Goal: Information Seeking & Learning: Learn about a topic

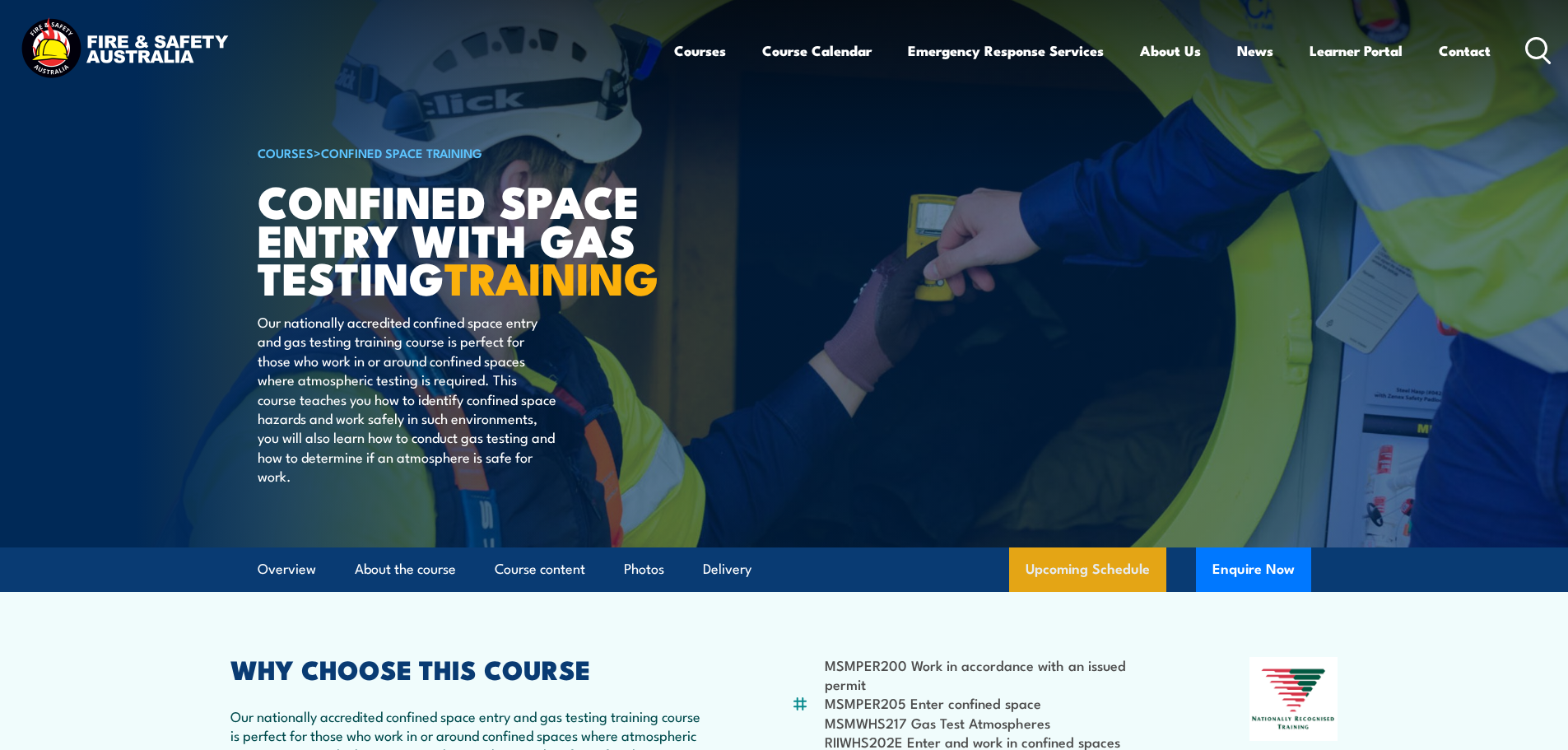
click at [1063, 588] on link "Upcoming Schedule" at bounding box center [1088, 570] width 157 height 45
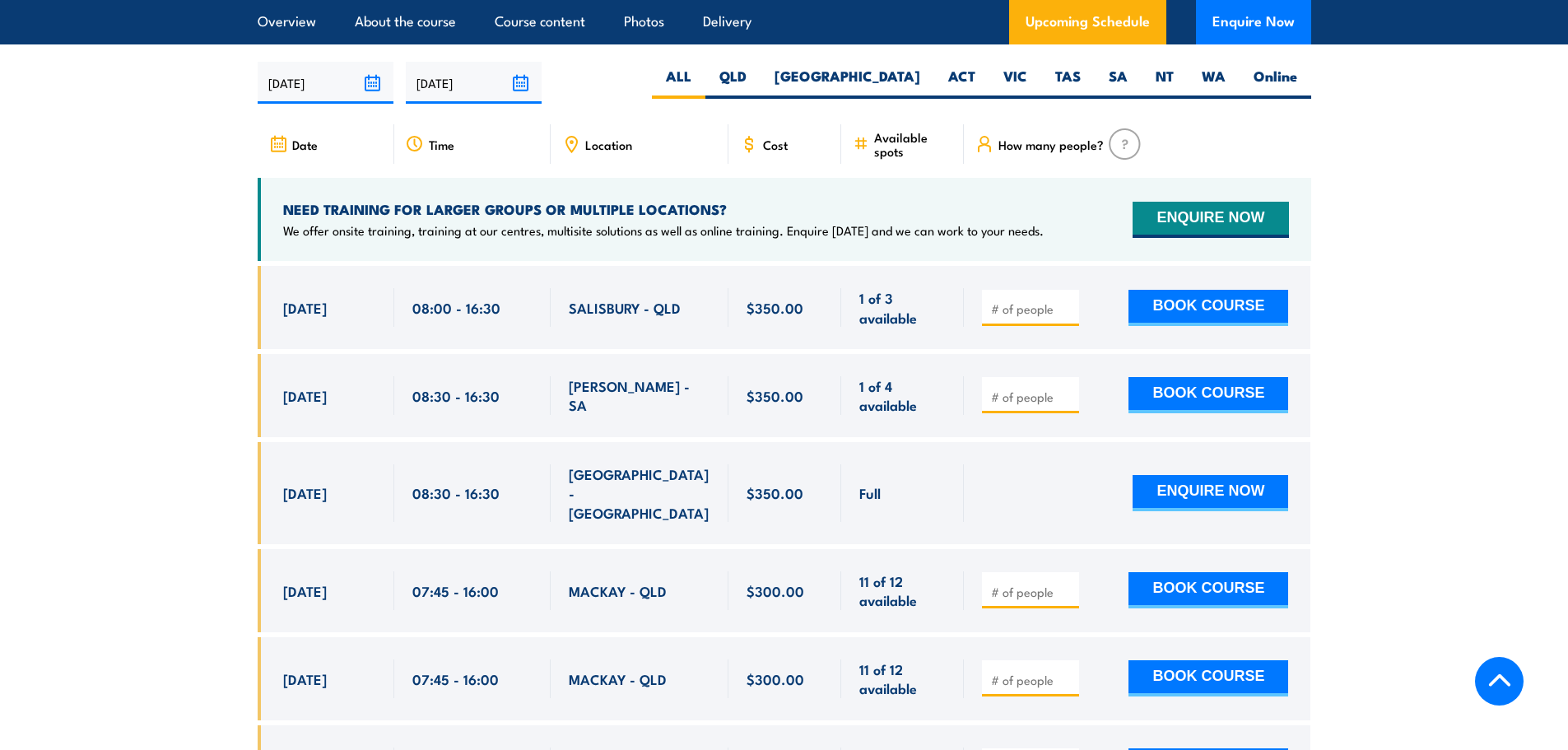
scroll to position [3042, 0]
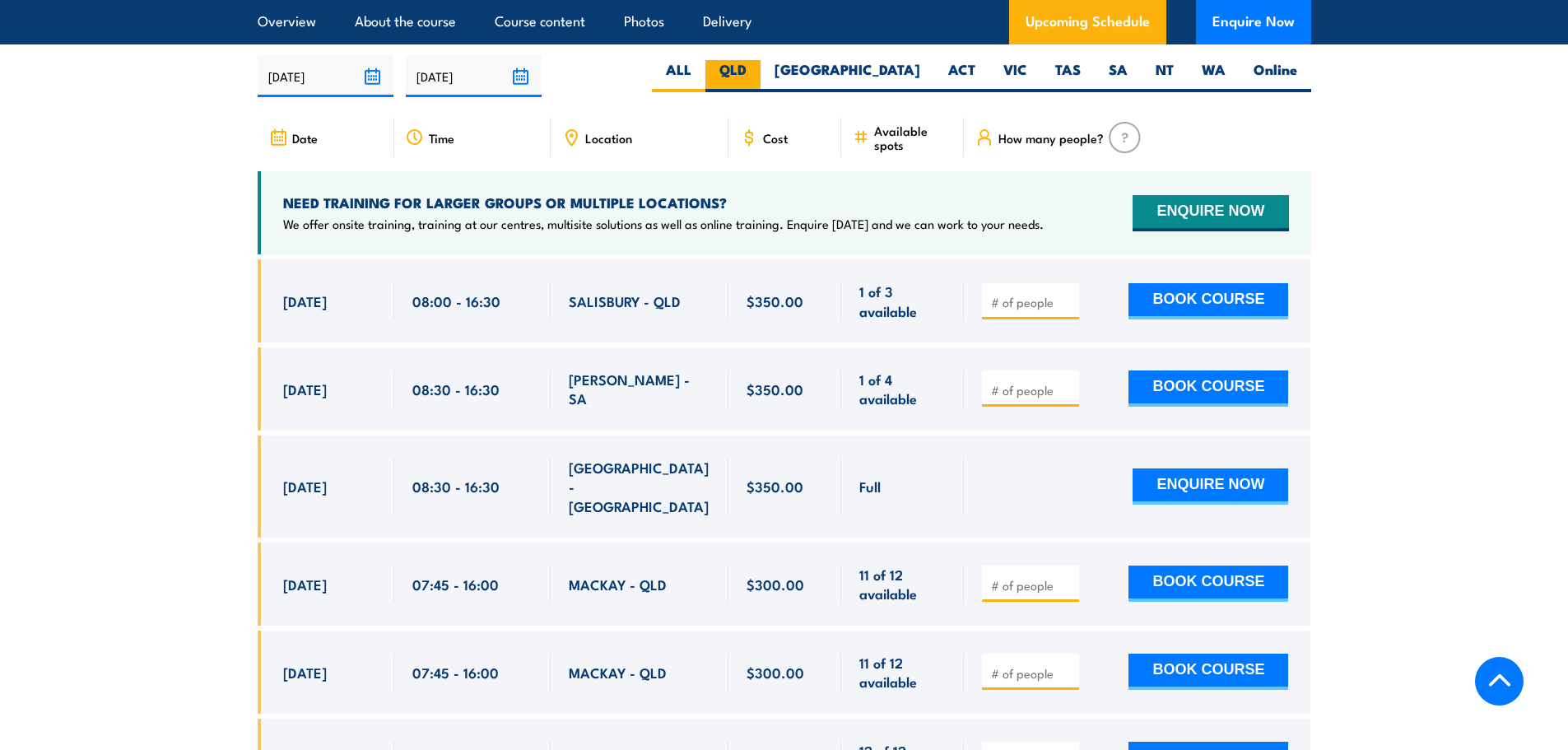
click at [761, 70] on label "QLD" at bounding box center [733, 76] width 55 height 32
click at [757, 70] on input "QLD" at bounding box center [752, 65] width 11 height 11
radio input "true"
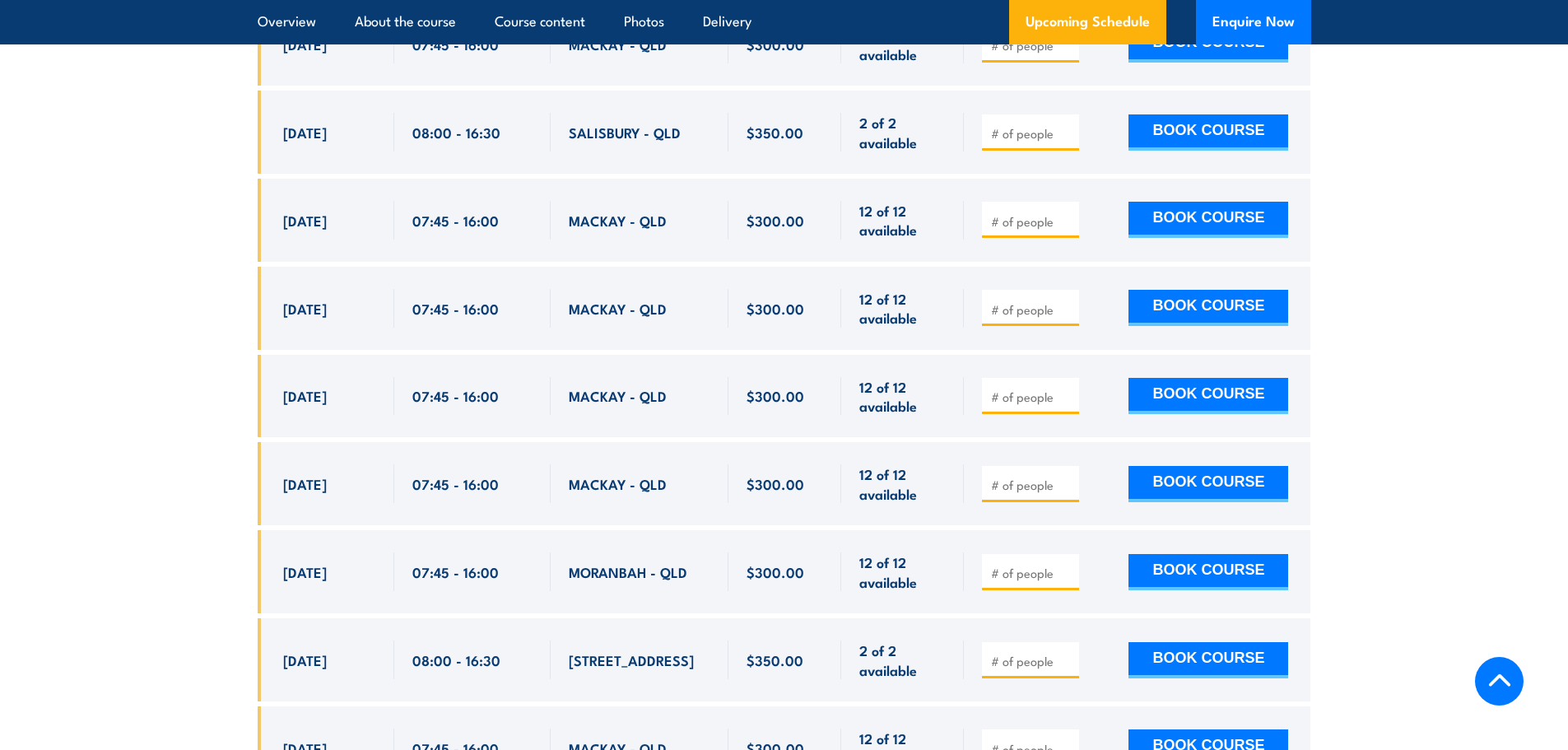
scroll to position [3701, 0]
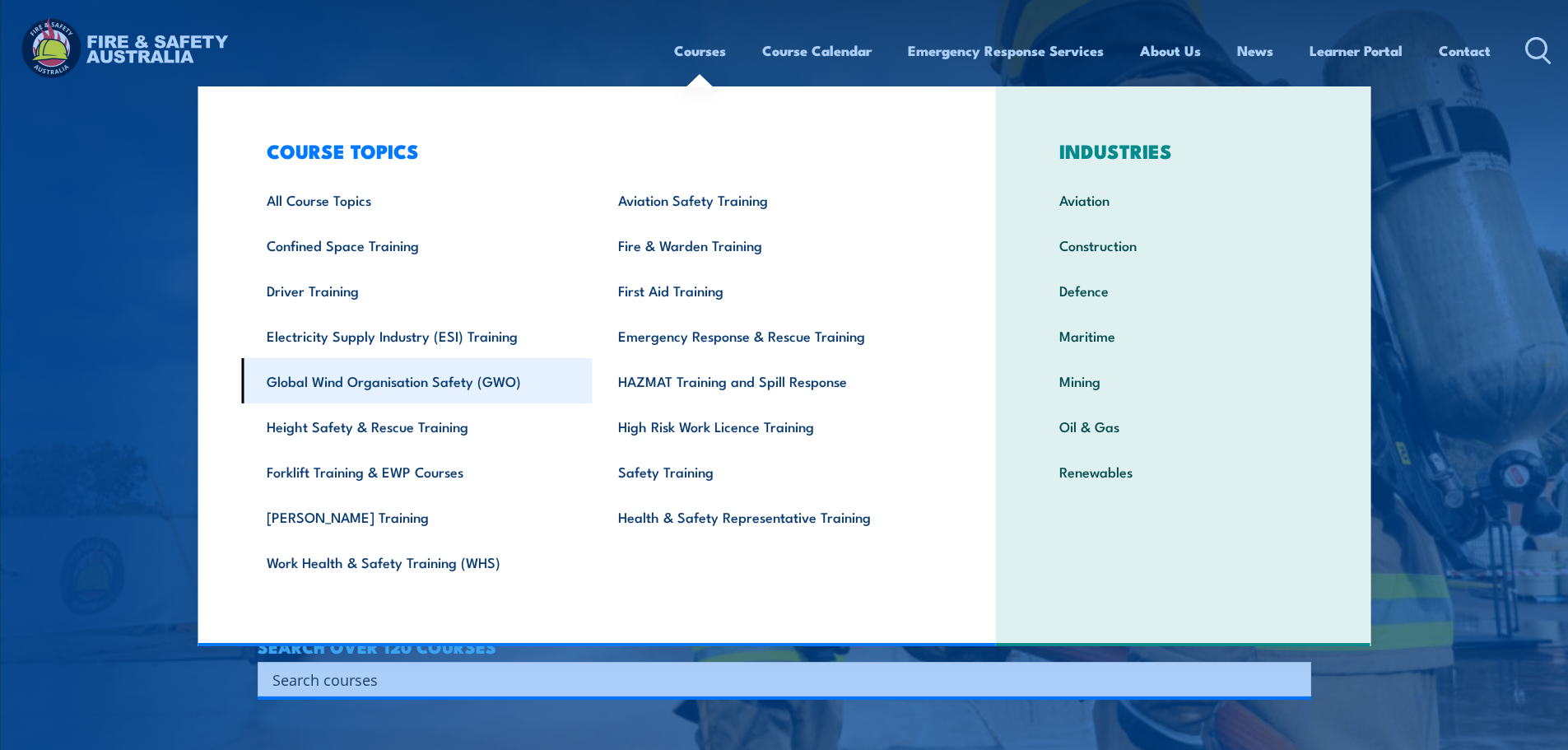
click at [393, 370] on link "Global Wind Organisation Safety (GWO)" at bounding box center [417, 380] width 351 height 45
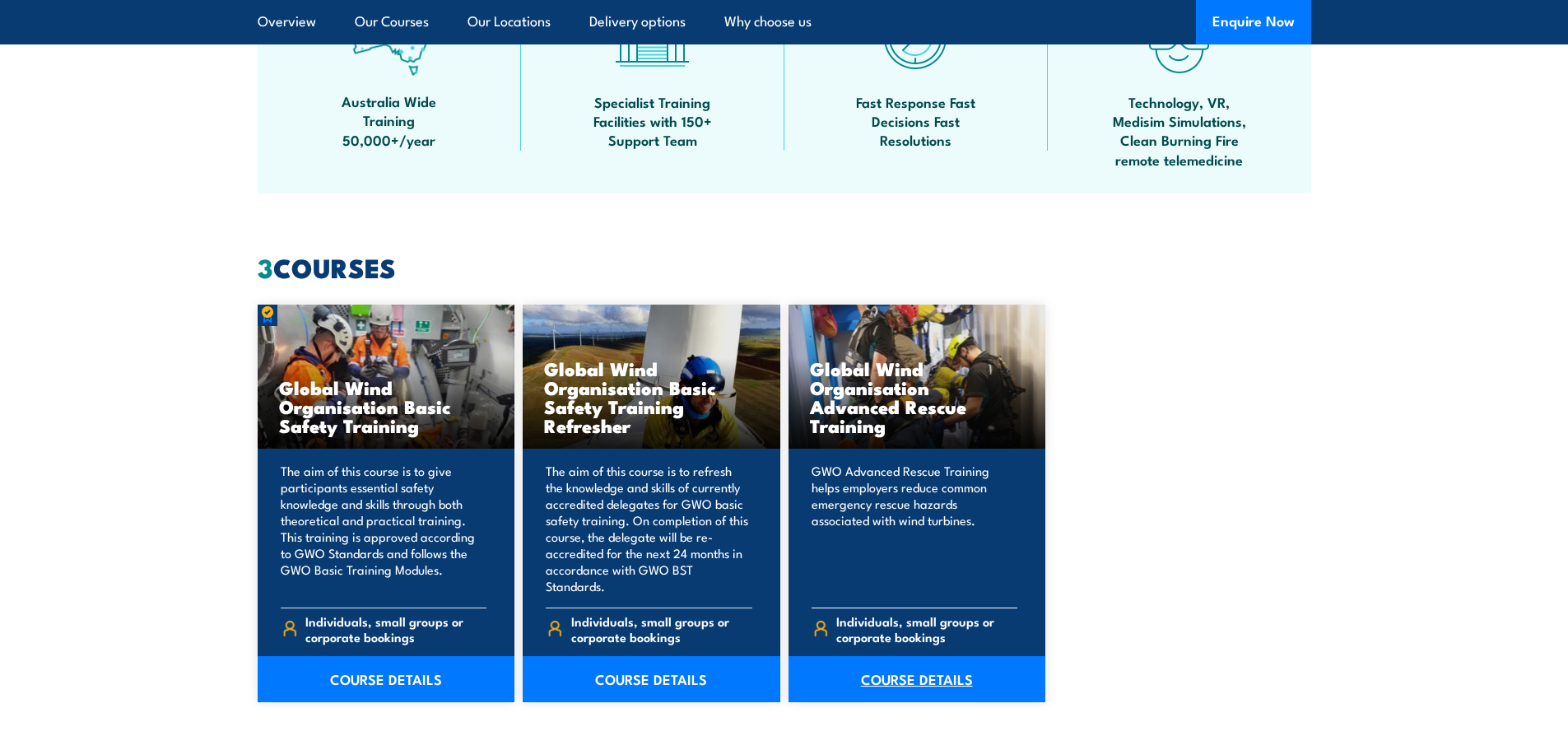
scroll to position [1564, 0]
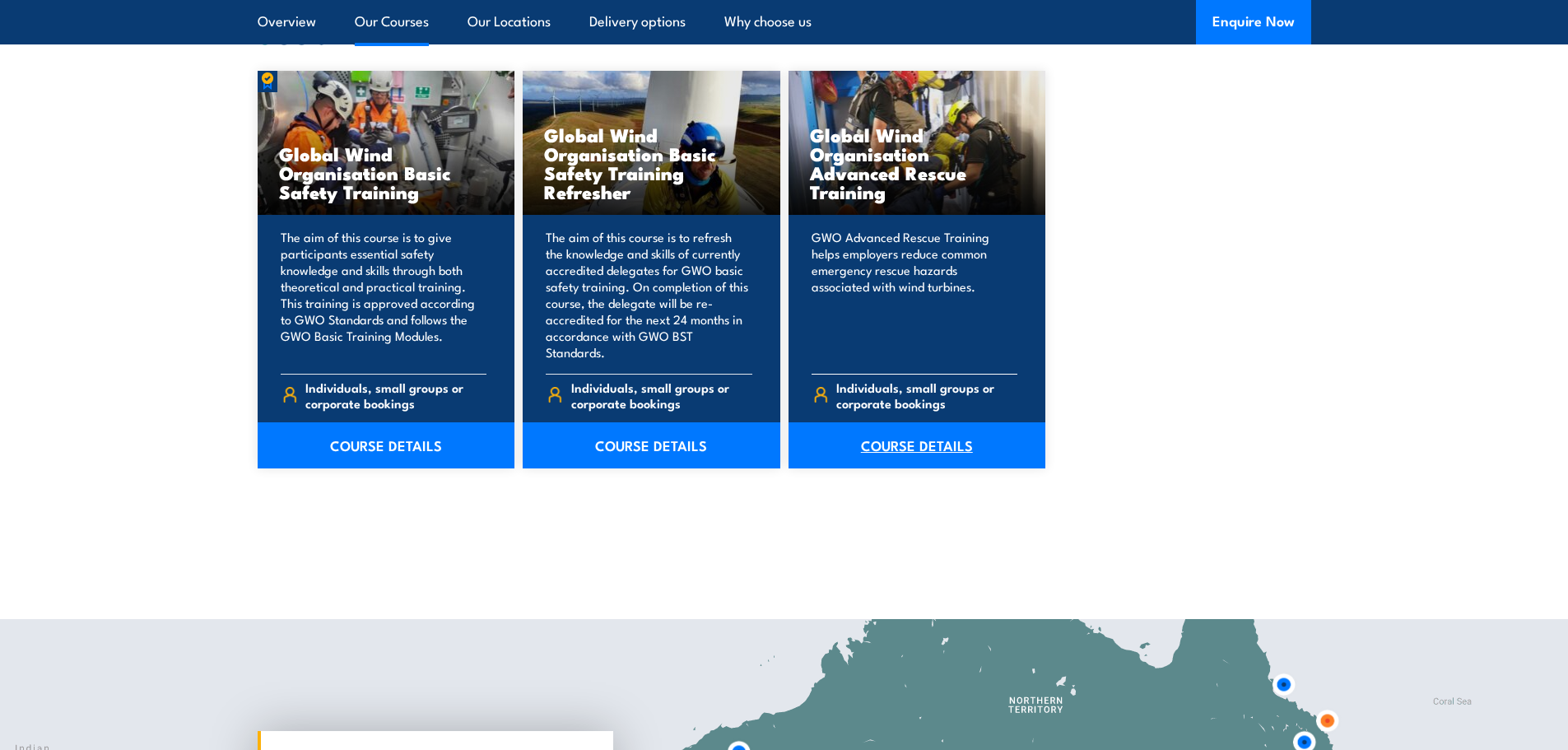
click at [896, 426] on link "COURSE DETAILS" at bounding box center [917, 445] width 258 height 46
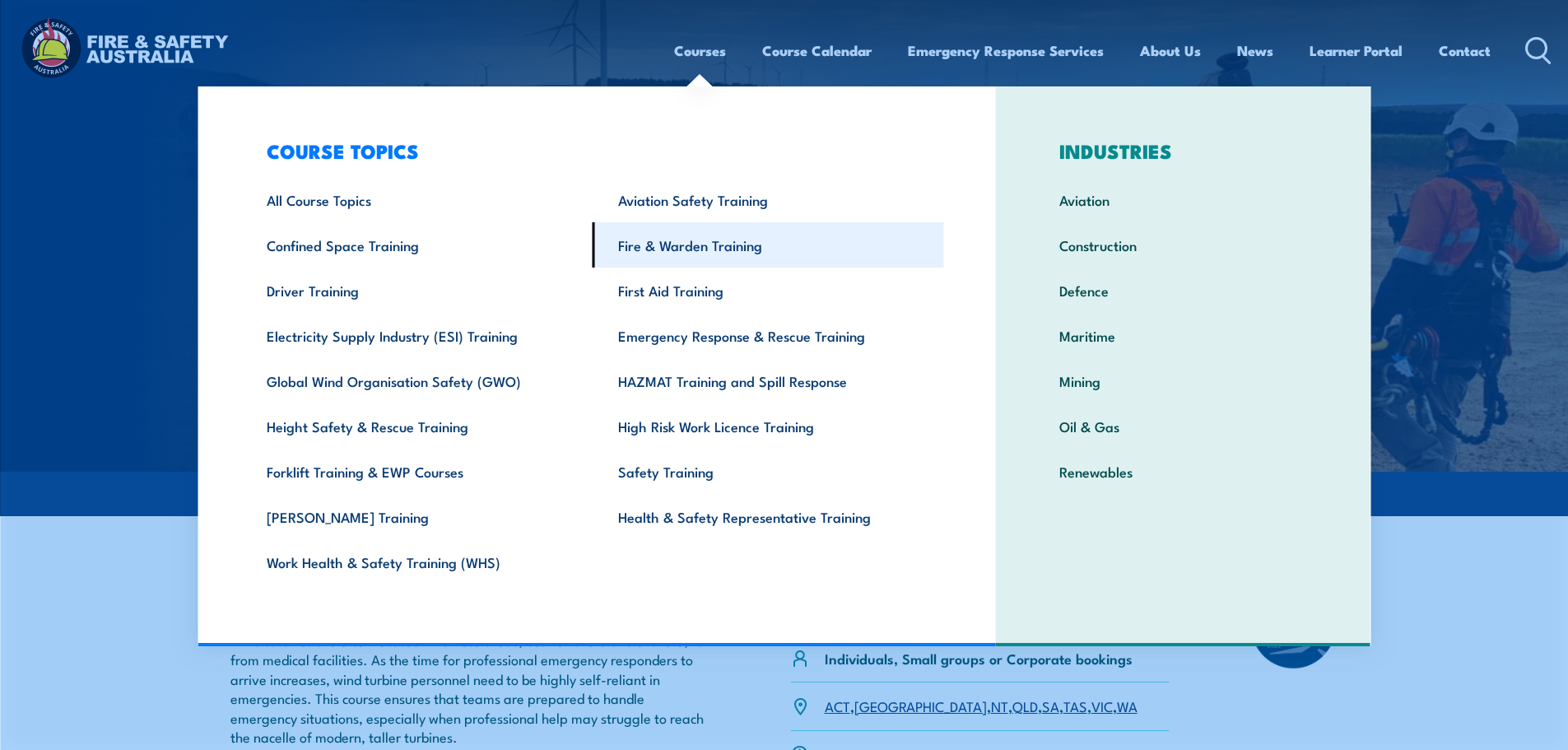
click at [668, 250] on link "Fire & Warden Training" at bounding box center [769, 244] width 351 height 45
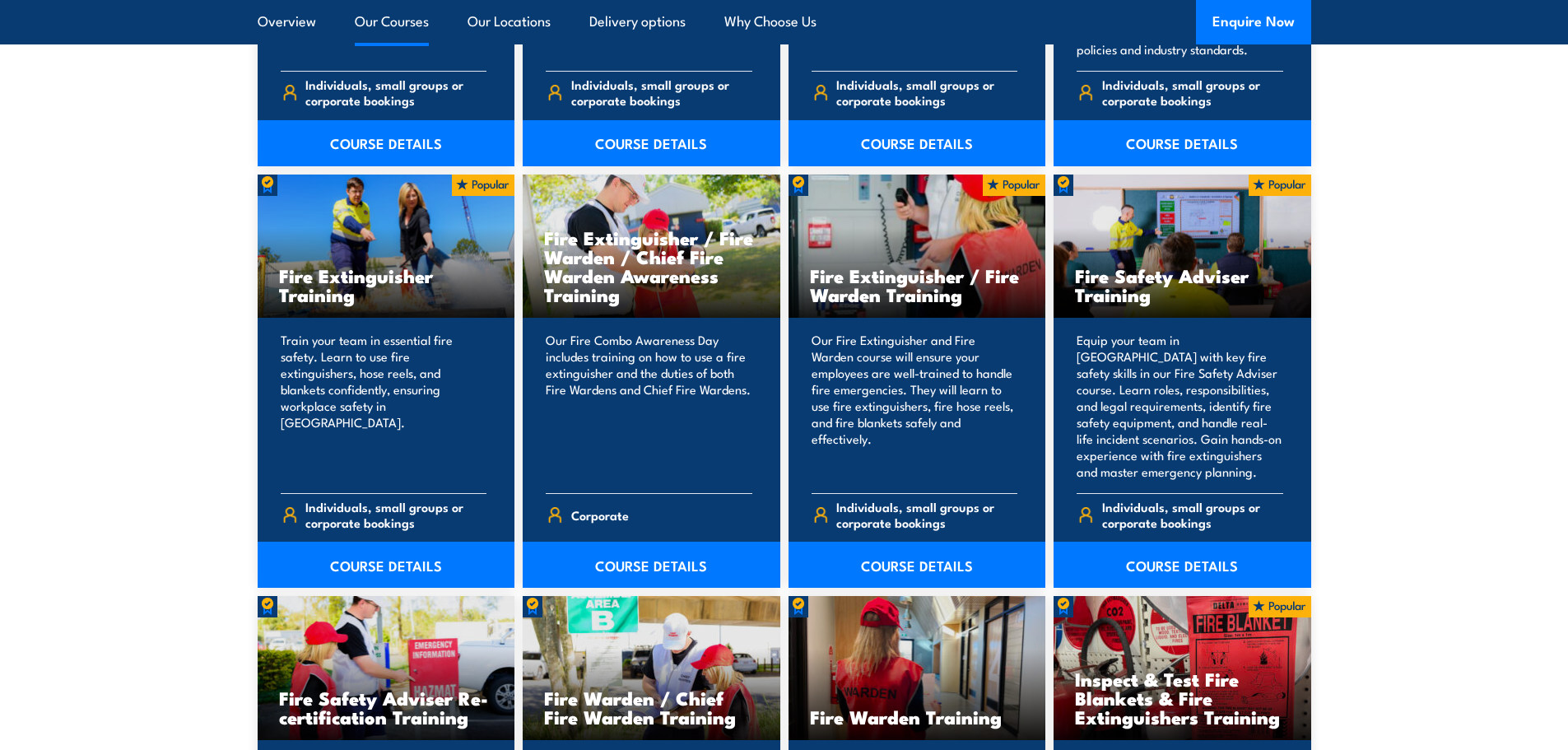
scroll to position [1975, 0]
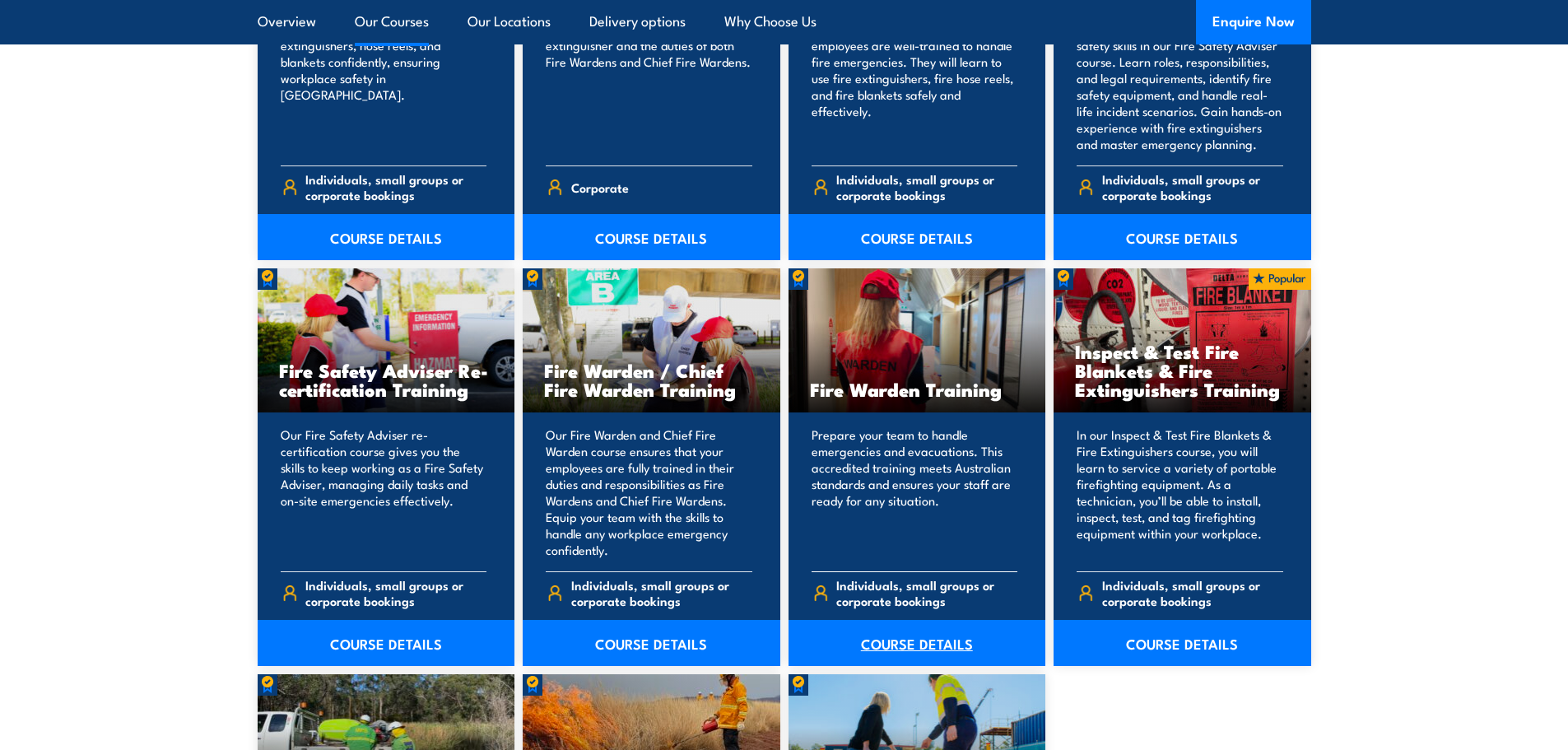
click at [920, 638] on link "COURSE DETAILS" at bounding box center [917, 643] width 258 height 46
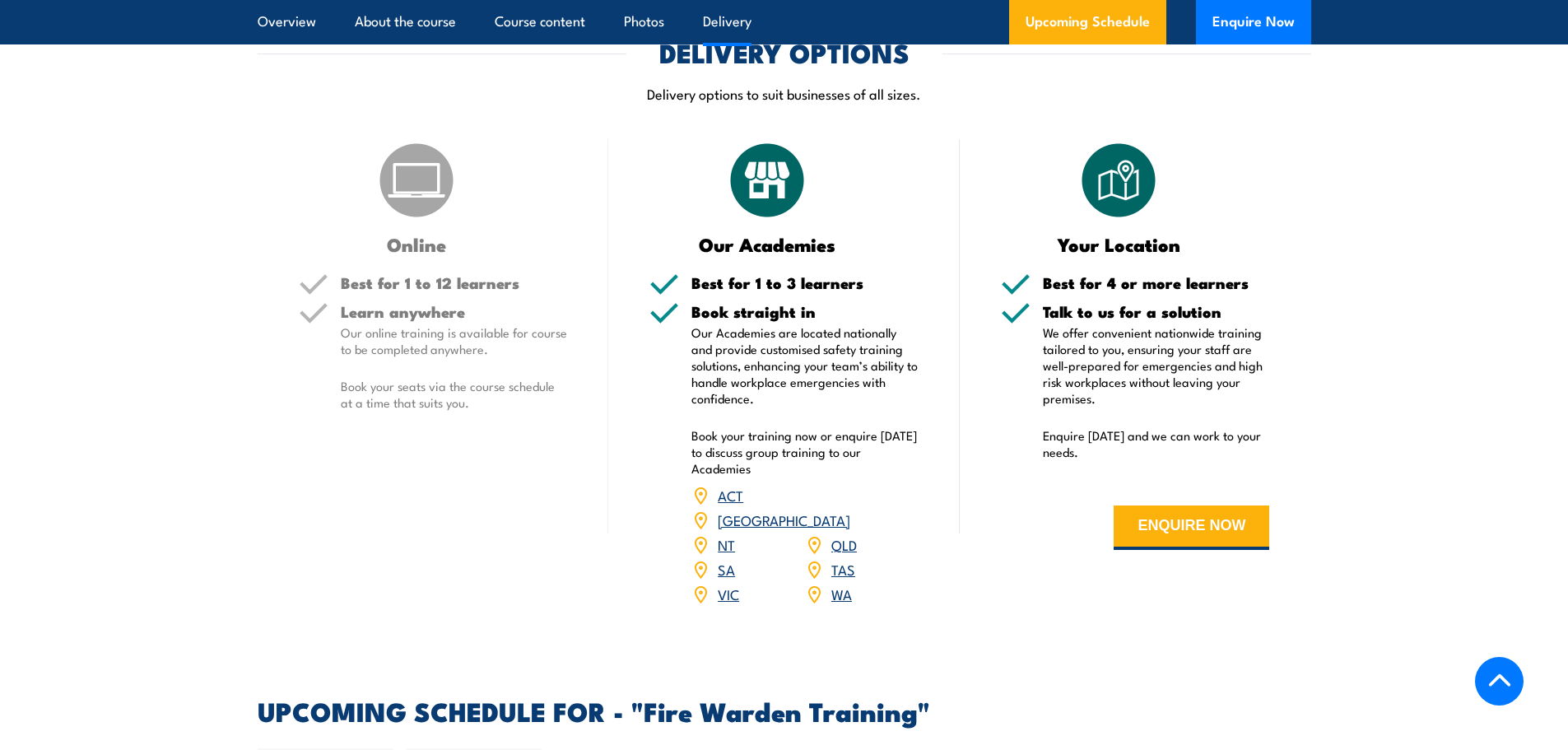
scroll to position [2716, 0]
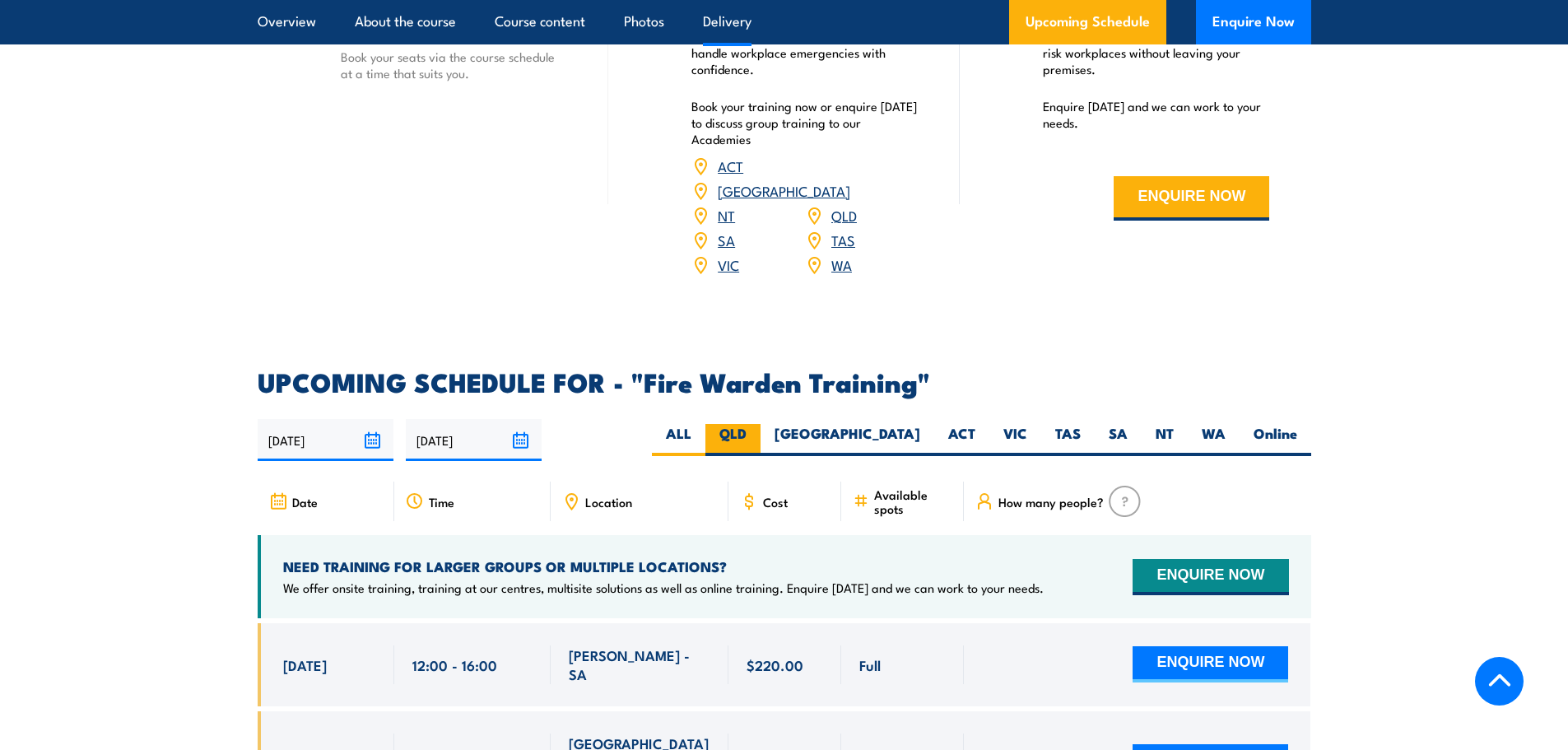
click at [761, 424] on label "QLD" at bounding box center [733, 440] width 55 height 32
click at [757, 424] on input "QLD" at bounding box center [752, 429] width 11 height 11
radio input "true"
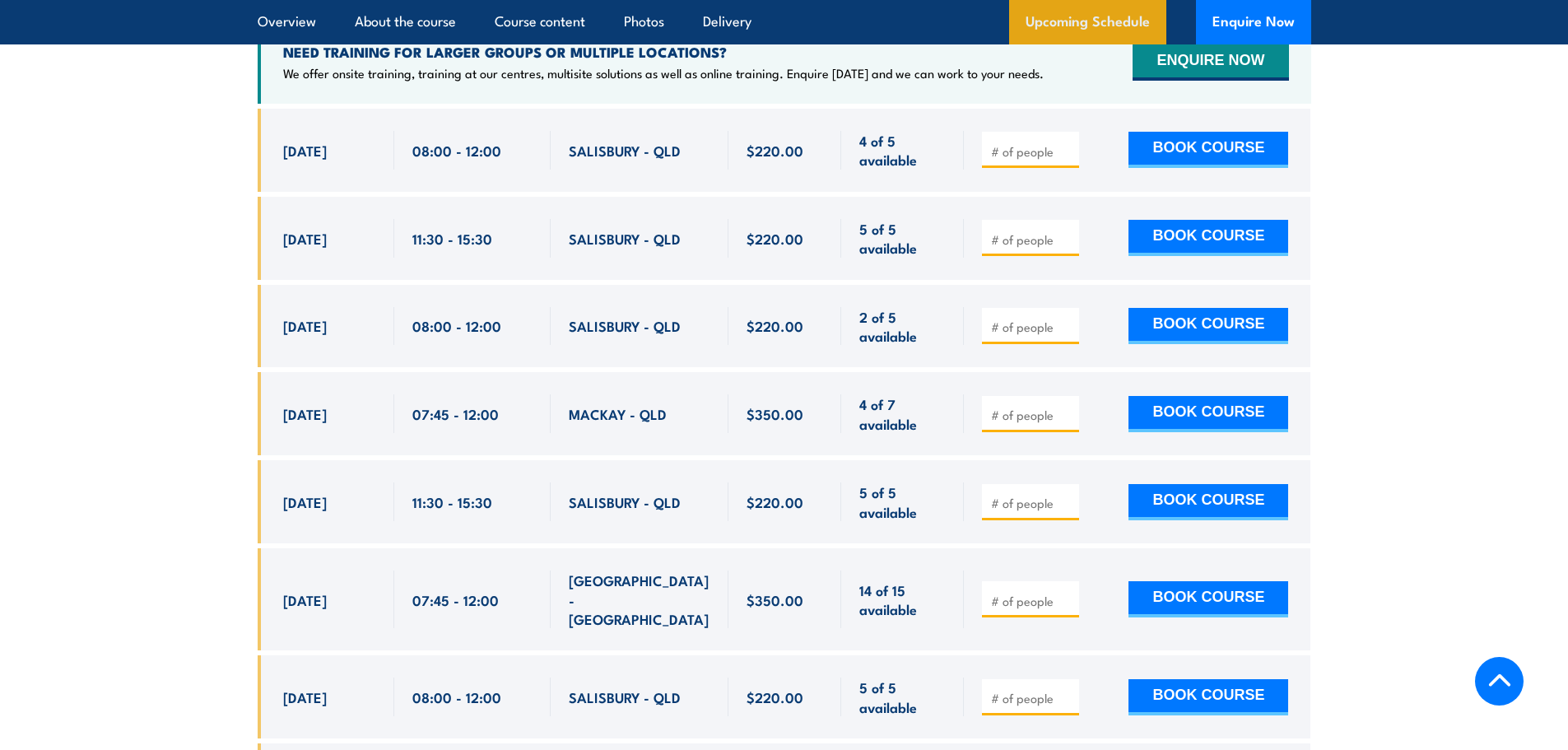
scroll to position [3226, 0]
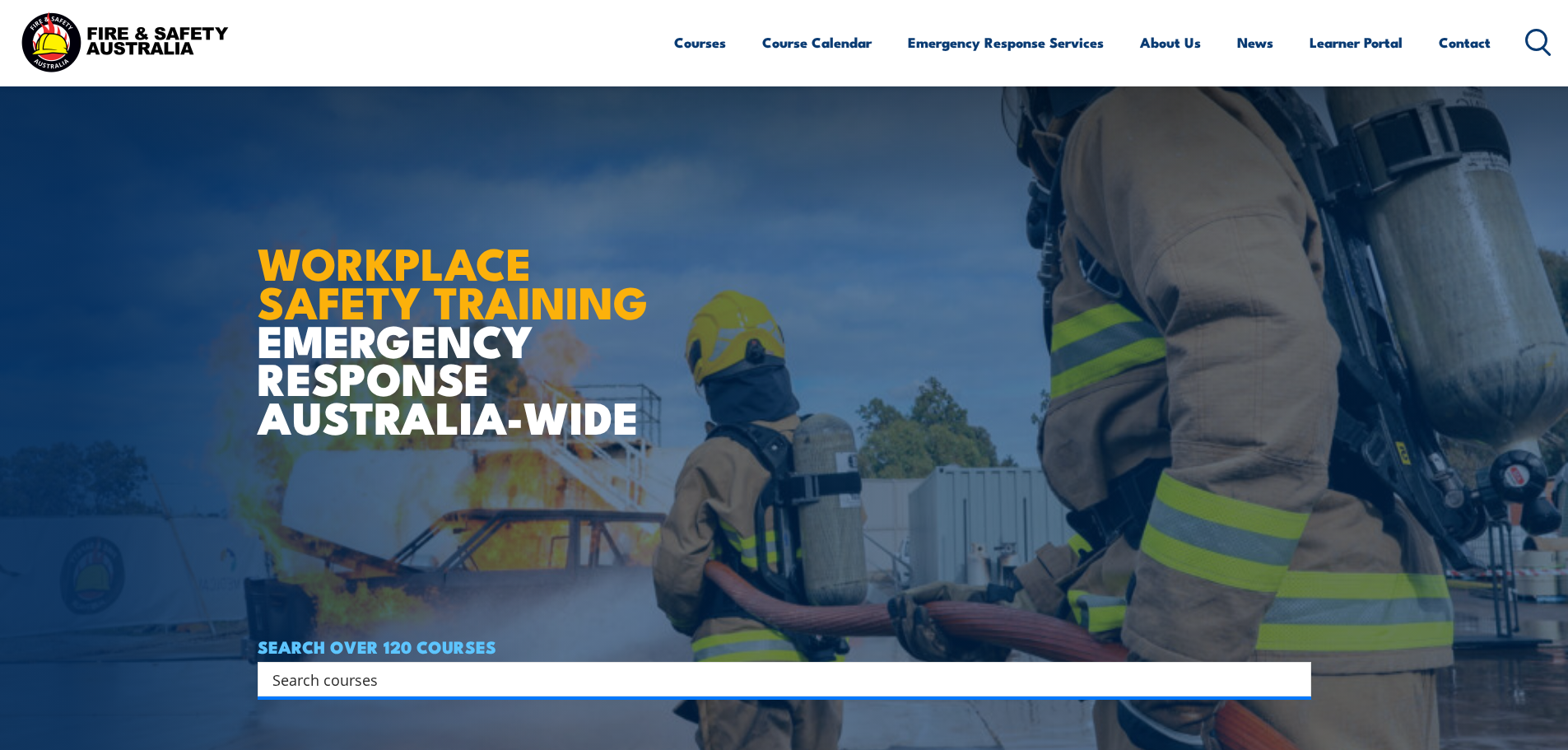
scroll to position [329, 0]
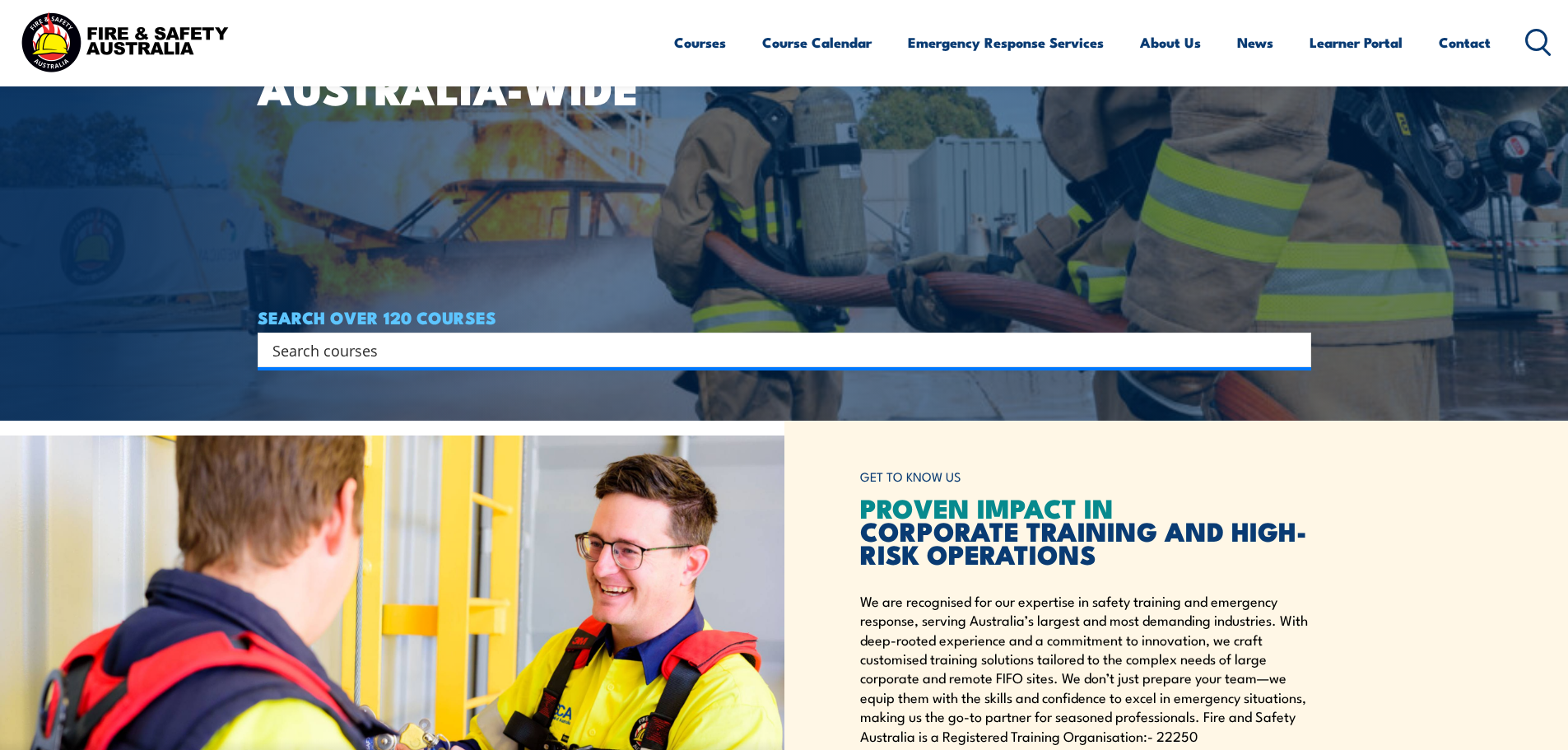
click at [737, 339] on input "Search input" at bounding box center [774, 350] width 1003 height 25
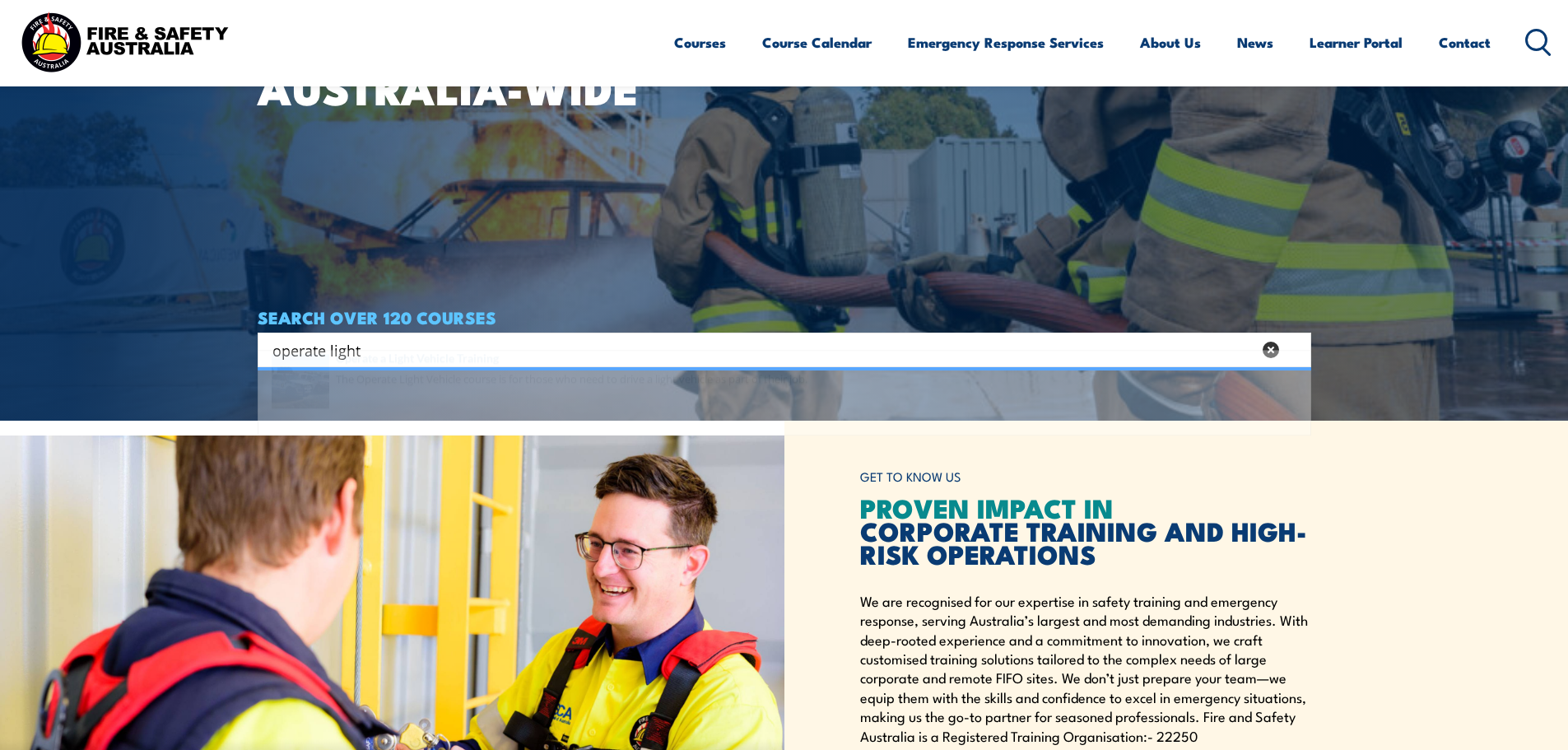
type input "operate light"
click at [580, 400] on span at bounding box center [784, 419] width 1044 height 78
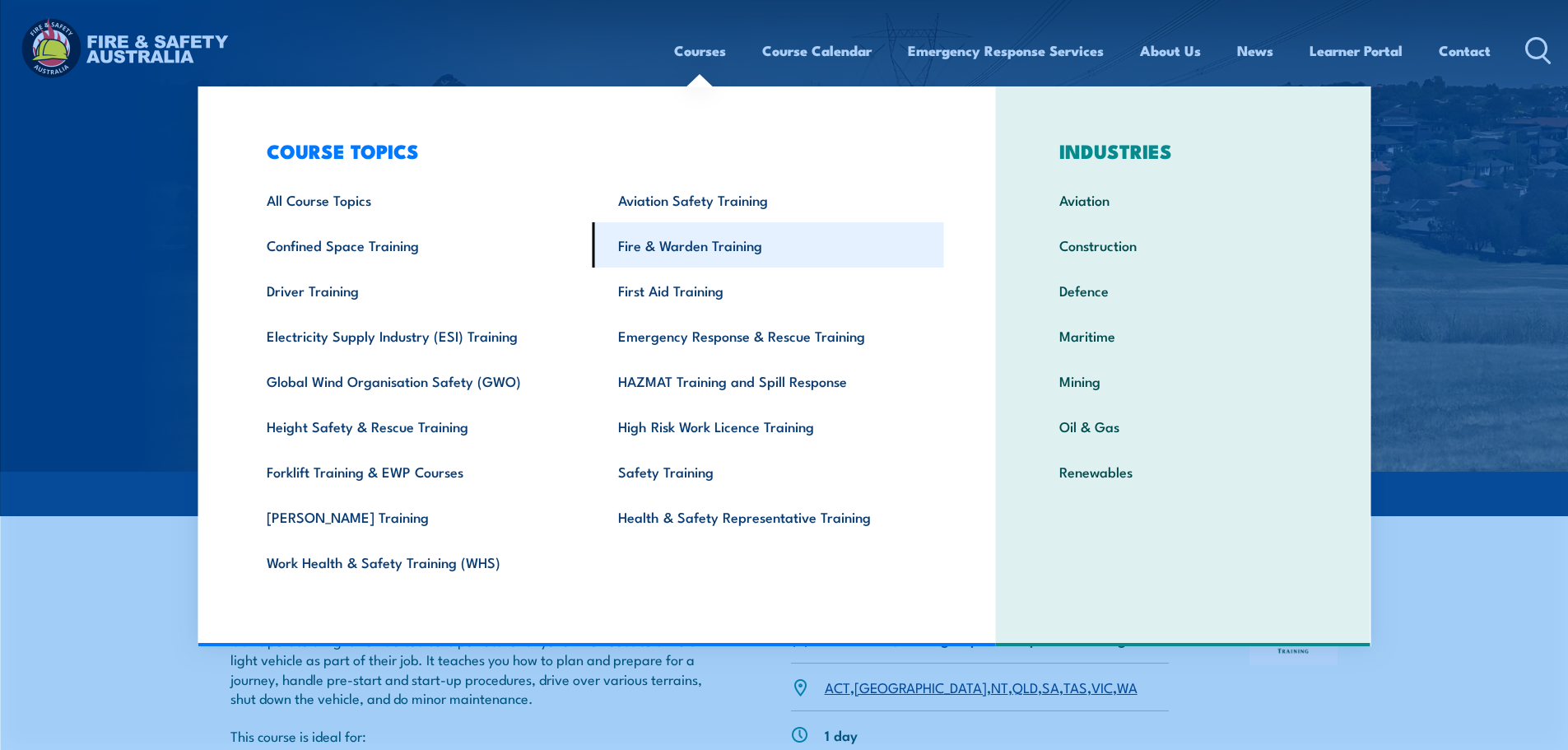
click at [644, 241] on link "Fire & Warden Training" at bounding box center [769, 244] width 351 height 45
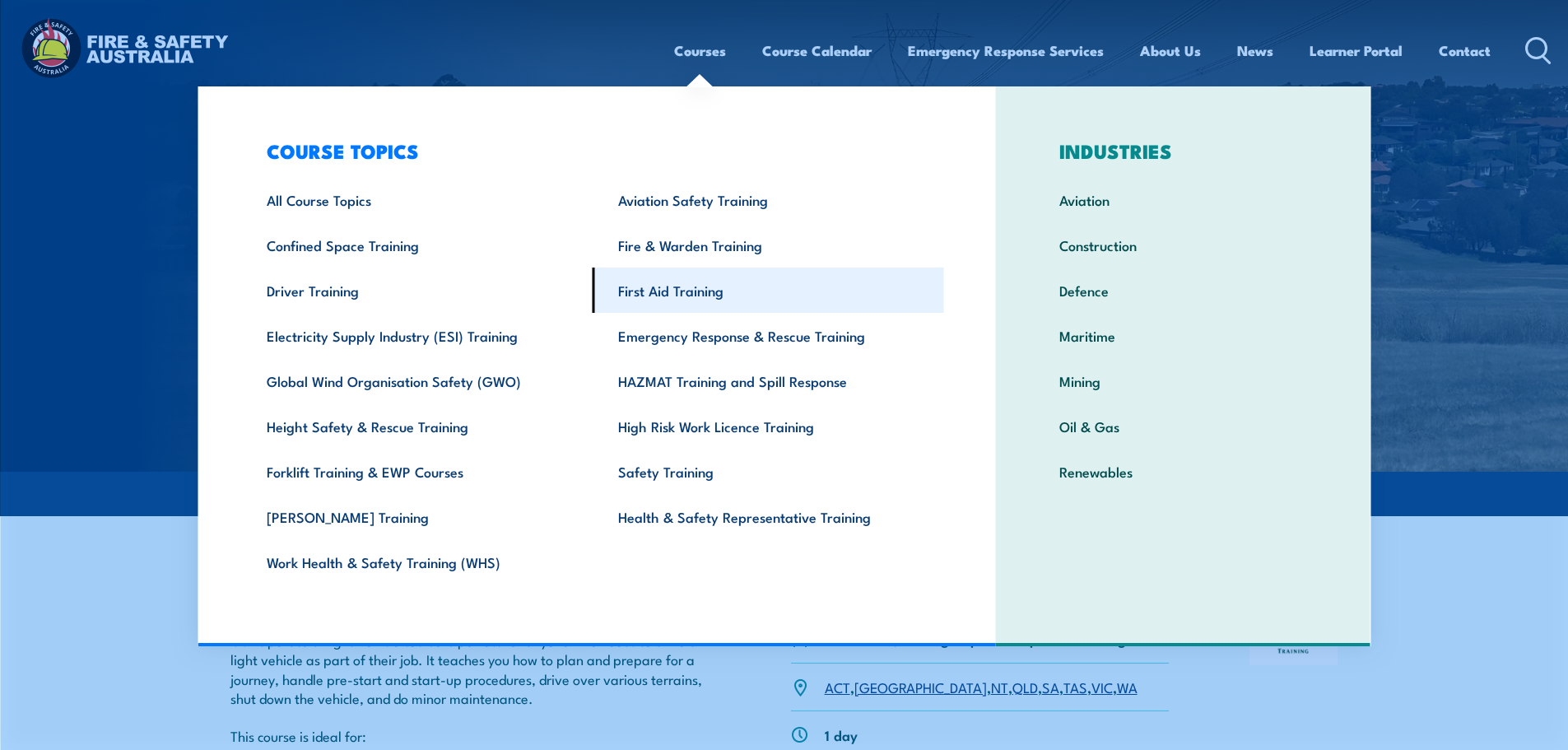
click at [649, 282] on link "First Aid Training" at bounding box center [769, 290] width 351 height 45
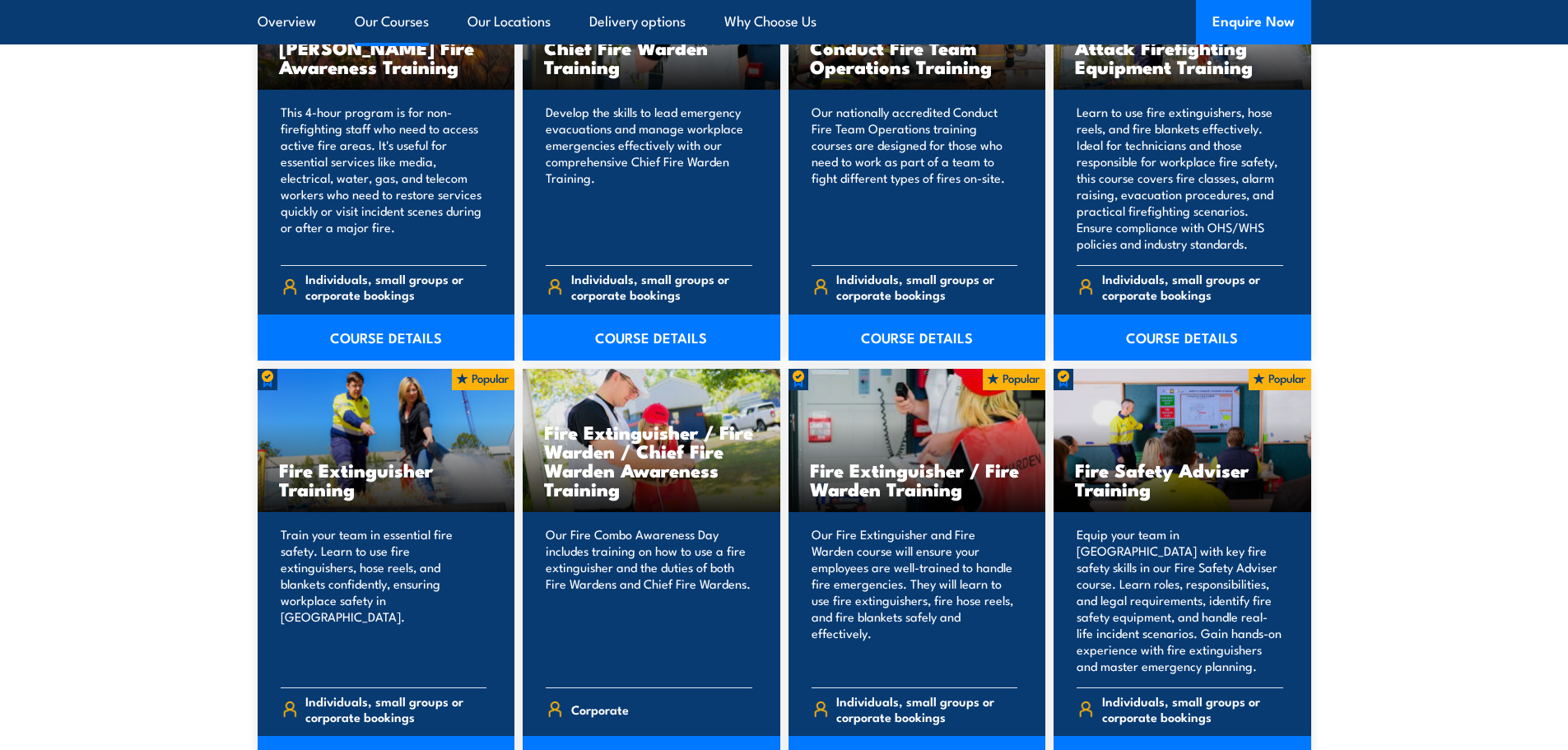
scroll to position [1481, 0]
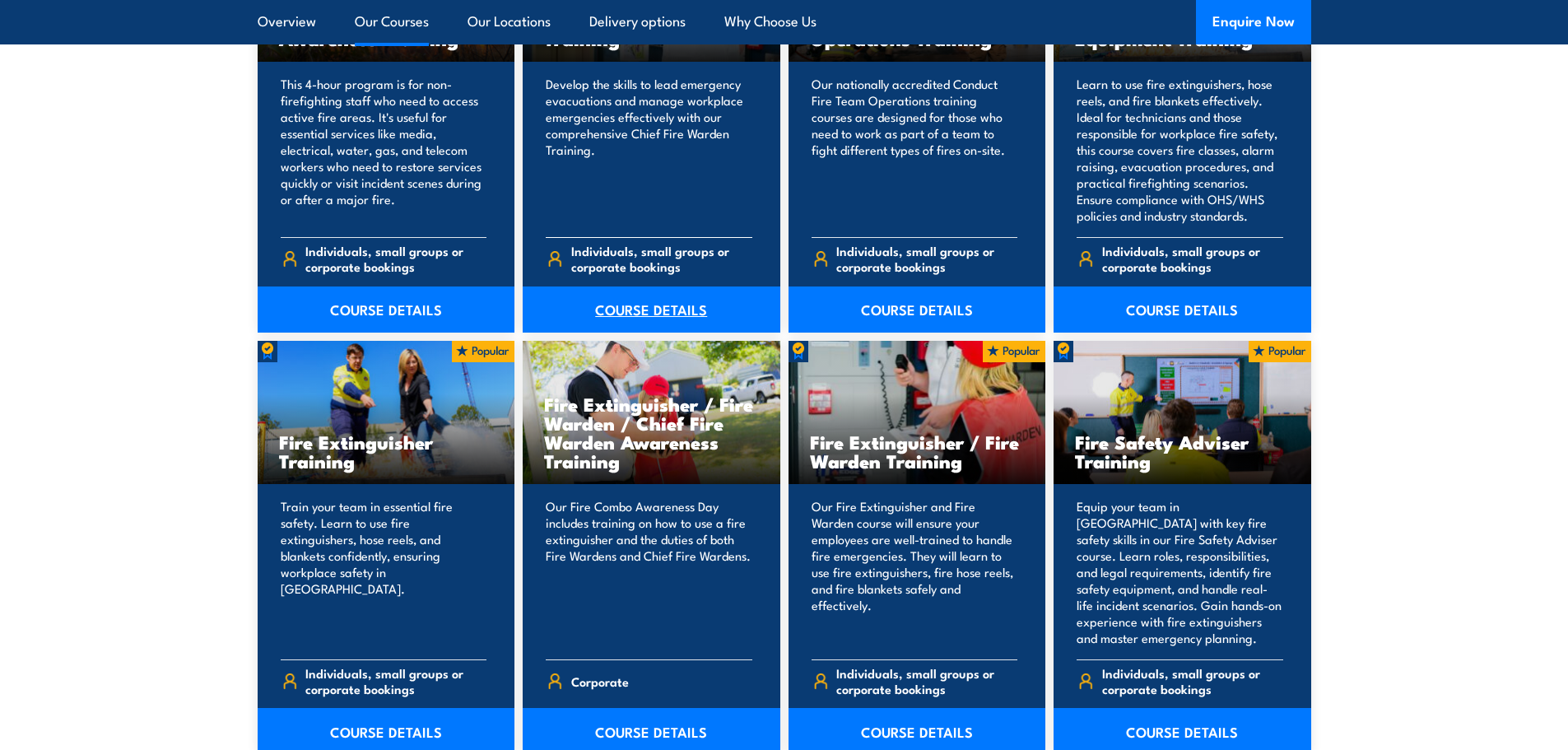
click at [679, 308] on link "COURSE DETAILS" at bounding box center [651, 309] width 258 height 46
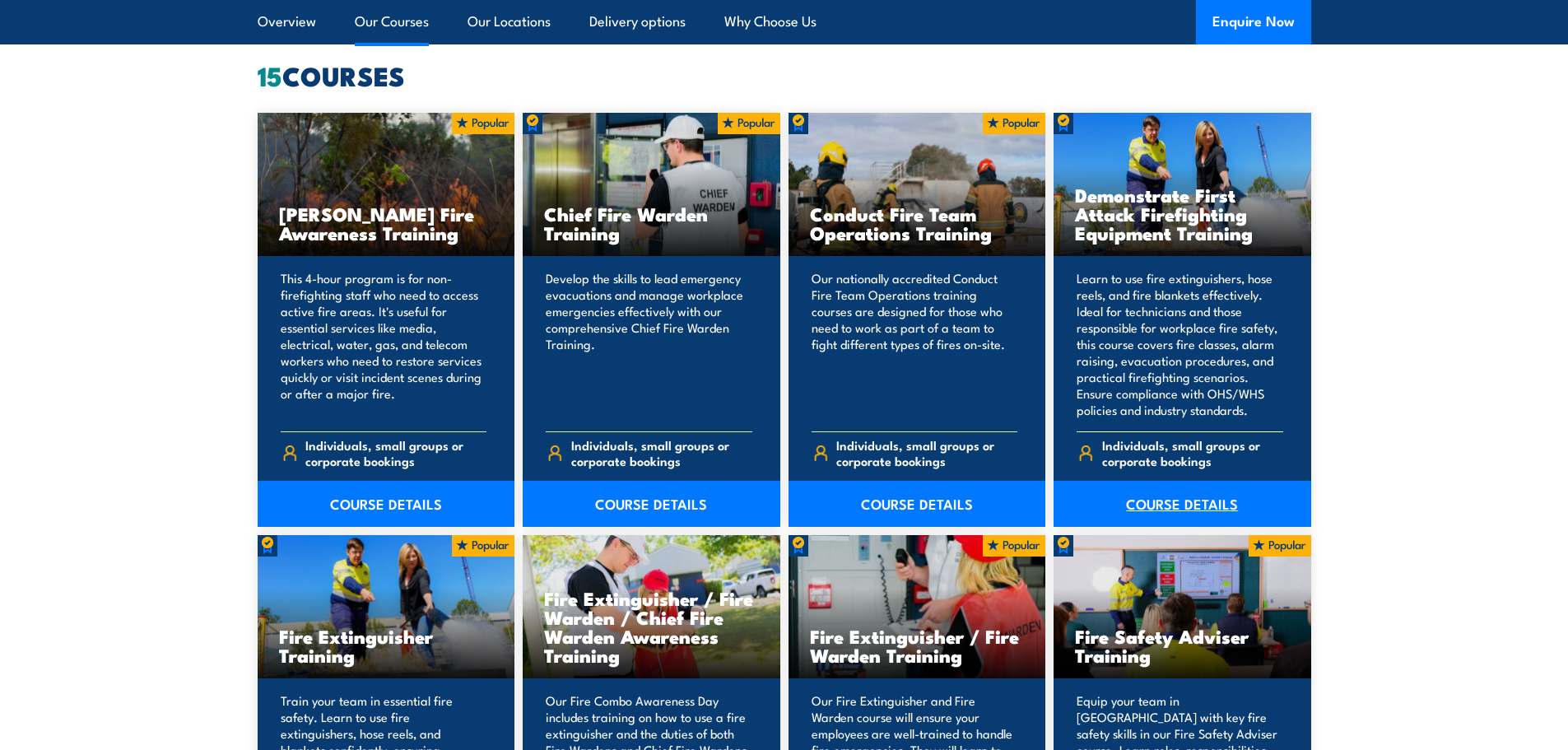
scroll to position [1317, 0]
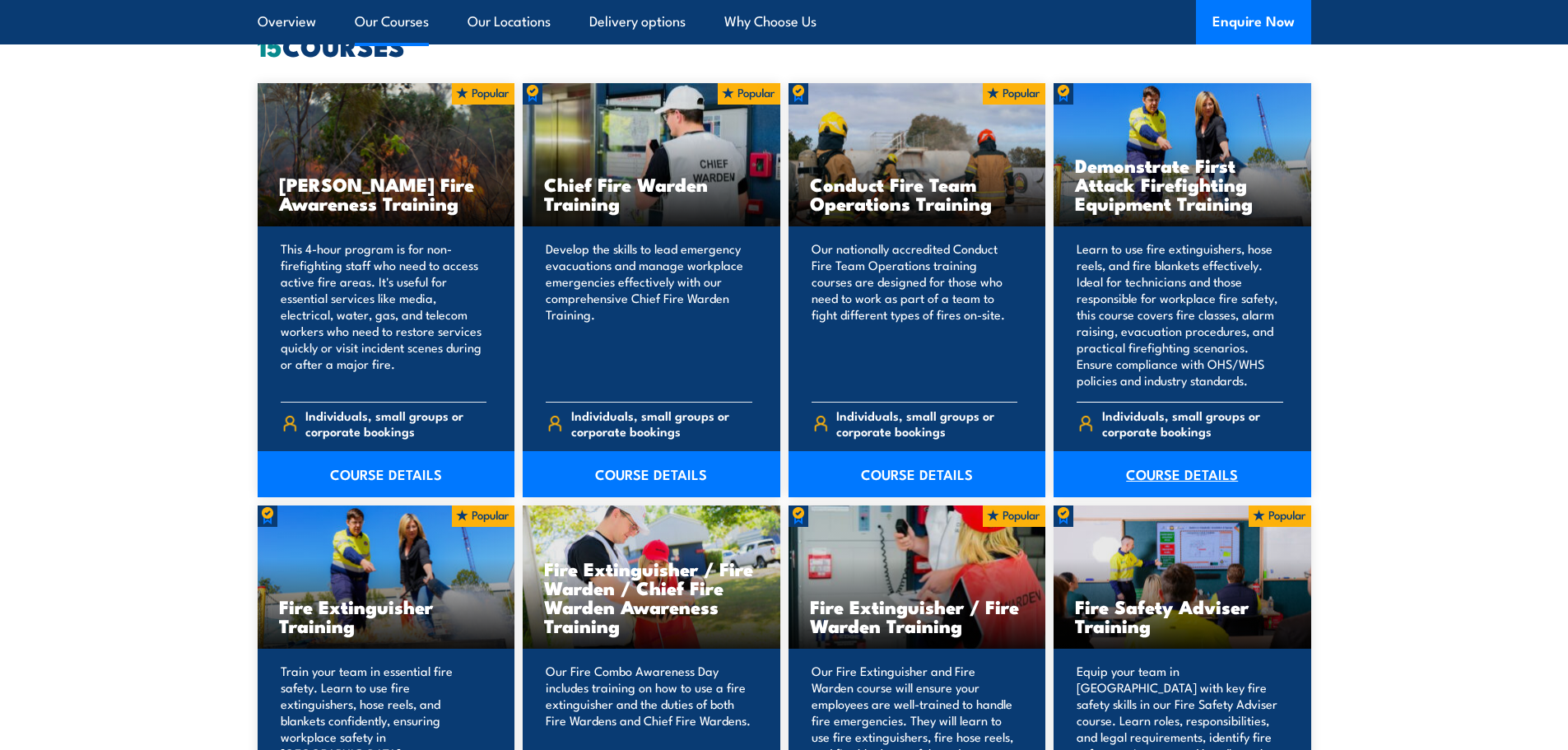
click at [1159, 463] on link "COURSE DETAILS" at bounding box center [1182, 474] width 258 height 46
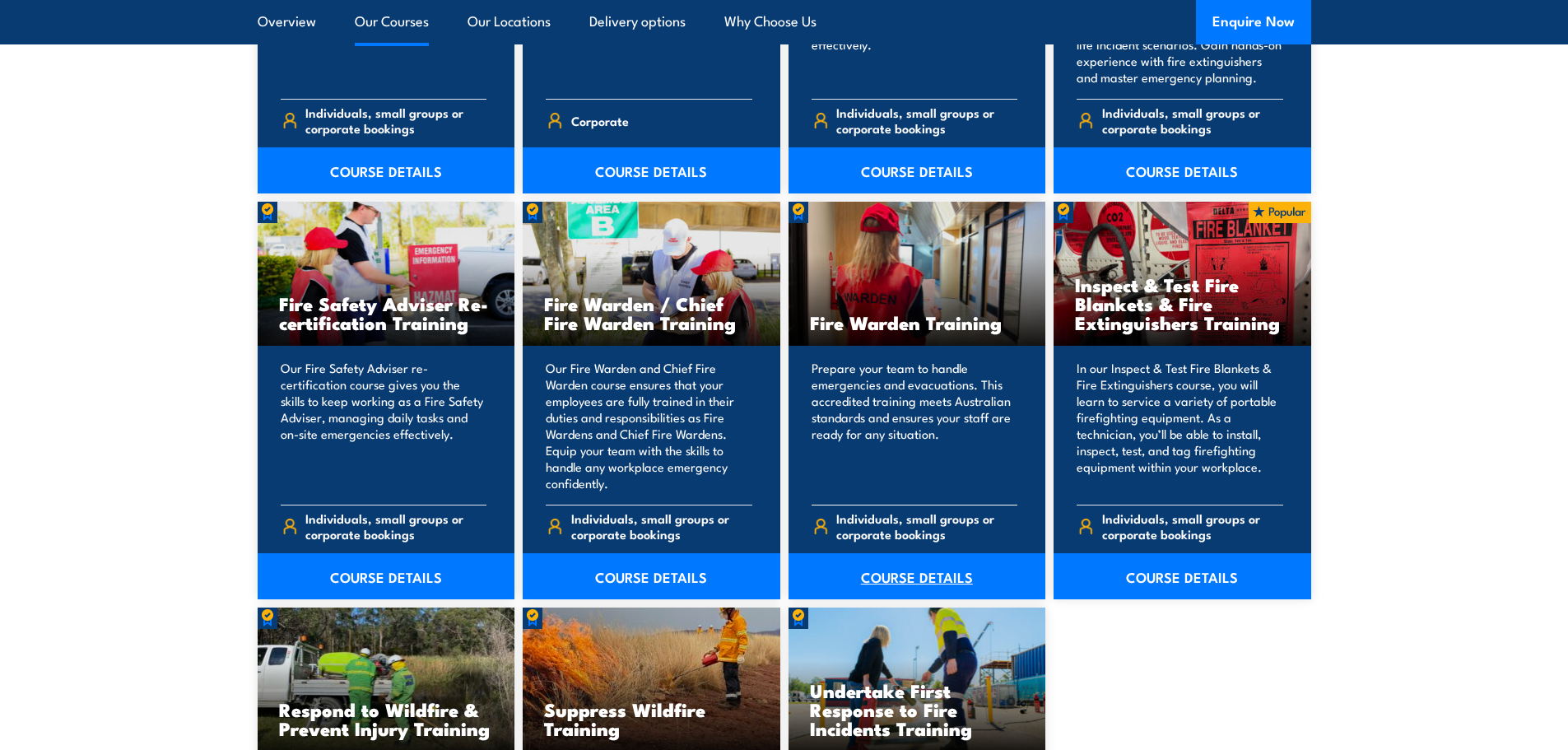
scroll to position [2057, 0]
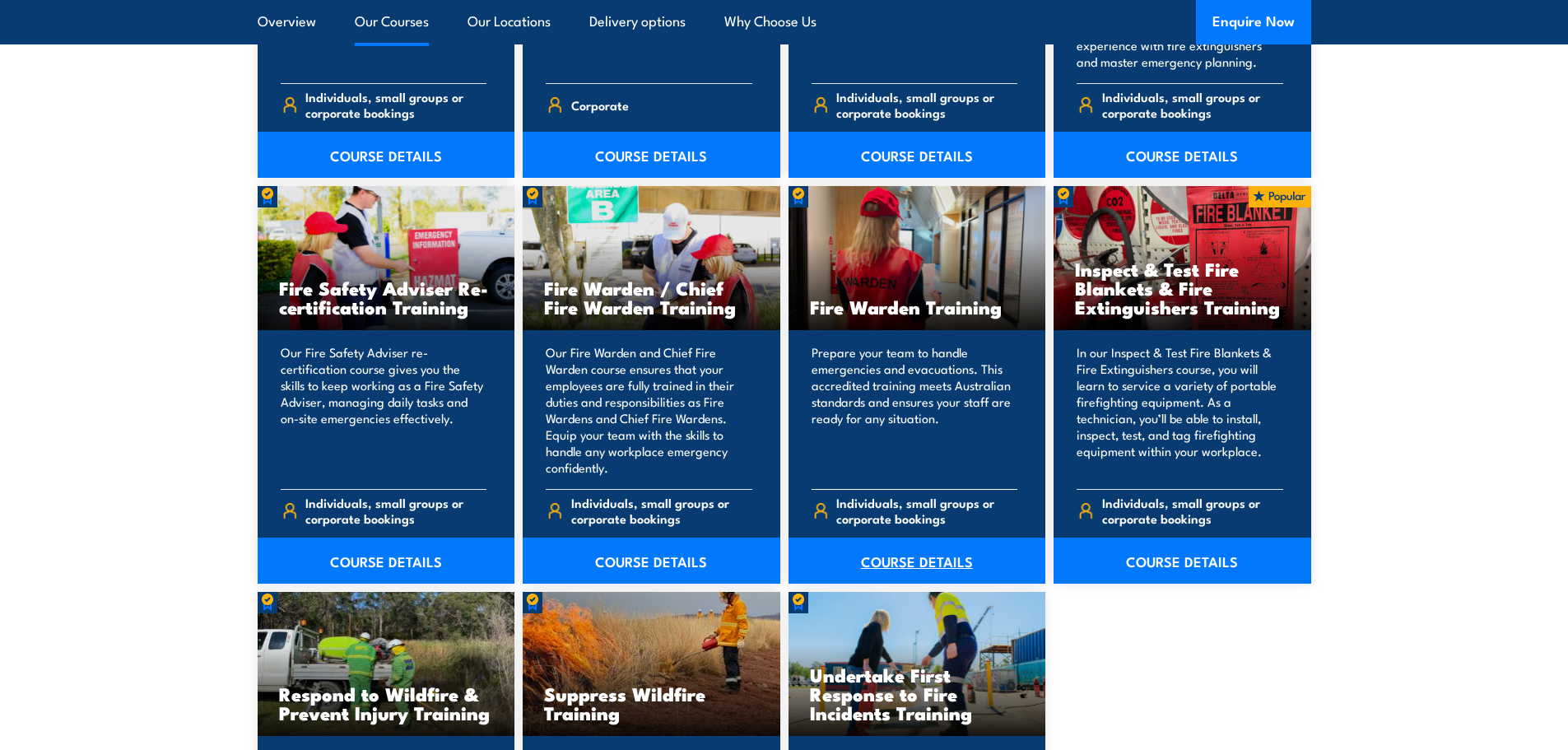
click at [920, 559] on link "COURSE DETAILS" at bounding box center [917, 561] width 258 height 46
click at [673, 552] on link "COURSE DETAILS" at bounding box center [651, 561] width 258 height 46
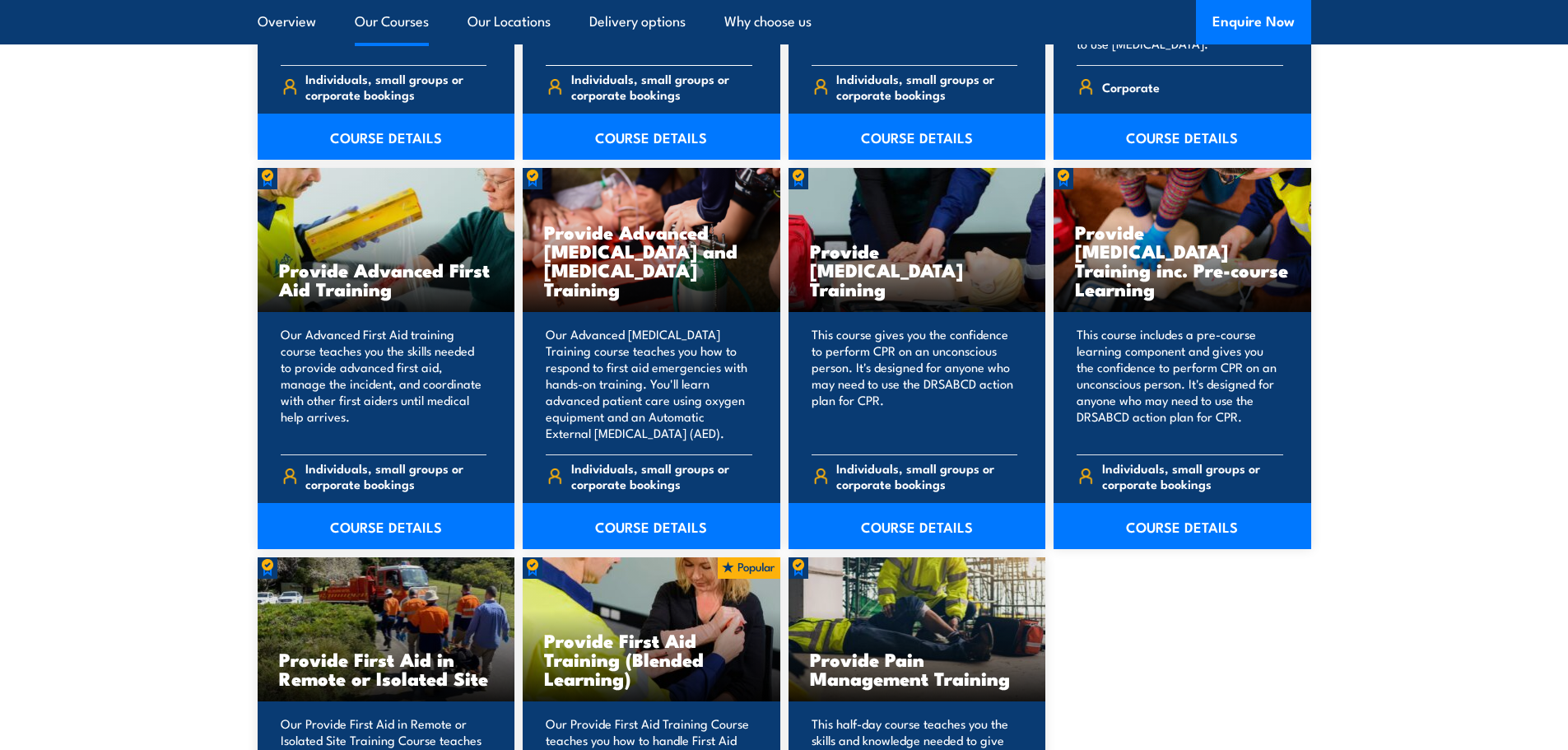
scroll to position [2057, 0]
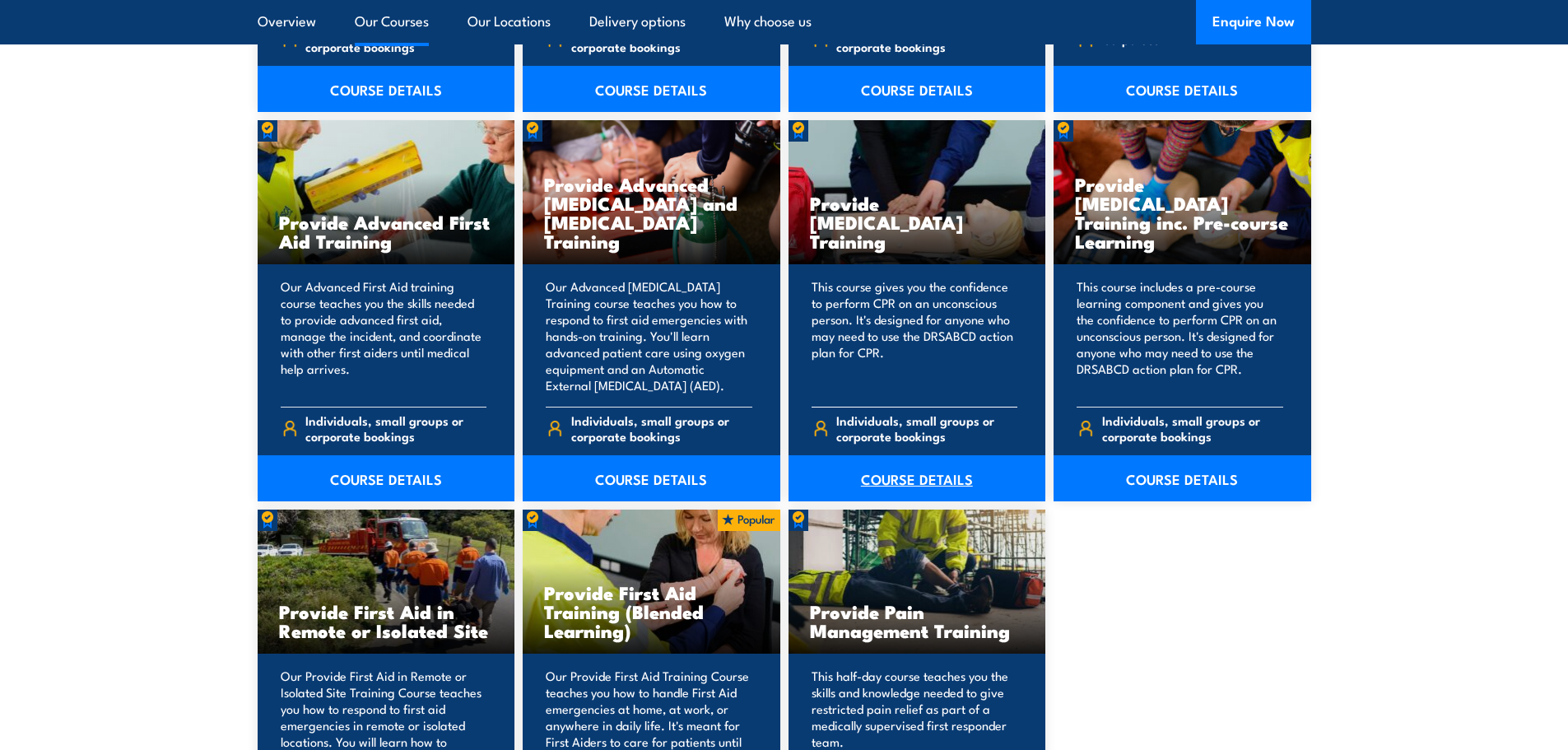
click at [892, 475] on link "COURSE DETAILS" at bounding box center [917, 478] width 258 height 46
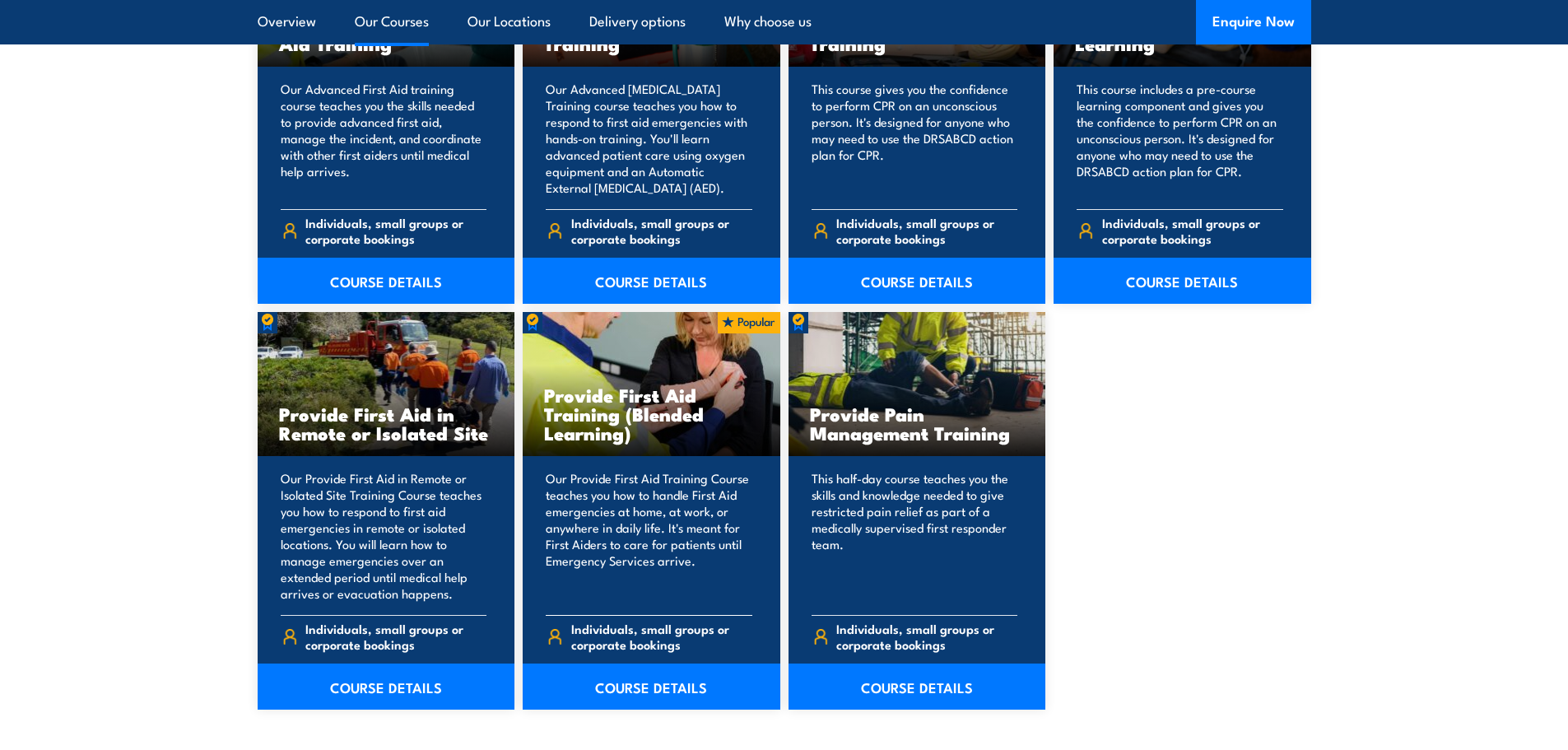
scroll to position [2304, 0]
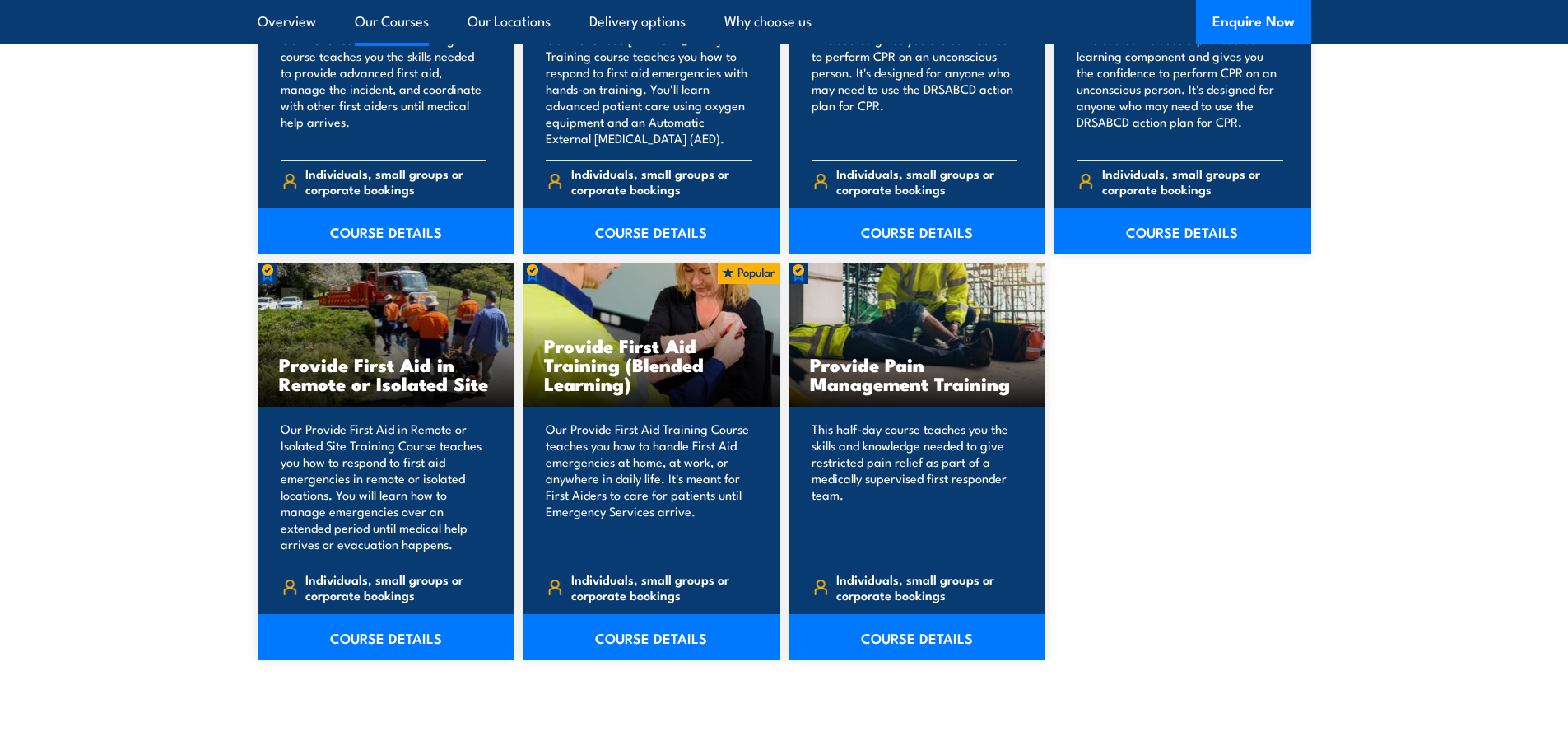
click at [662, 628] on link "COURSE DETAILS" at bounding box center [651, 638] width 258 height 46
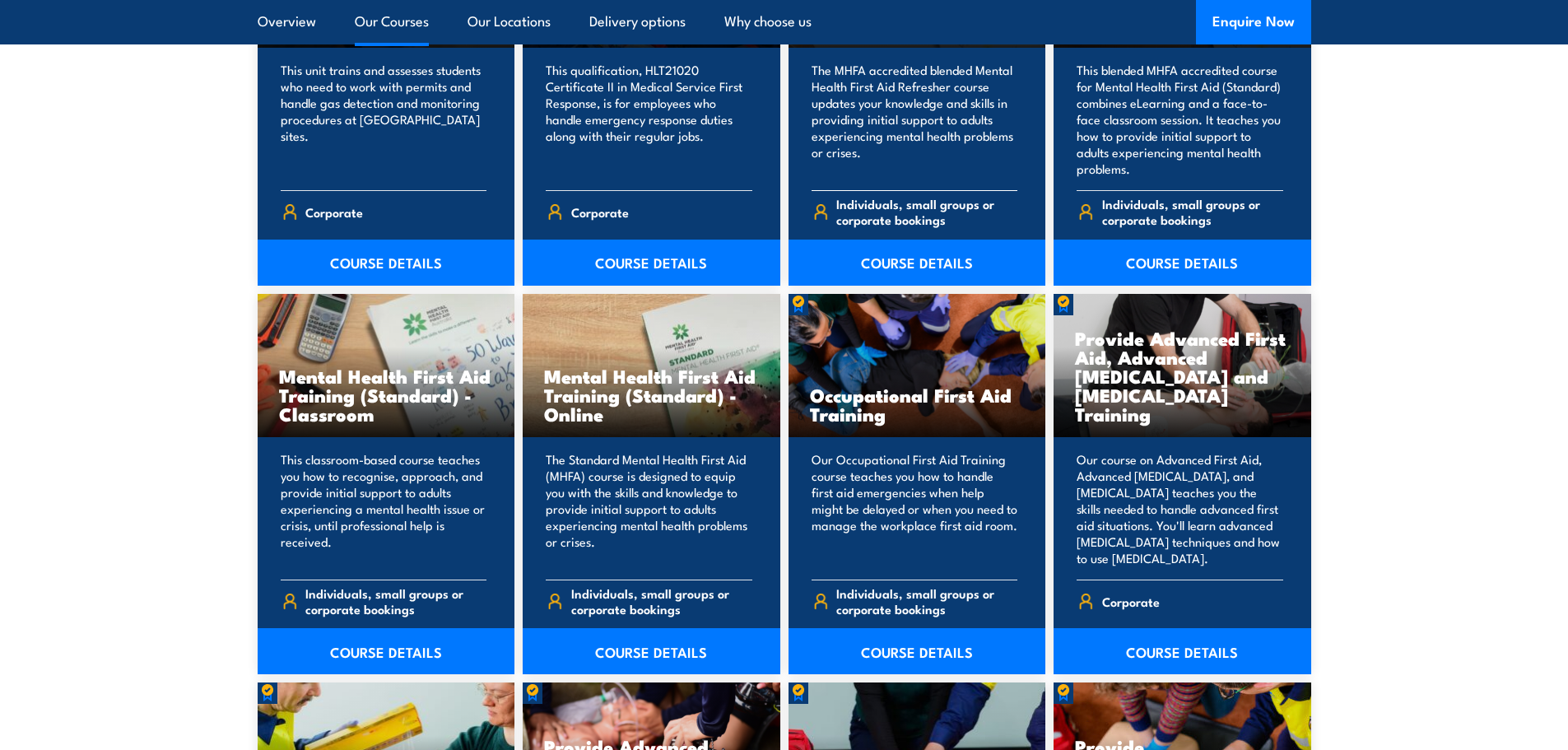
scroll to position [1399, 0]
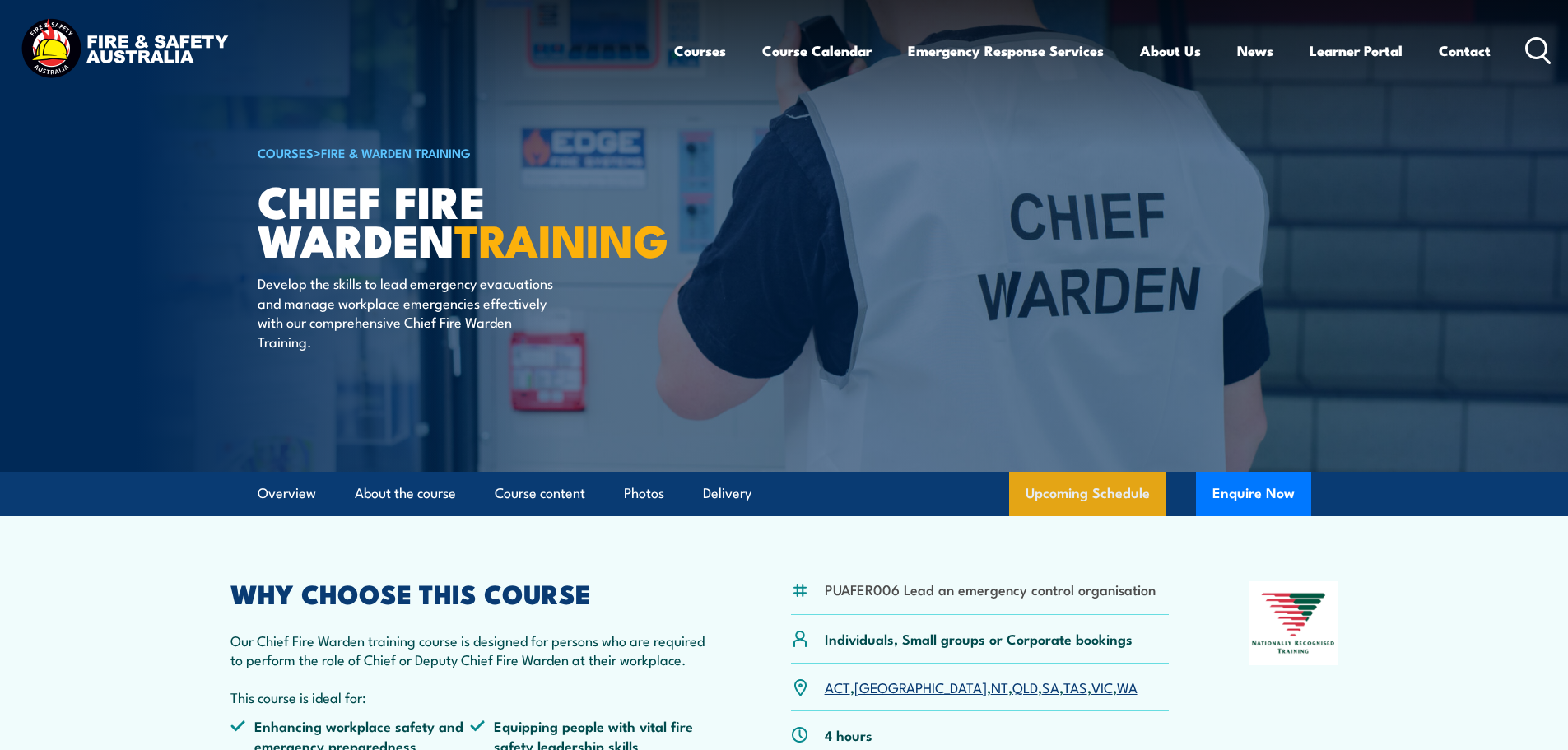
click at [1049, 488] on link "Upcoming Schedule" at bounding box center [1088, 494] width 157 height 45
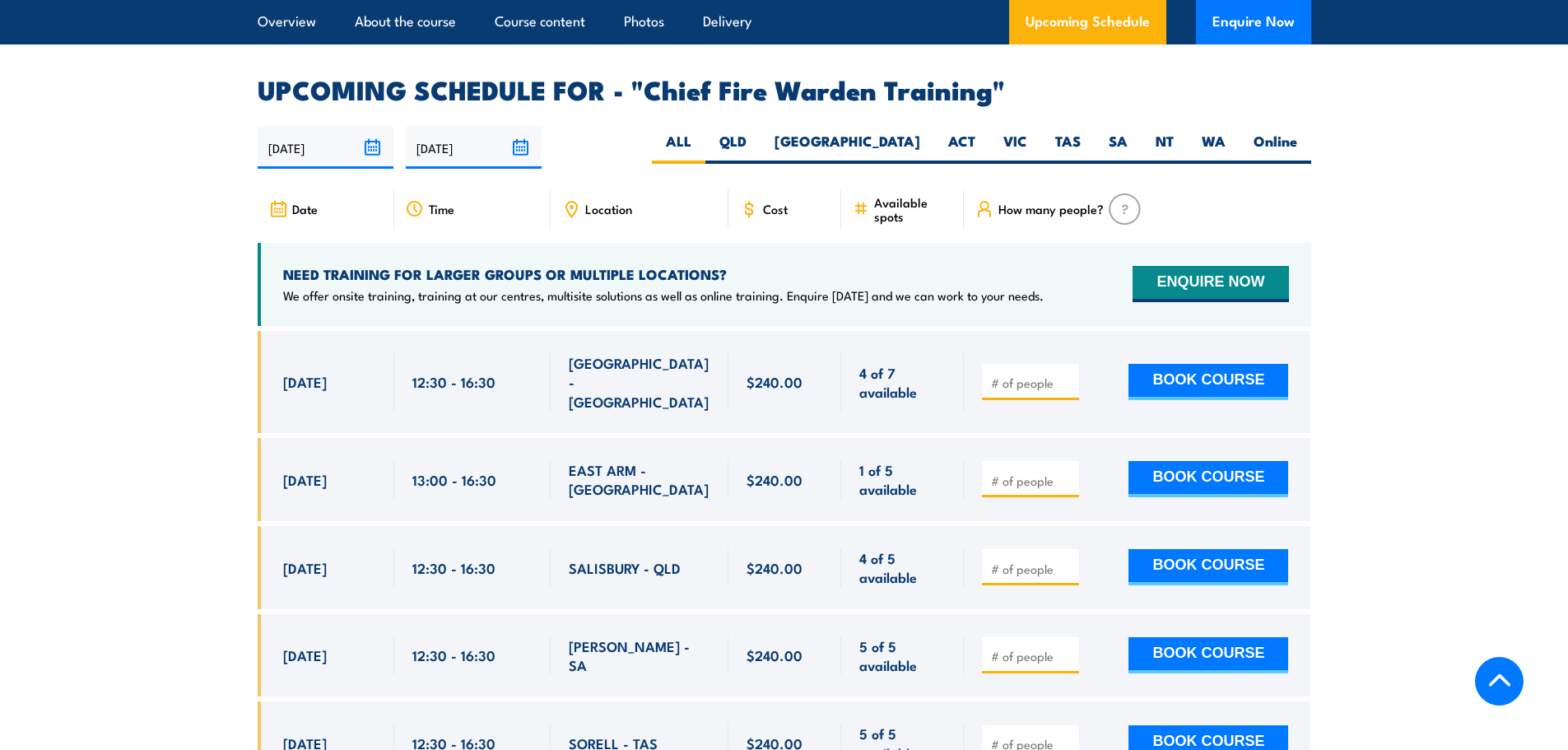
scroll to position [2936, 0]
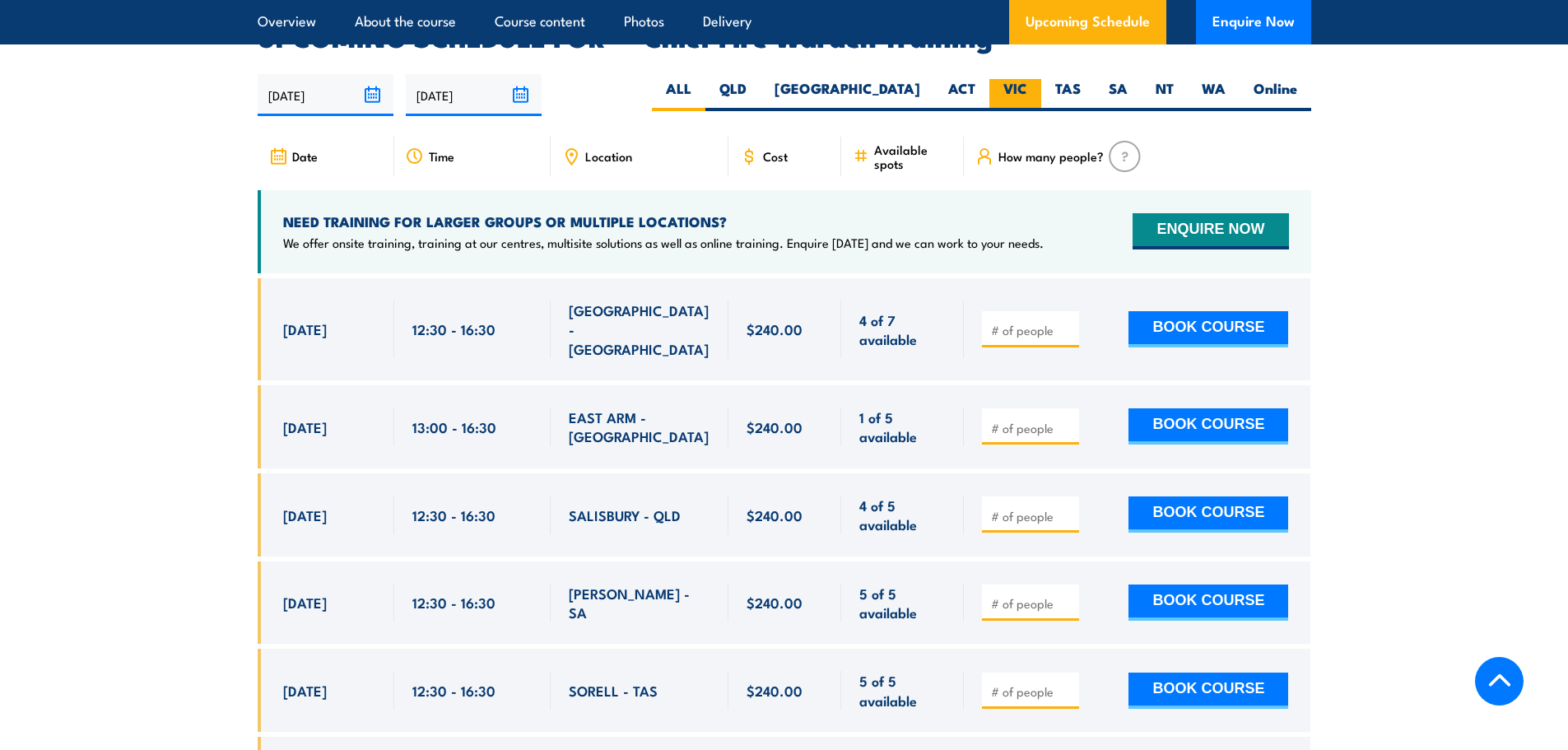
click at [1033, 79] on label "VIC" at bounding box center [1015, 95] width 52 height 32
click at [1033, 79] on input "VIC" at bounding box center [1033, 85] width 11 height 11
radio input "true"
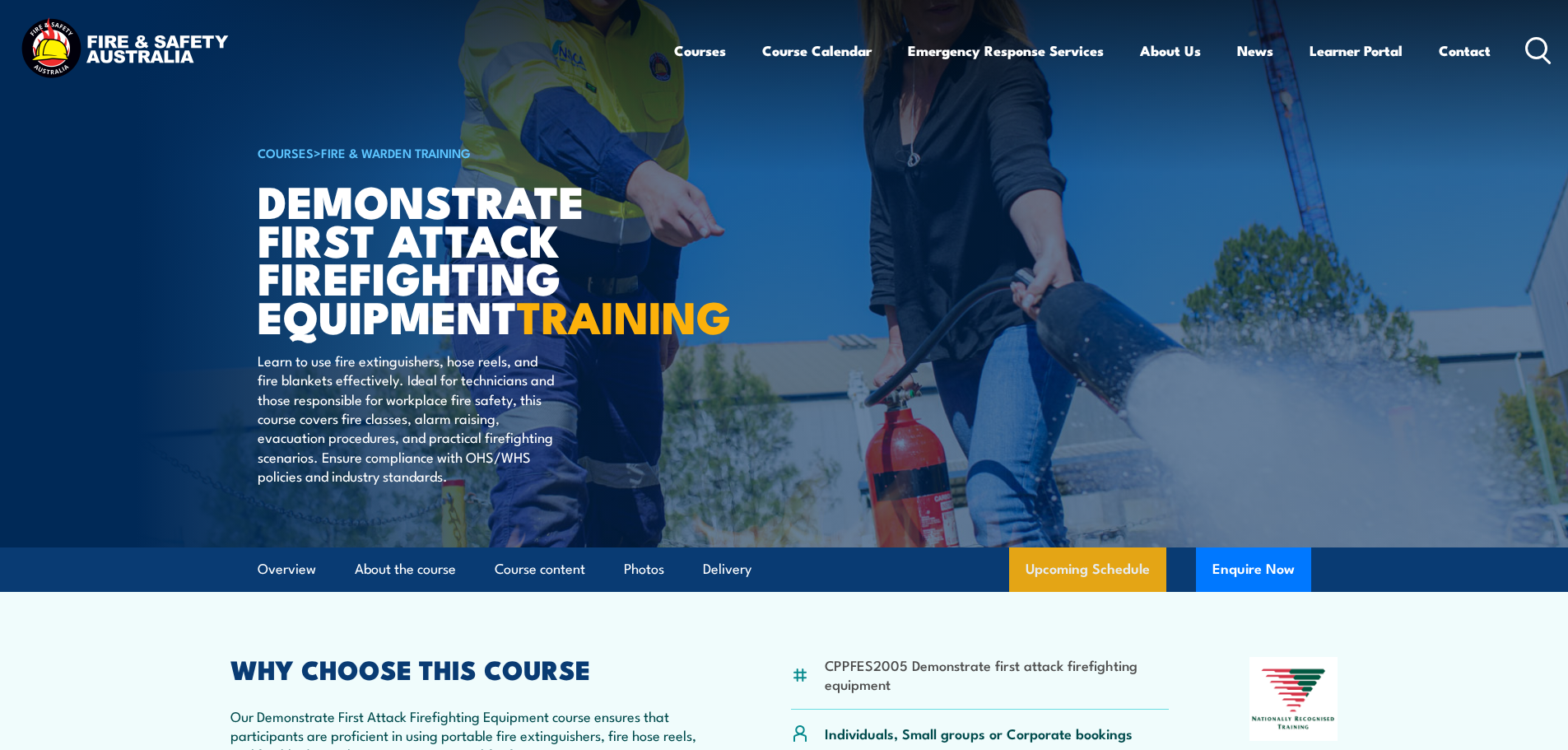
click at [1078, 592] on link "Upcoming Schedule" at bounding box center [1088, 570] width 157 height 45
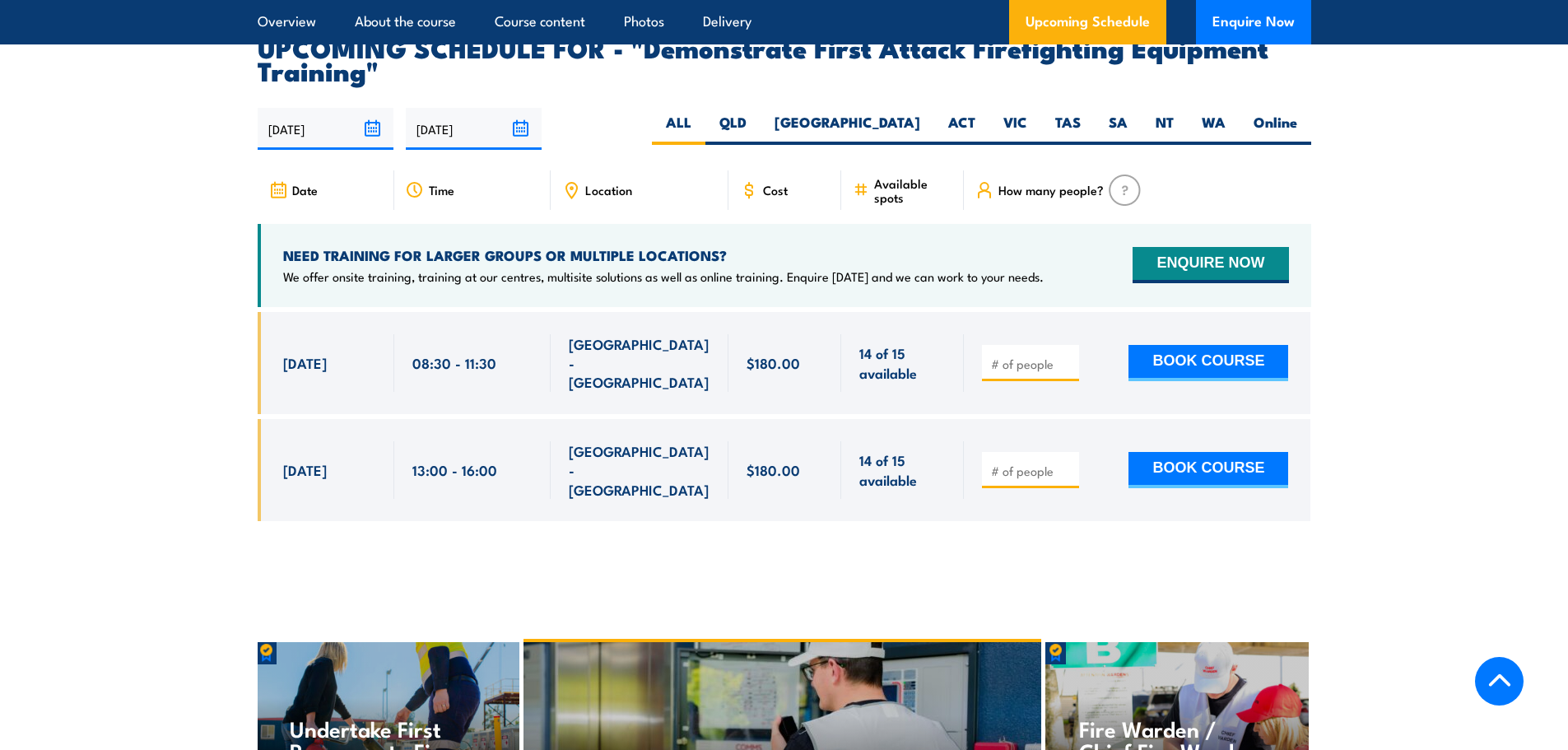
scroll to position [2985, 0]
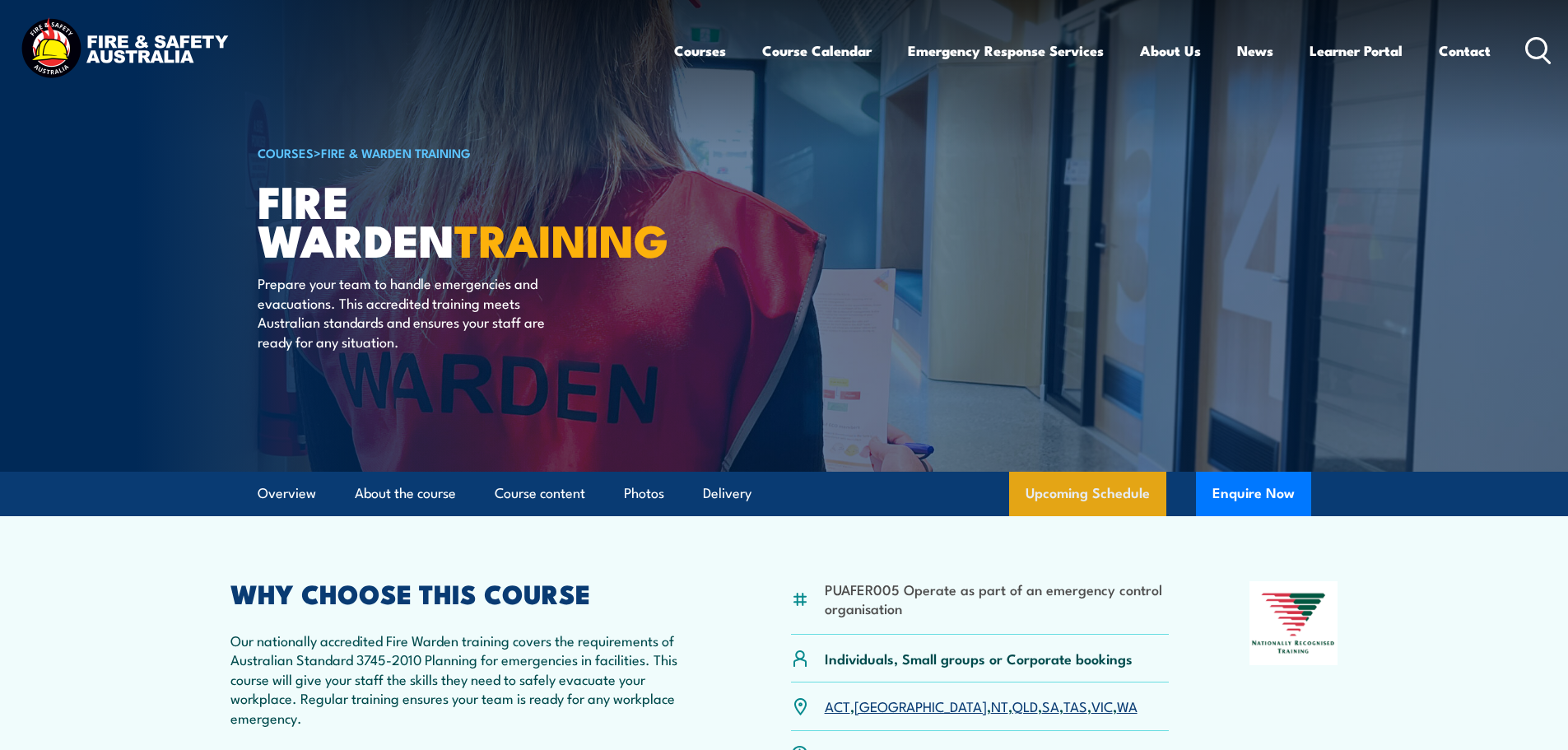
click at [1054, 480] on link "Upcoming Schedule" at bounding box center [1088, 494] width 157 height 45
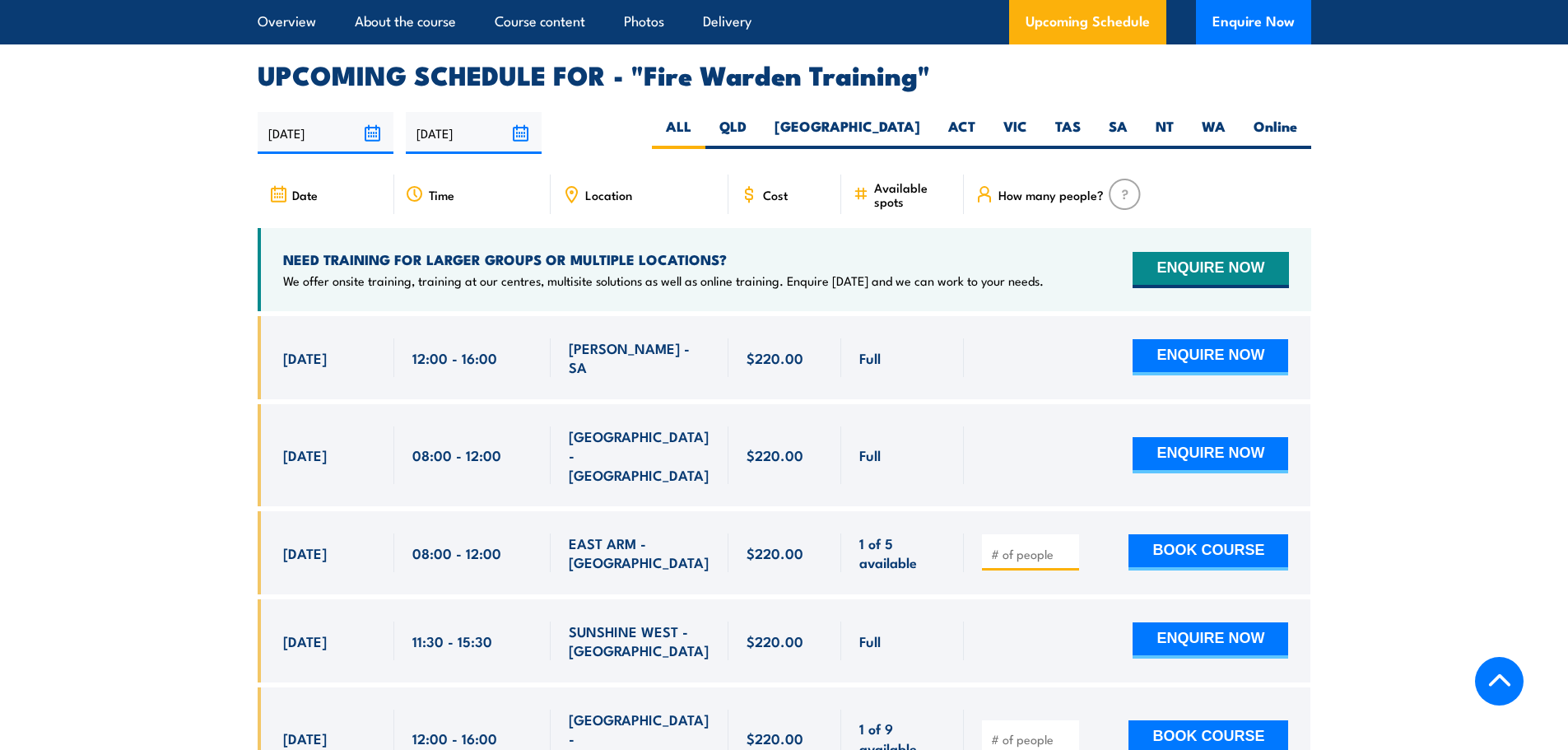
scroll to position [3062, 0]
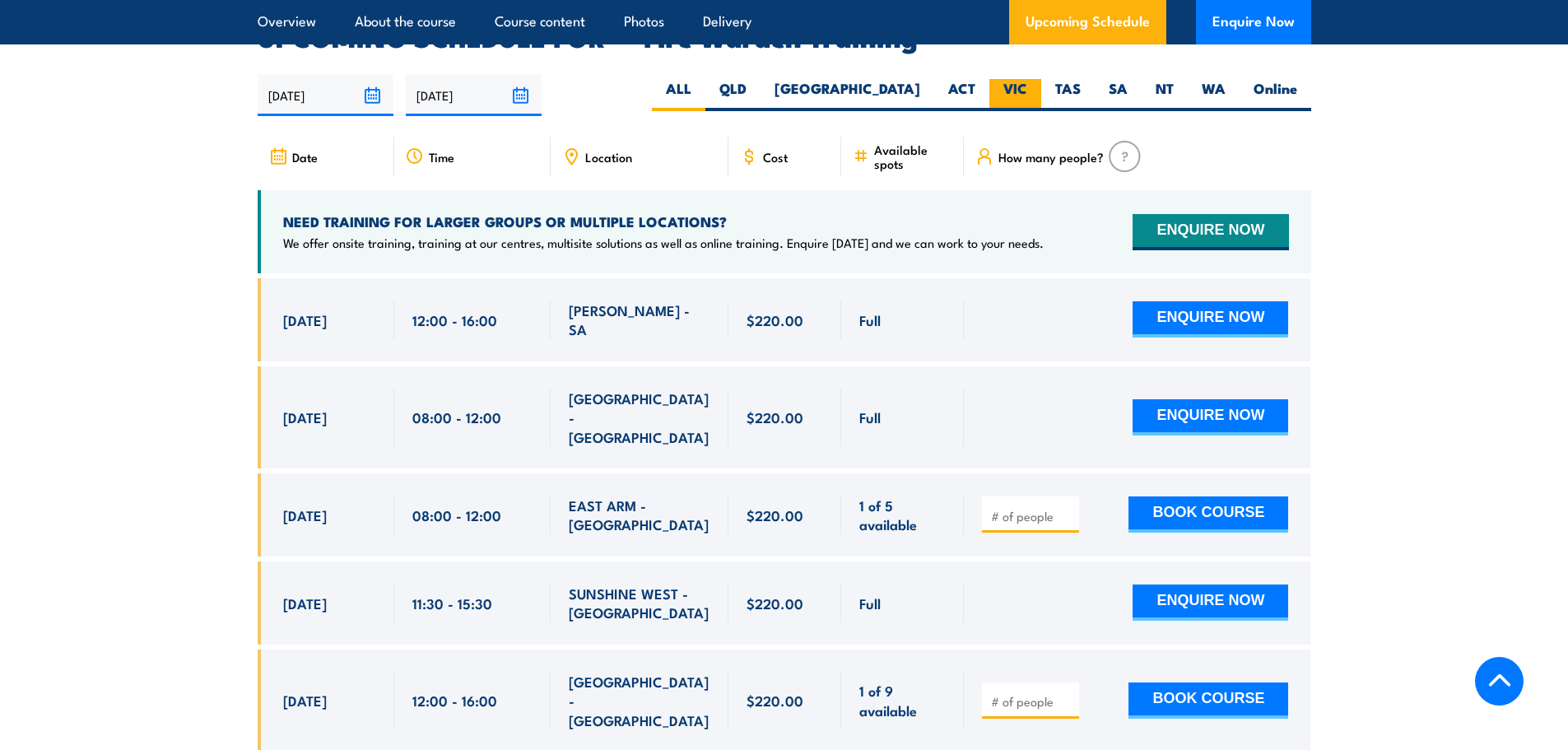
click at [1018, 83] on label "VIC" at bounding box center [1015, 95] width 52 height 32
click at [1027, 83] on input "VIC" at bounding box center [1033, 85] width 11 height 11
radio input "true"
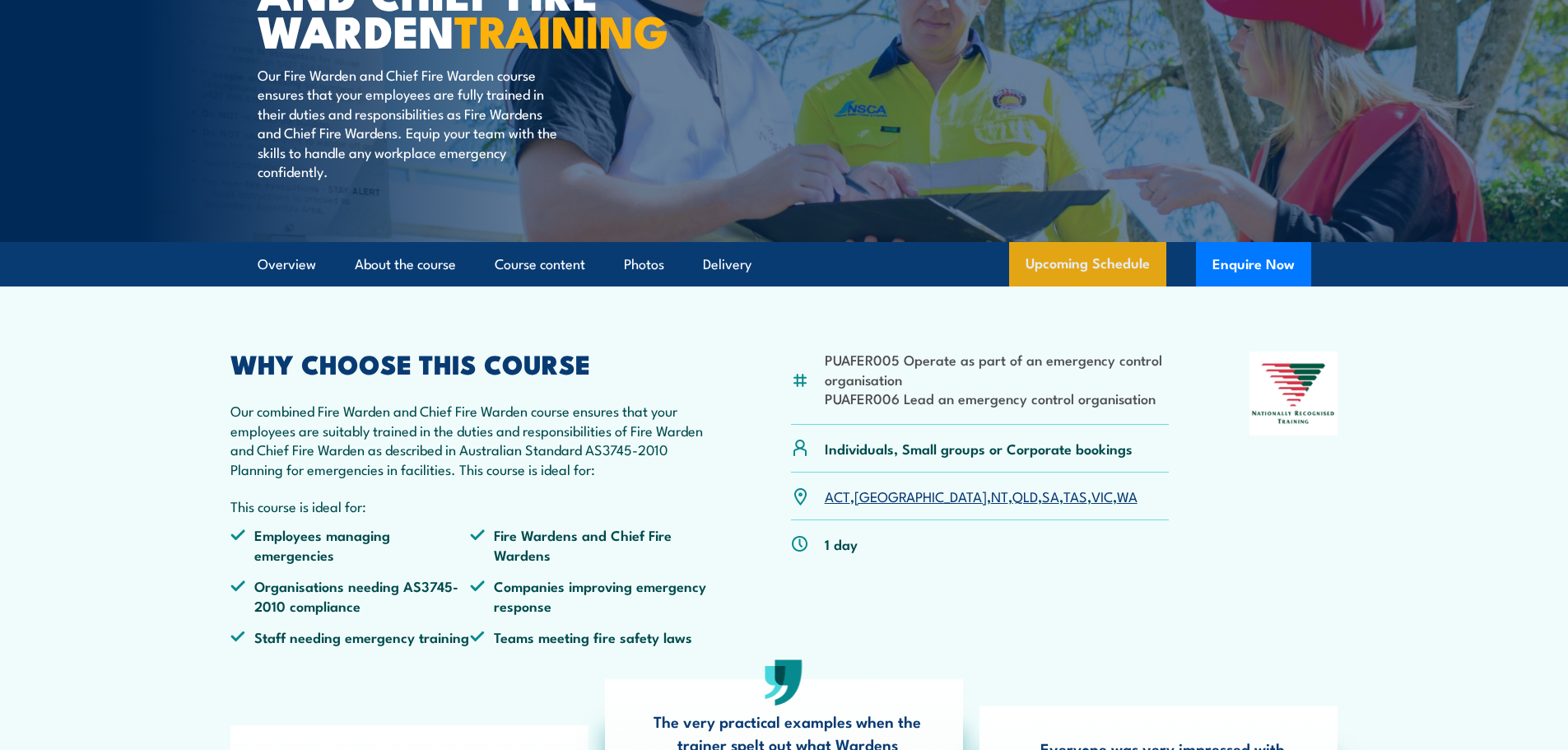
click at [1069, 286] on link "Upcoming Schedule" at bounding box center [1088, 264] width 157 height 45
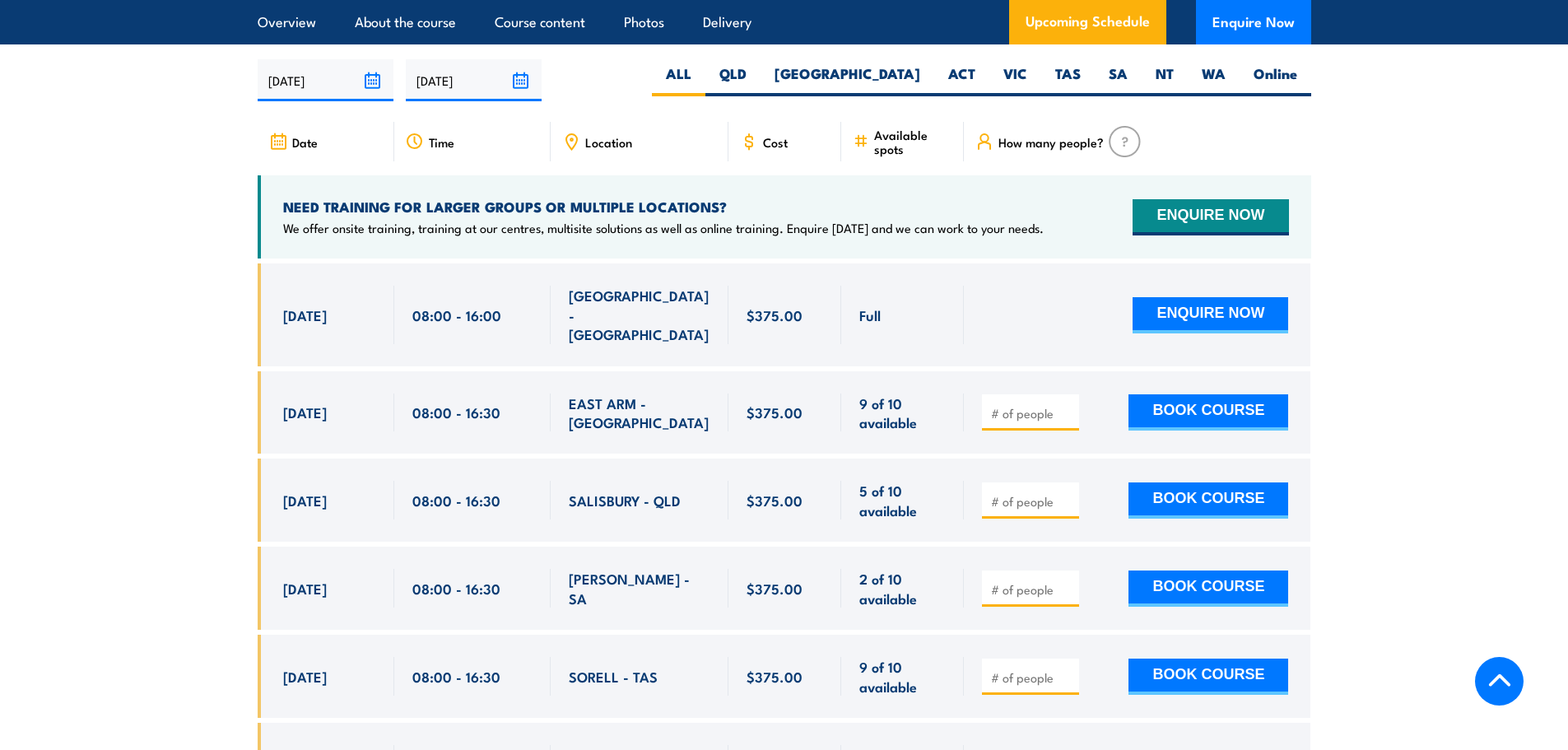
scroll to position [2915, 0]
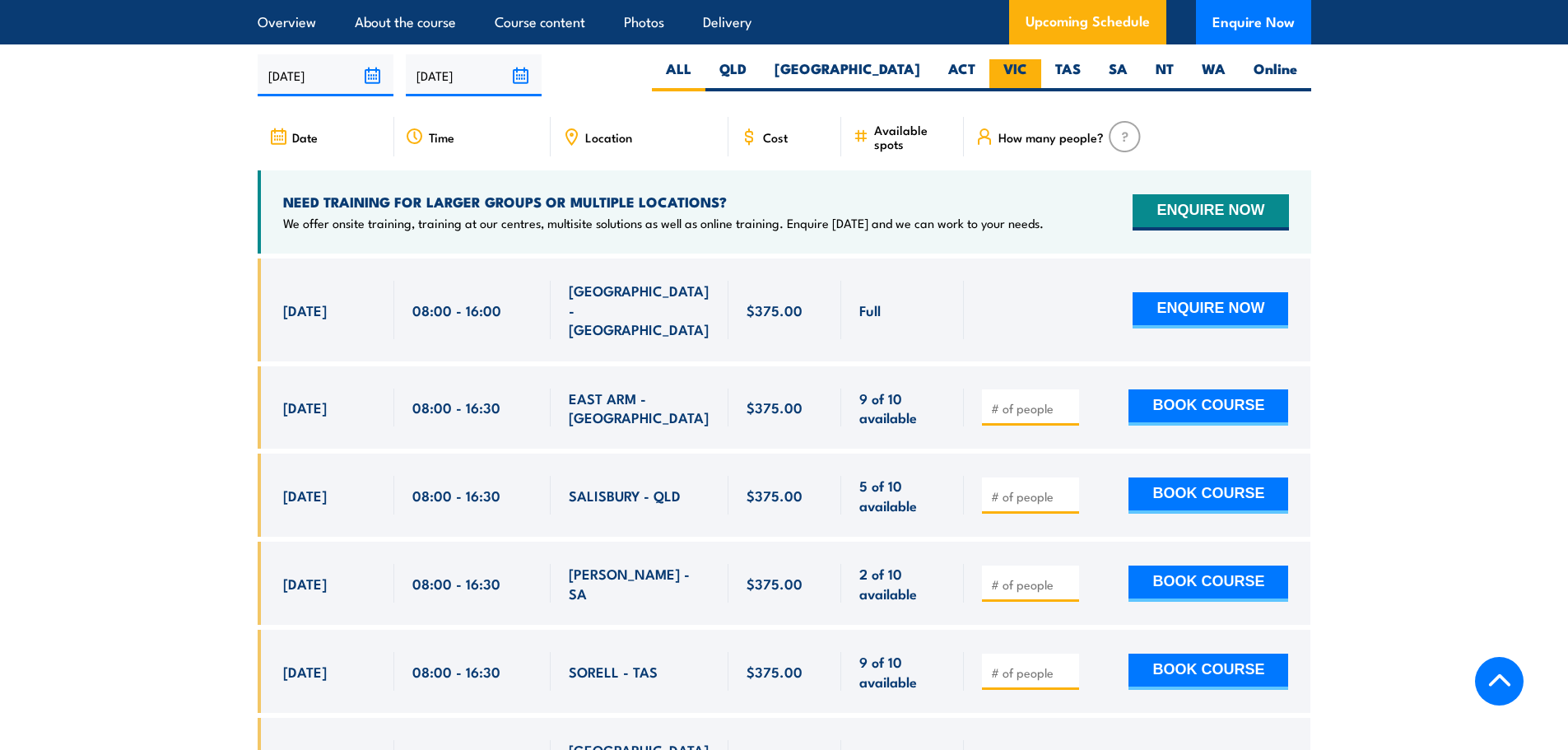
click at [1015, 61] on label "VIC" at bounding box center [1015, 75] width 52 height 32
click at [1027, 61] on input "VIC" at bounding box center [1033, 64] width 11 height 11
radio input "true"
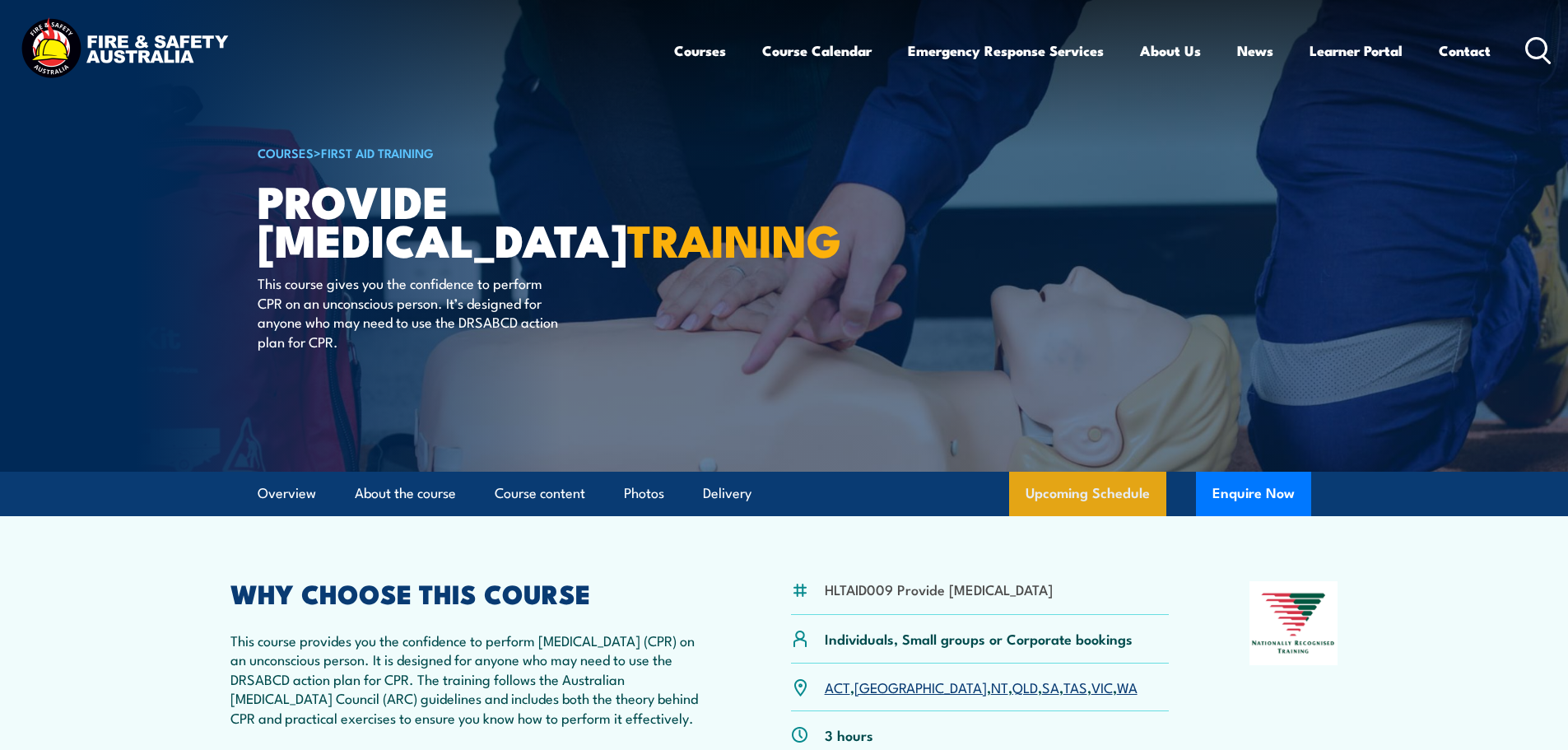
click at [1066, 497] on link "Upcoming Schedule" at bounding box center [1088, 494] width 157 height 45
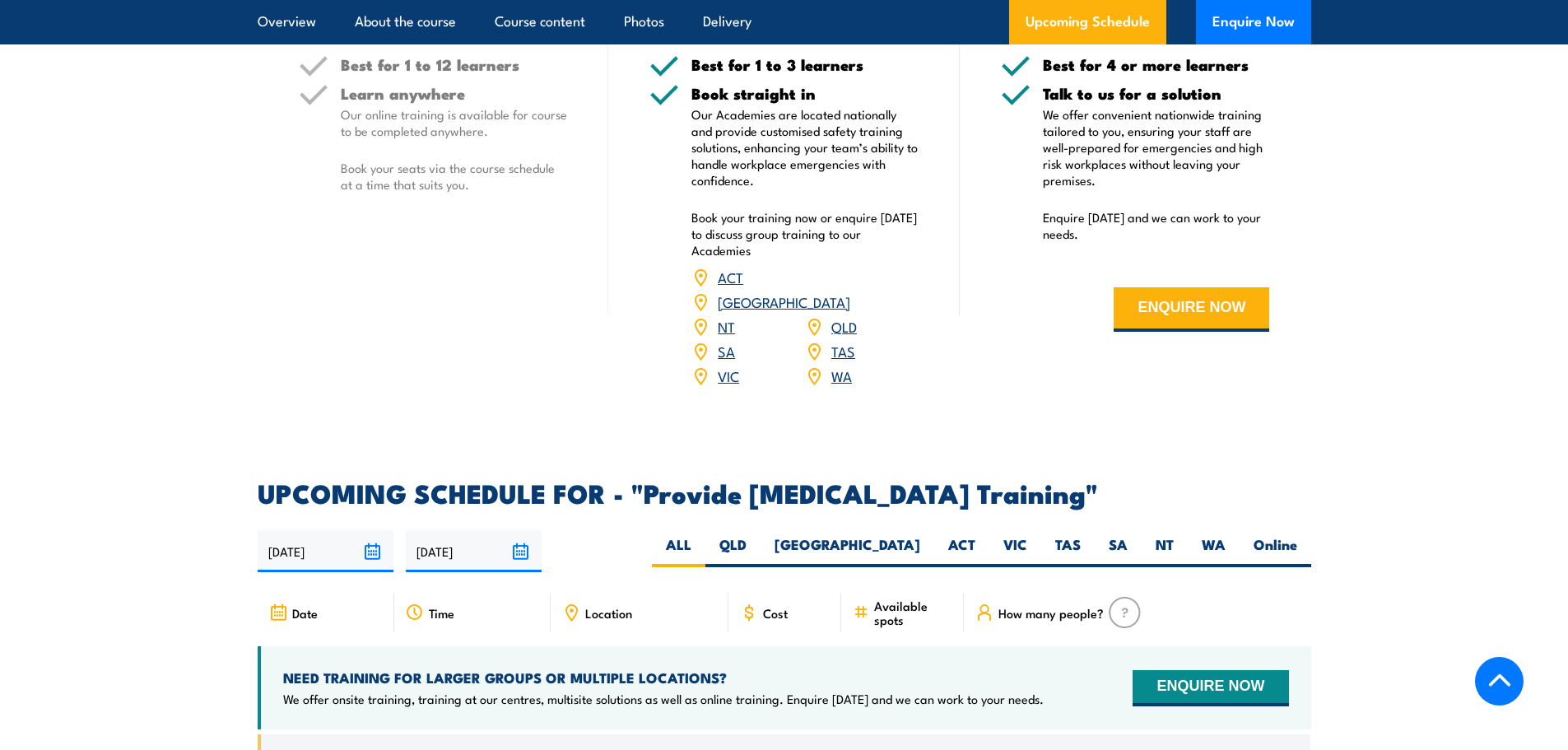
scroll to position [2962, 0]
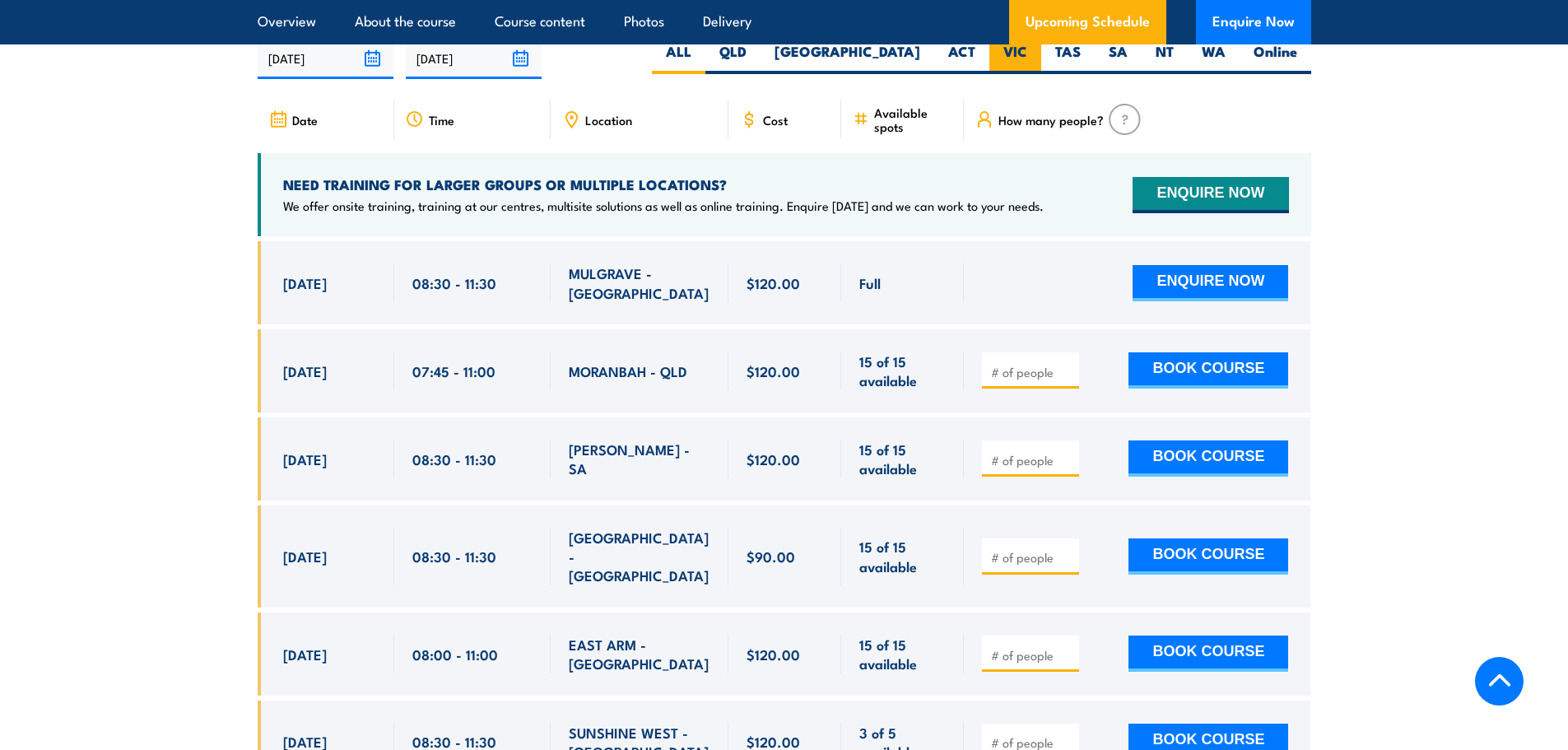
click at [1029, 68] on label "VIC" at bounding box center [1015, 58] width 52 height 32
click at [1029, 53] on input "VIC" at bounding box center [1033, 47] width 11 height 11
radio input "true"
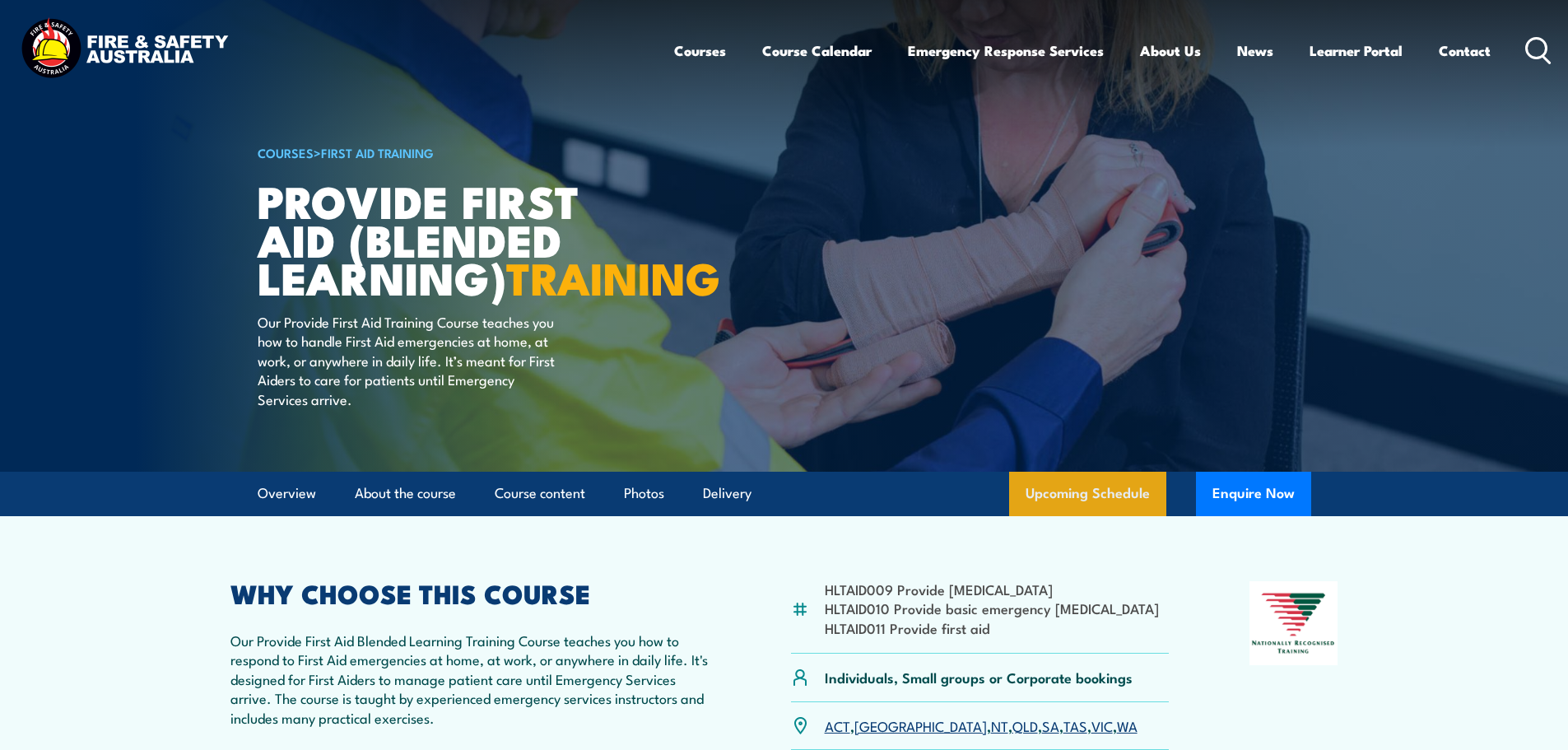
click at [1077, 516] on link "Upcoming Schedule" at bounding box center [1088, 494] width 157 height 45
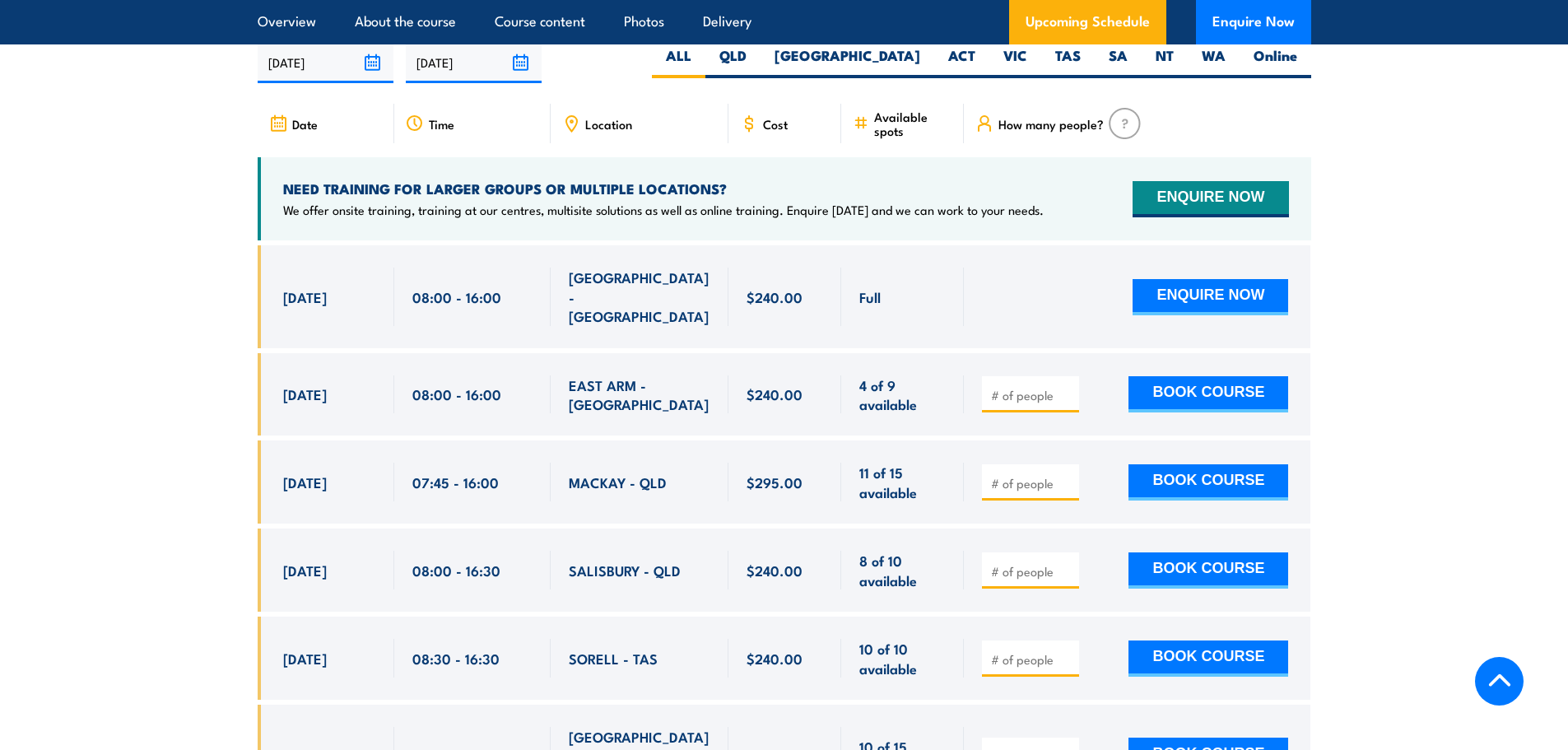
scroll to position [3262, 0]
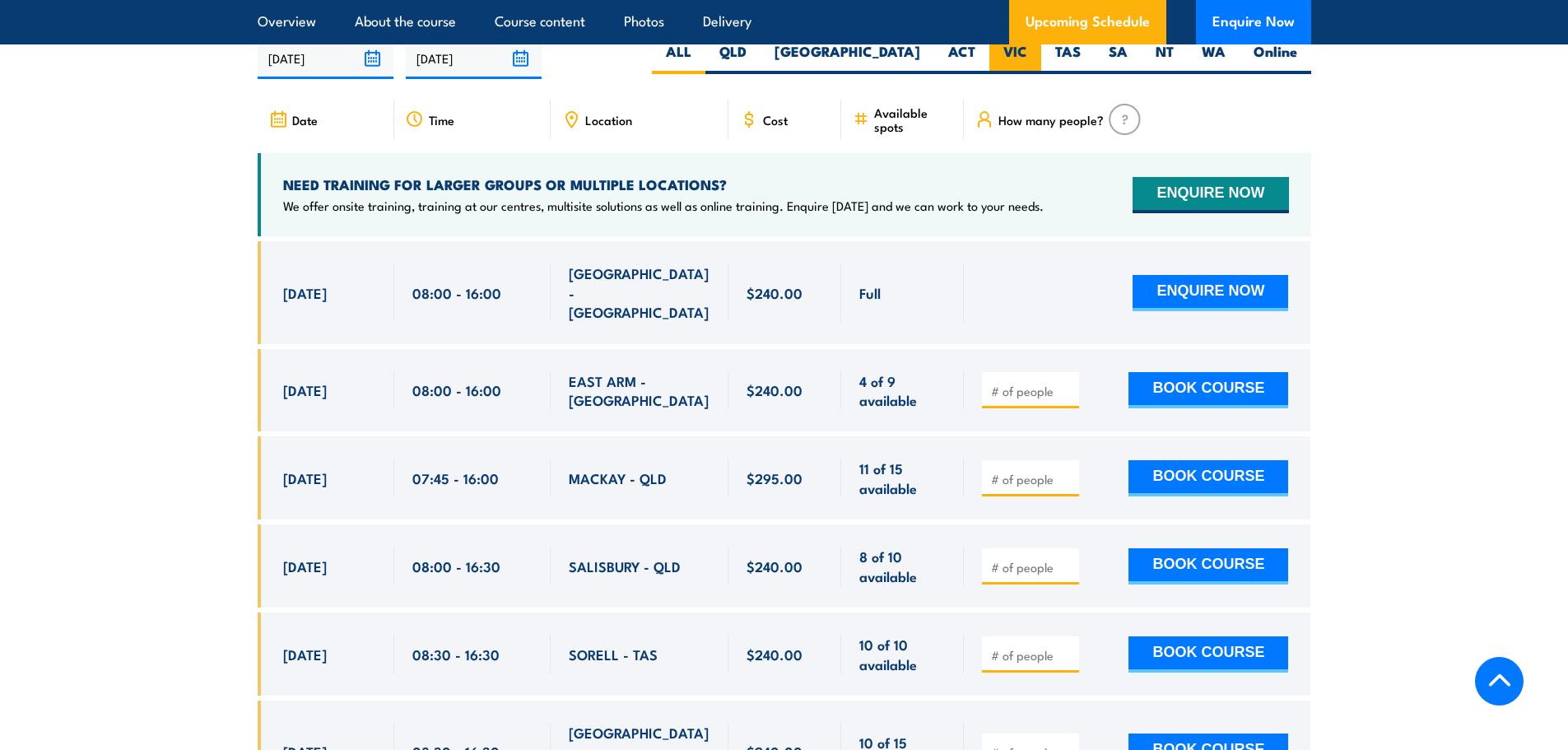
click at [1019, 61] on label "VIC" at bounding box center [1015, 58] width 52 height 32
click at [1027, 53] on input "VIC" at bounding box center [1033, 47] width 11 height 11
radio input "true"
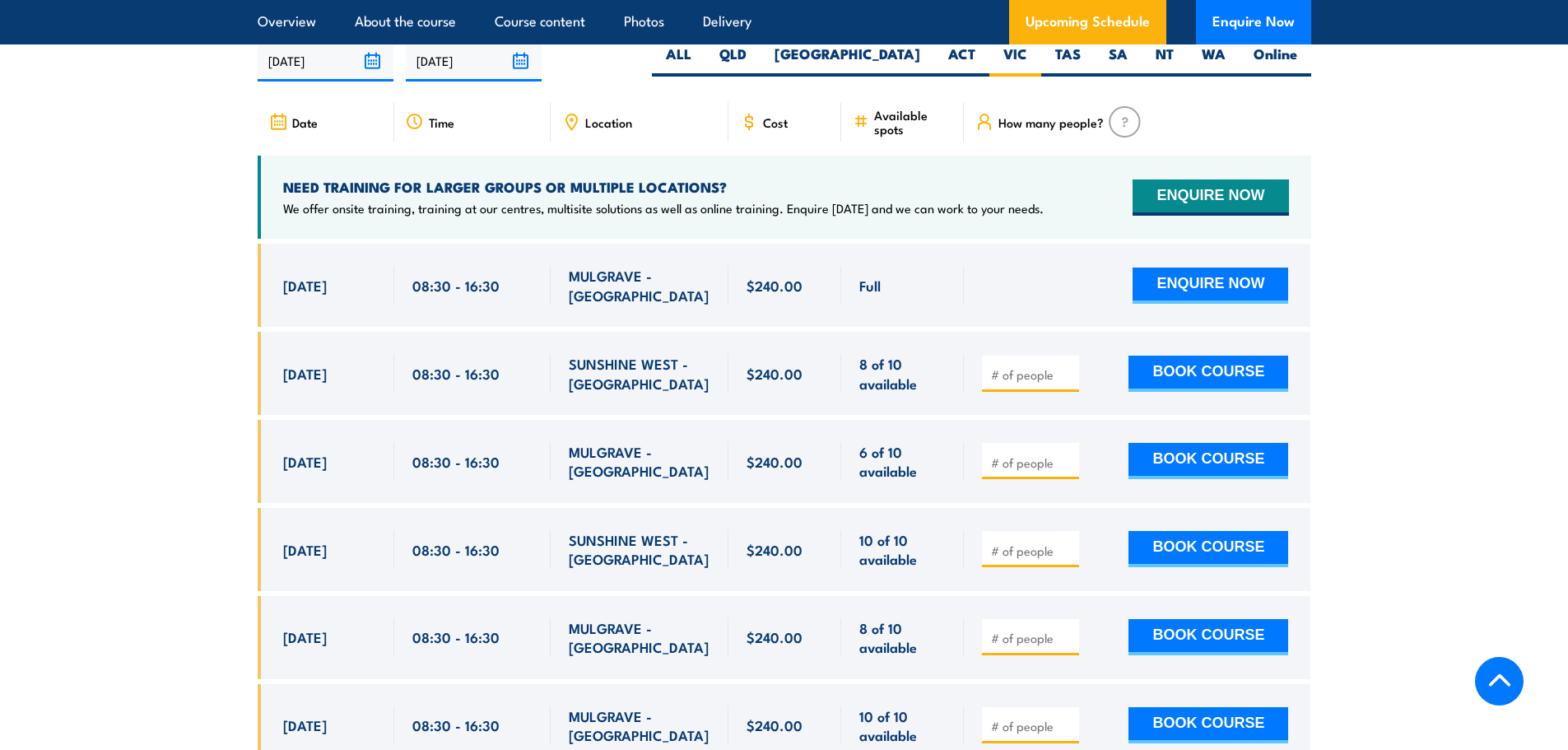
scroll to position [3262, 0]
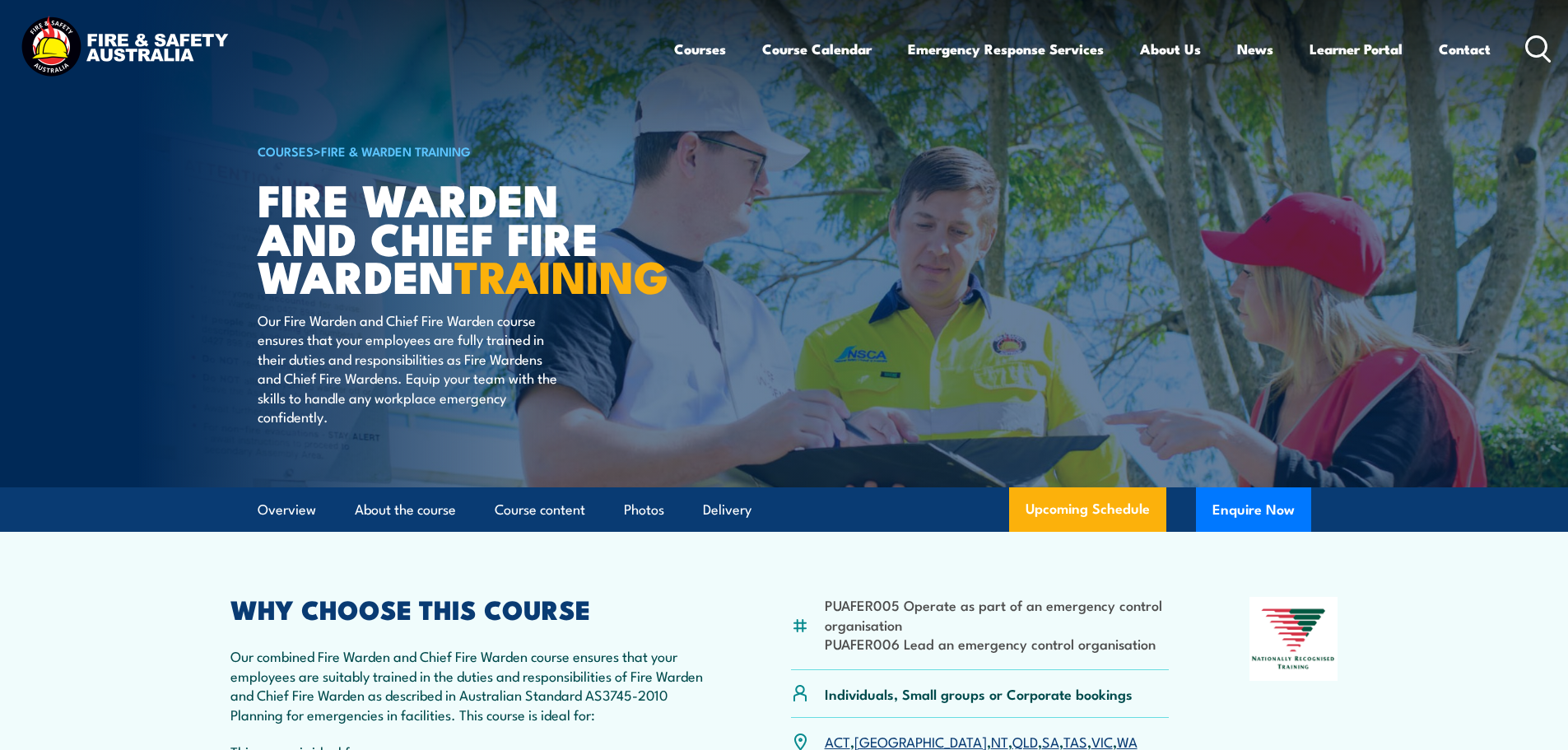
scroll to position [2915, 0]
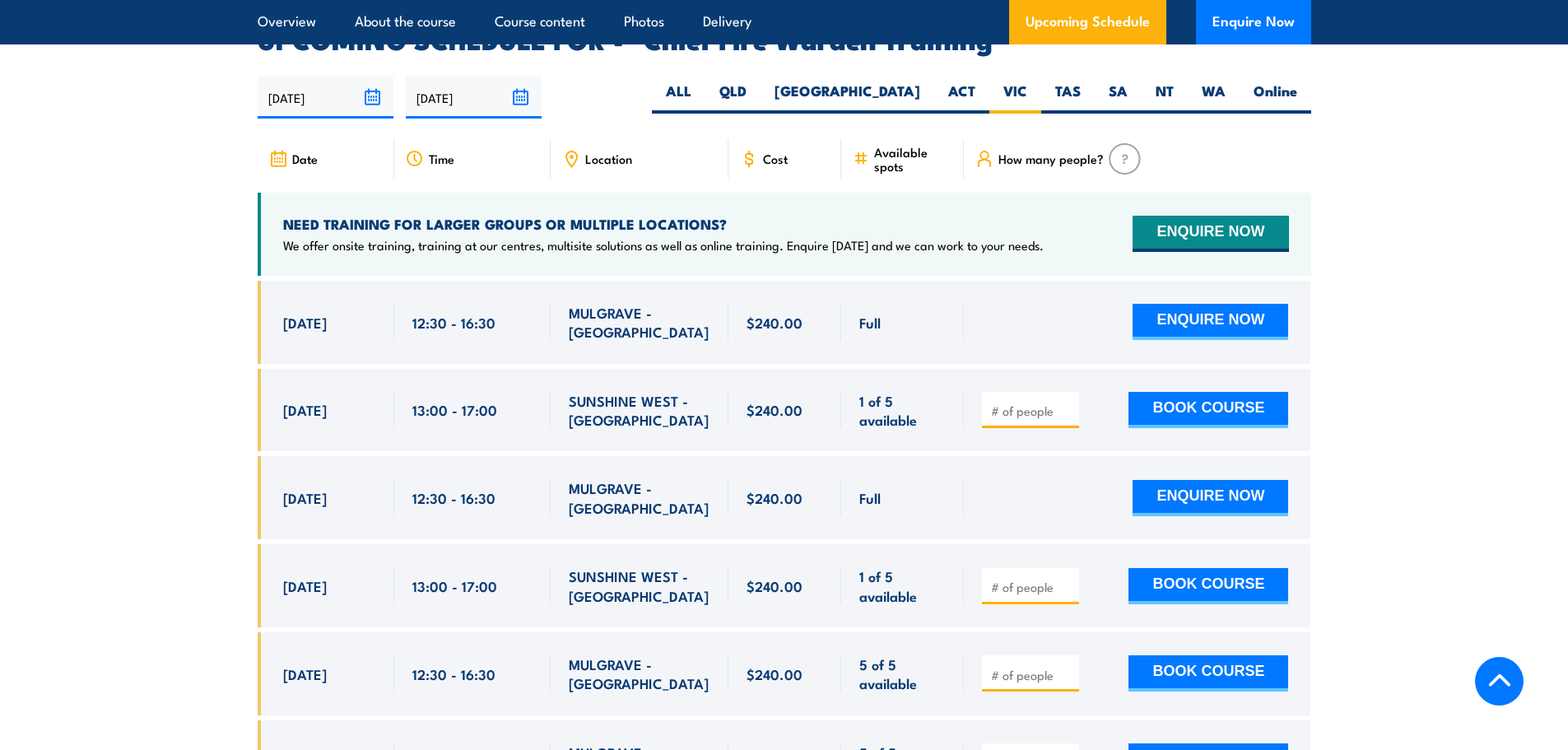
scroll to position [2936, 0]
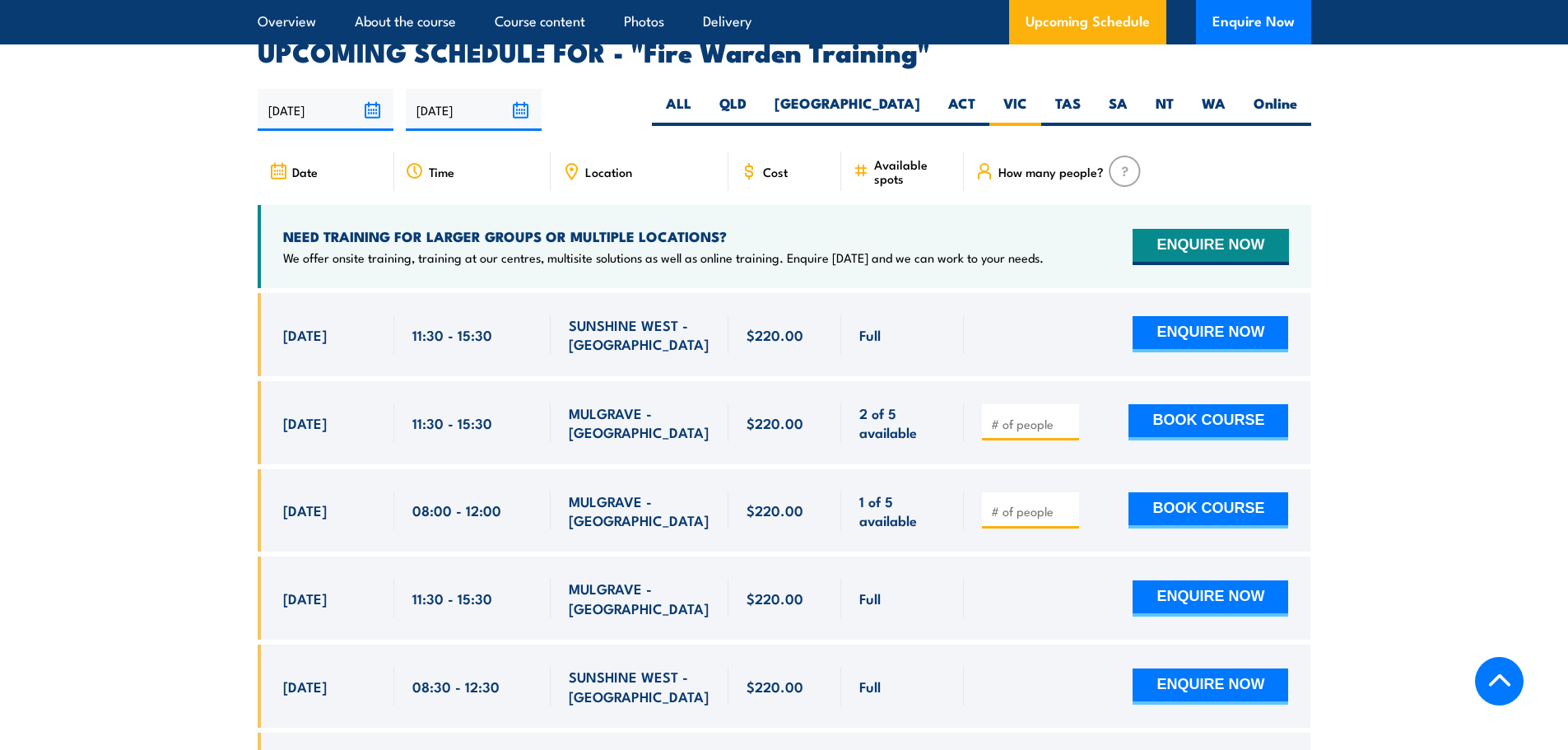
scroll to position [3062, 0]
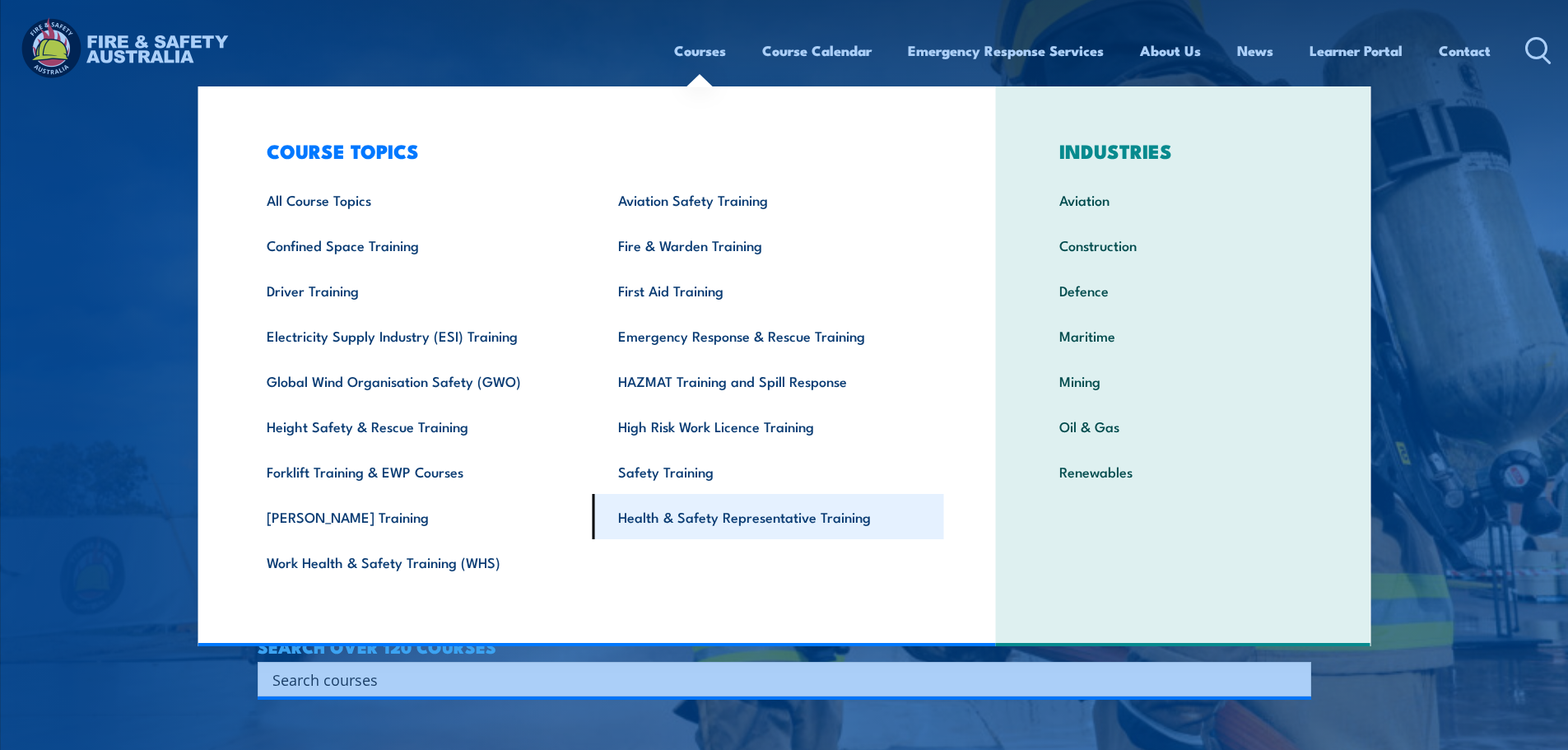
click at [670, 523] on link "Health & Safety Representative Training" at bounding box center [769, 516] width 351 height 45
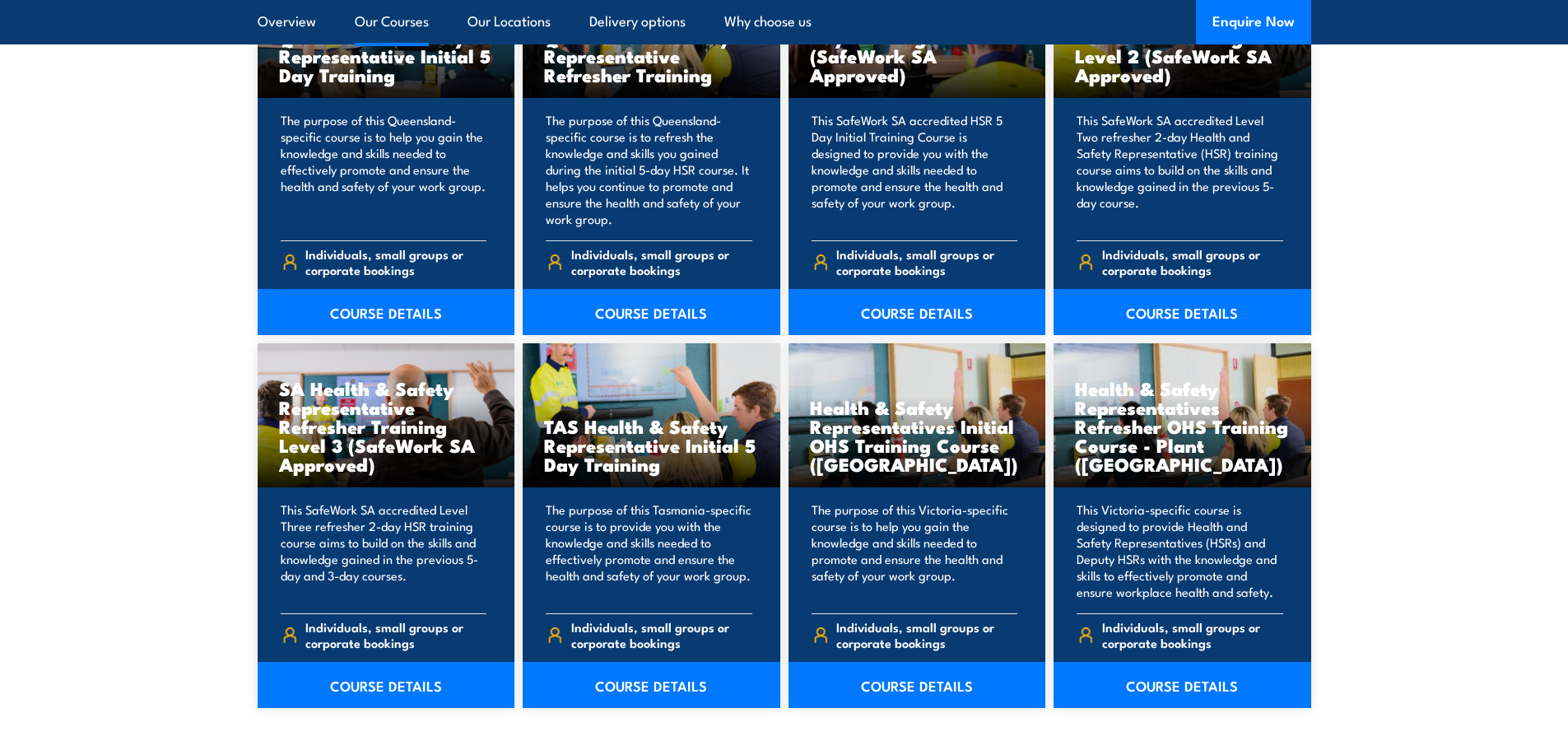
scroll to position [2469, 0]
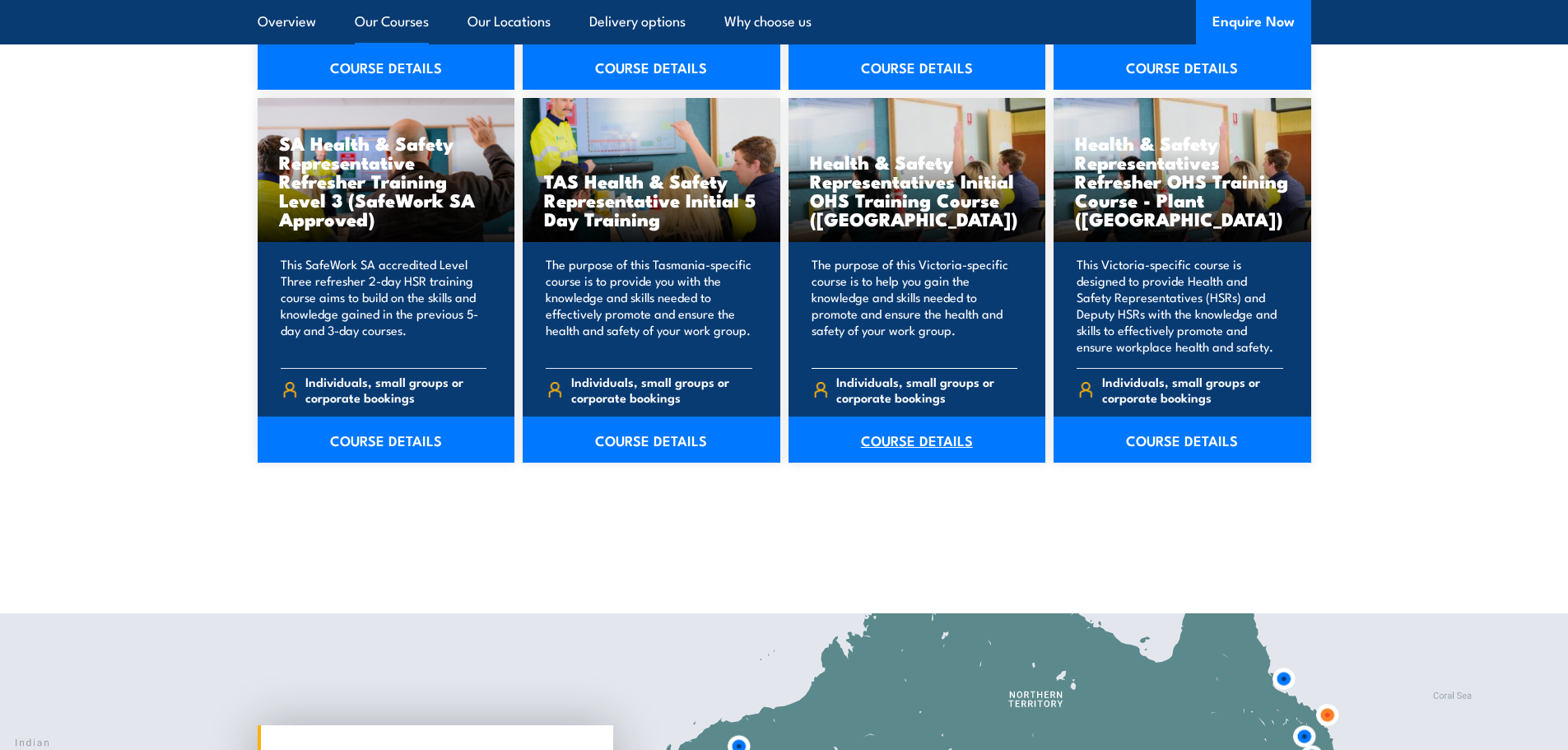
click at [897, 446] on link "COURSE DETAILS" at bounding box center [917, 440] width 258 height 46
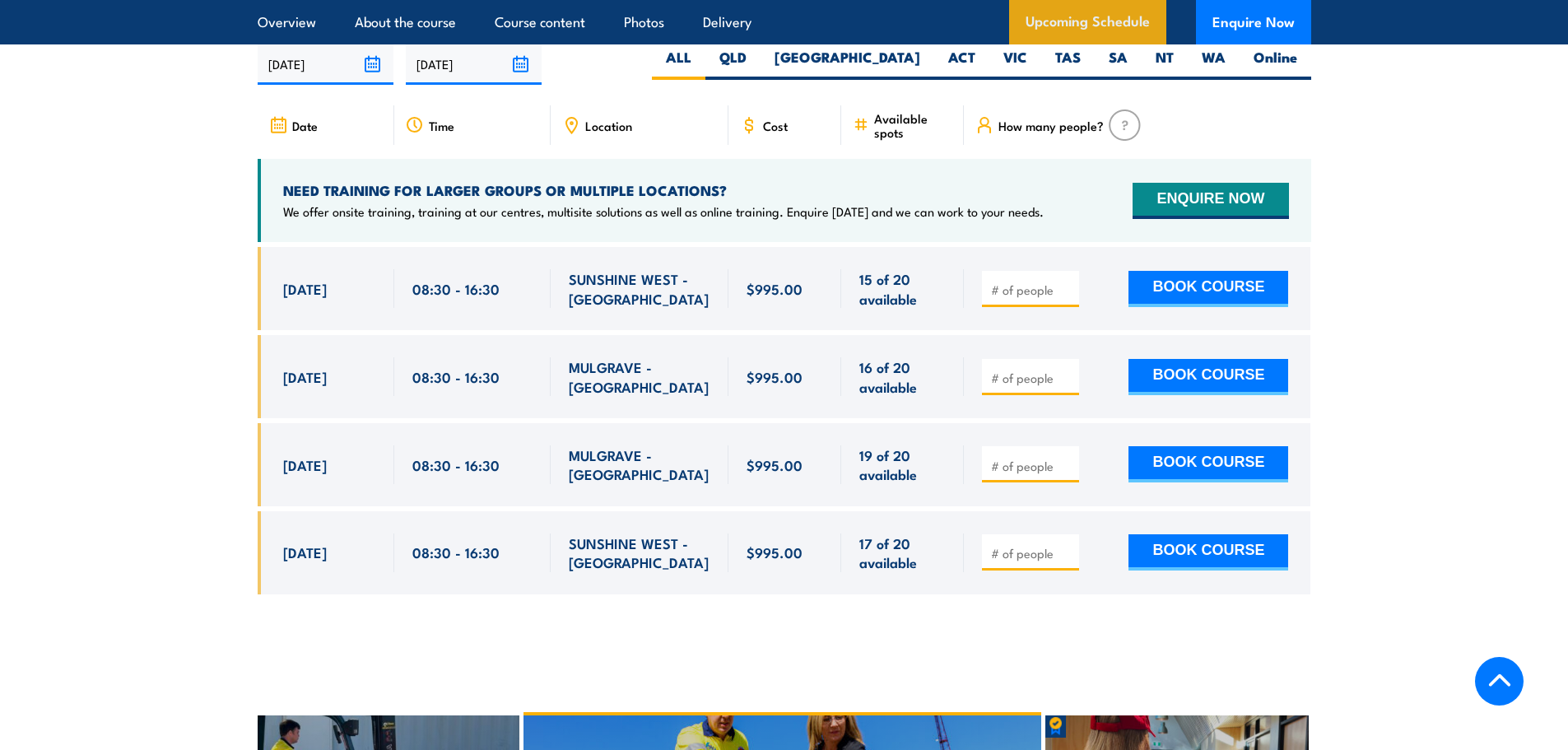
scroll to position [2880, 0]
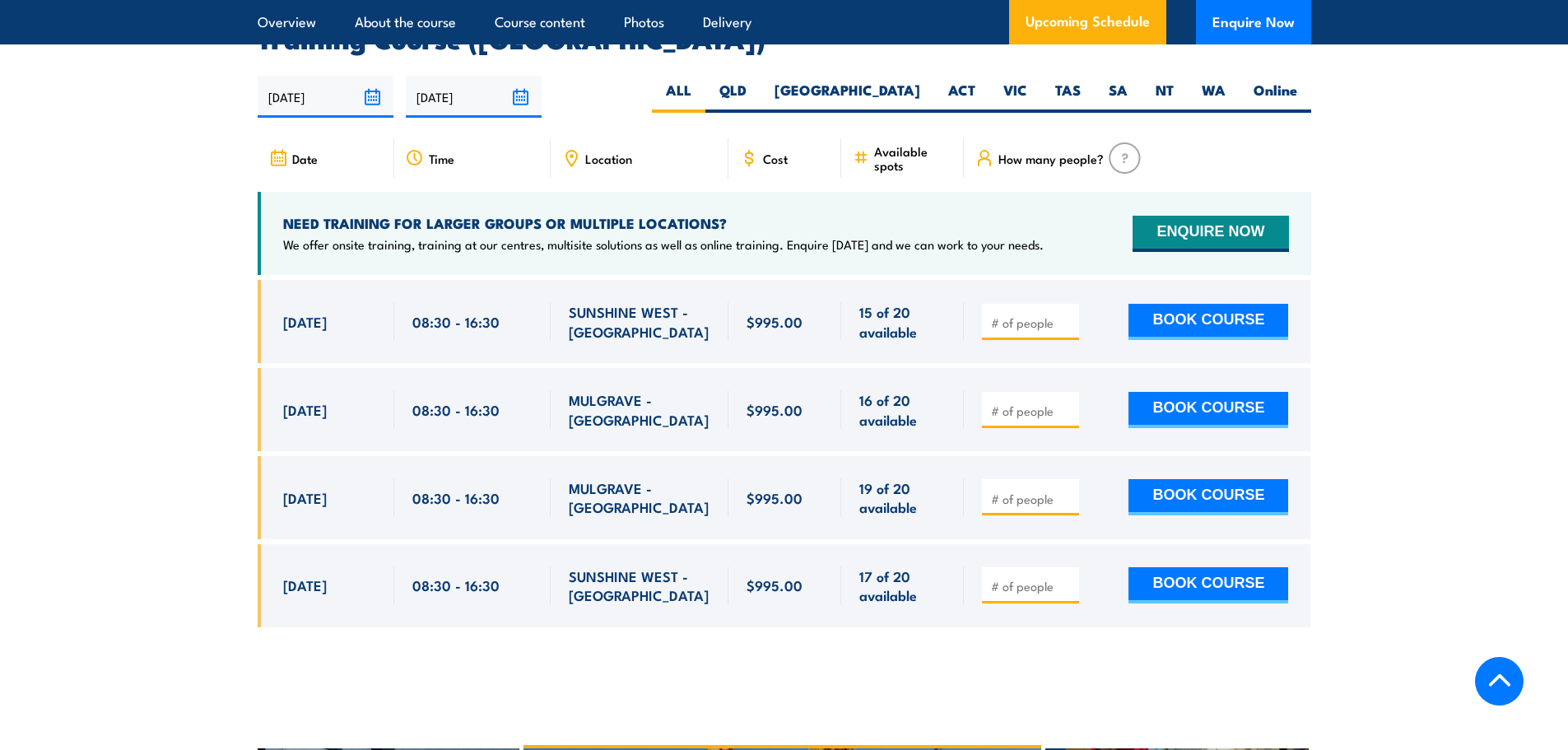
click at [1408, 204] on section "UPCOMING SCHEDULE FOR - "Health & Safety Representatives Initial OHS Training C…" at bounding box center [784, 327] width 1568 height 647
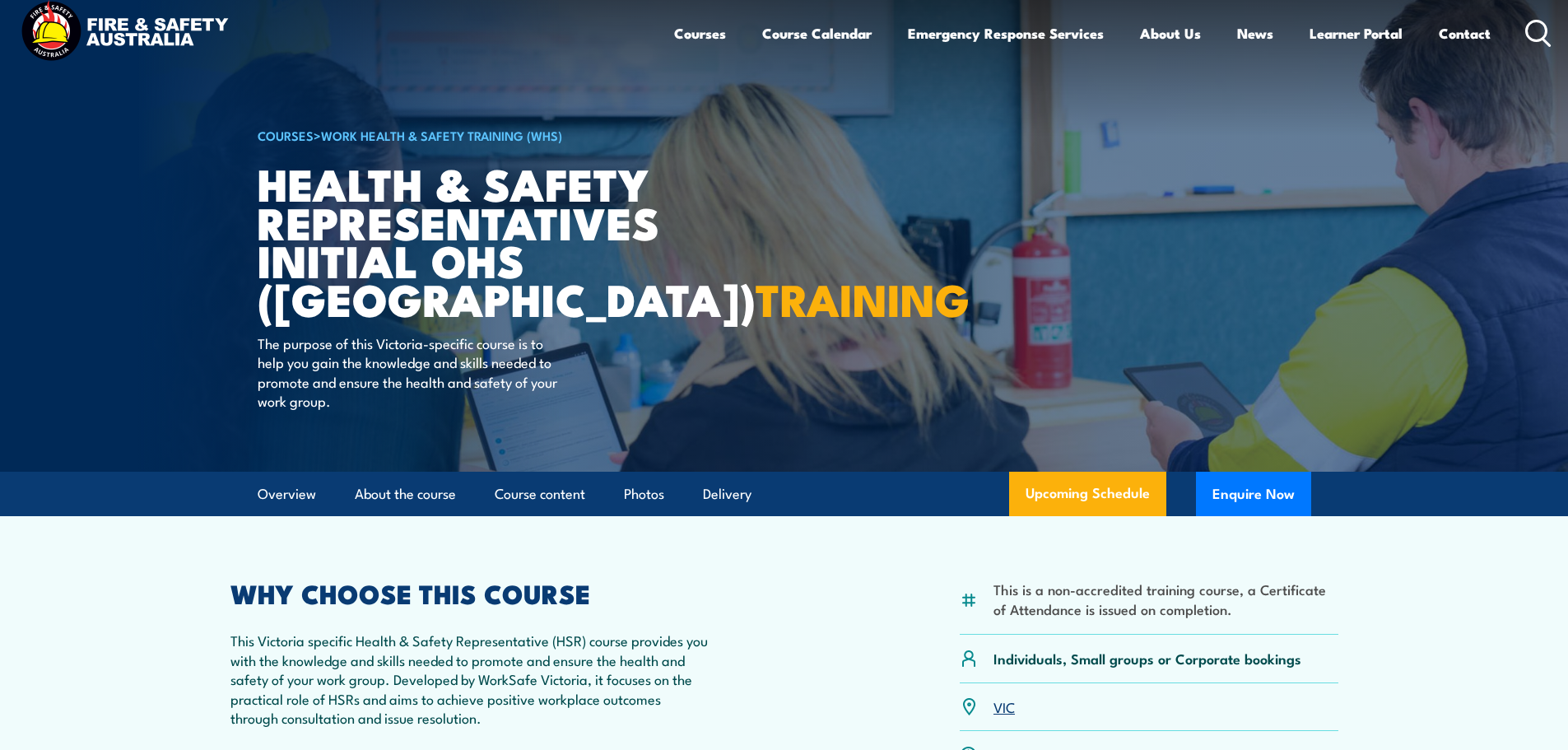
scroll to position [0, 0]
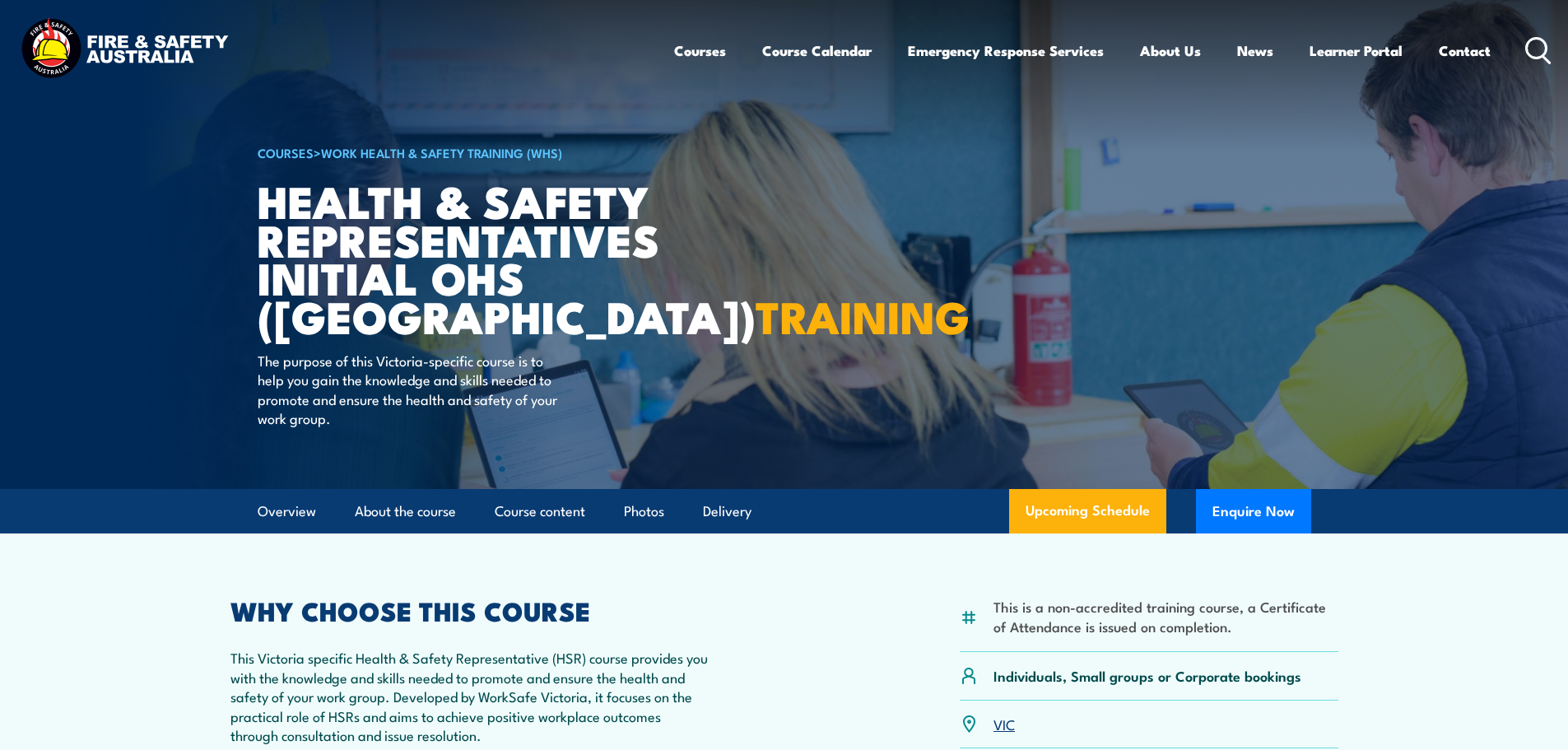
click at [1544, 41] on circle at bounding box center [1537, 47] width 20 height 20
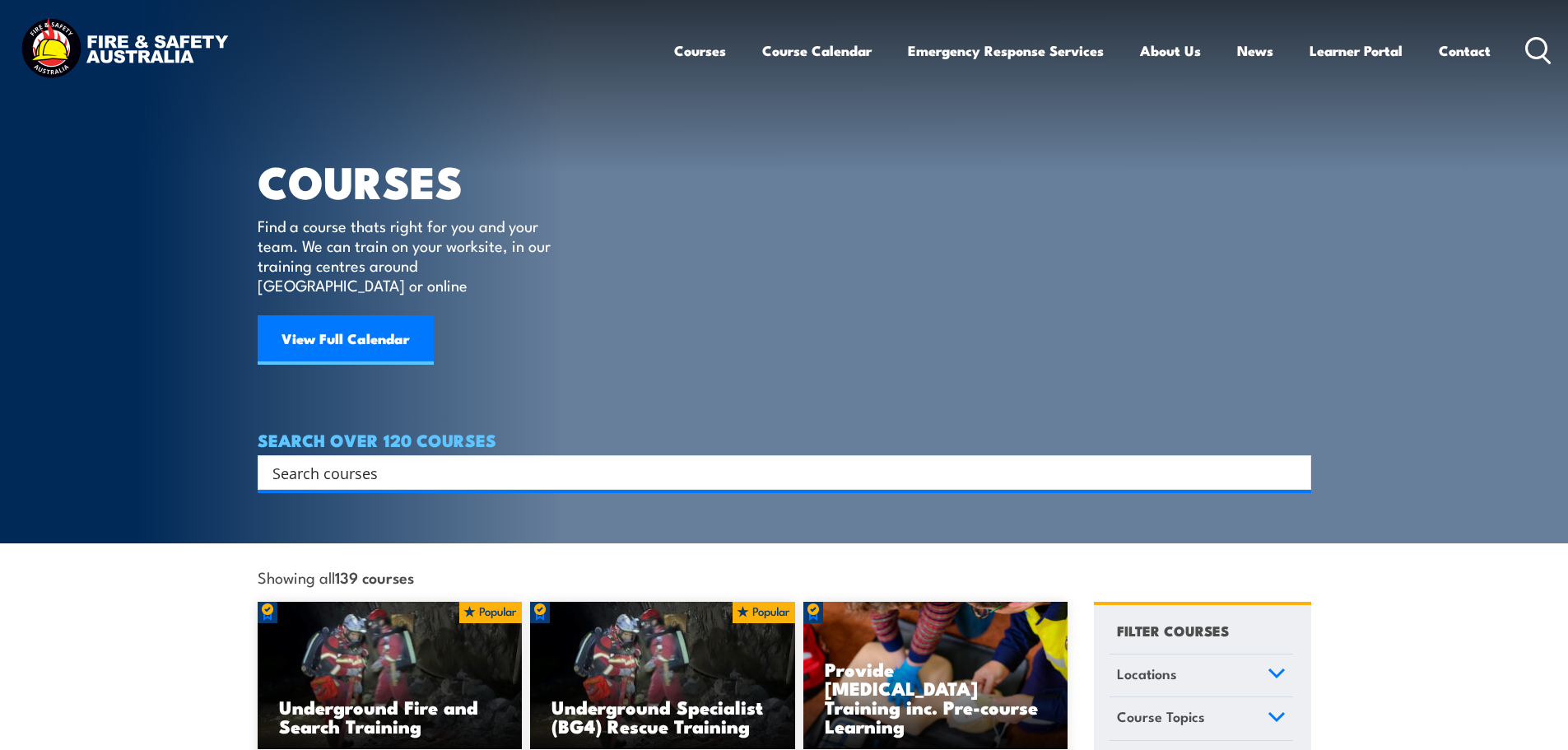
click at [921, 460] on input "Search input" at bounding box center [774, 473] width 1003 height 25
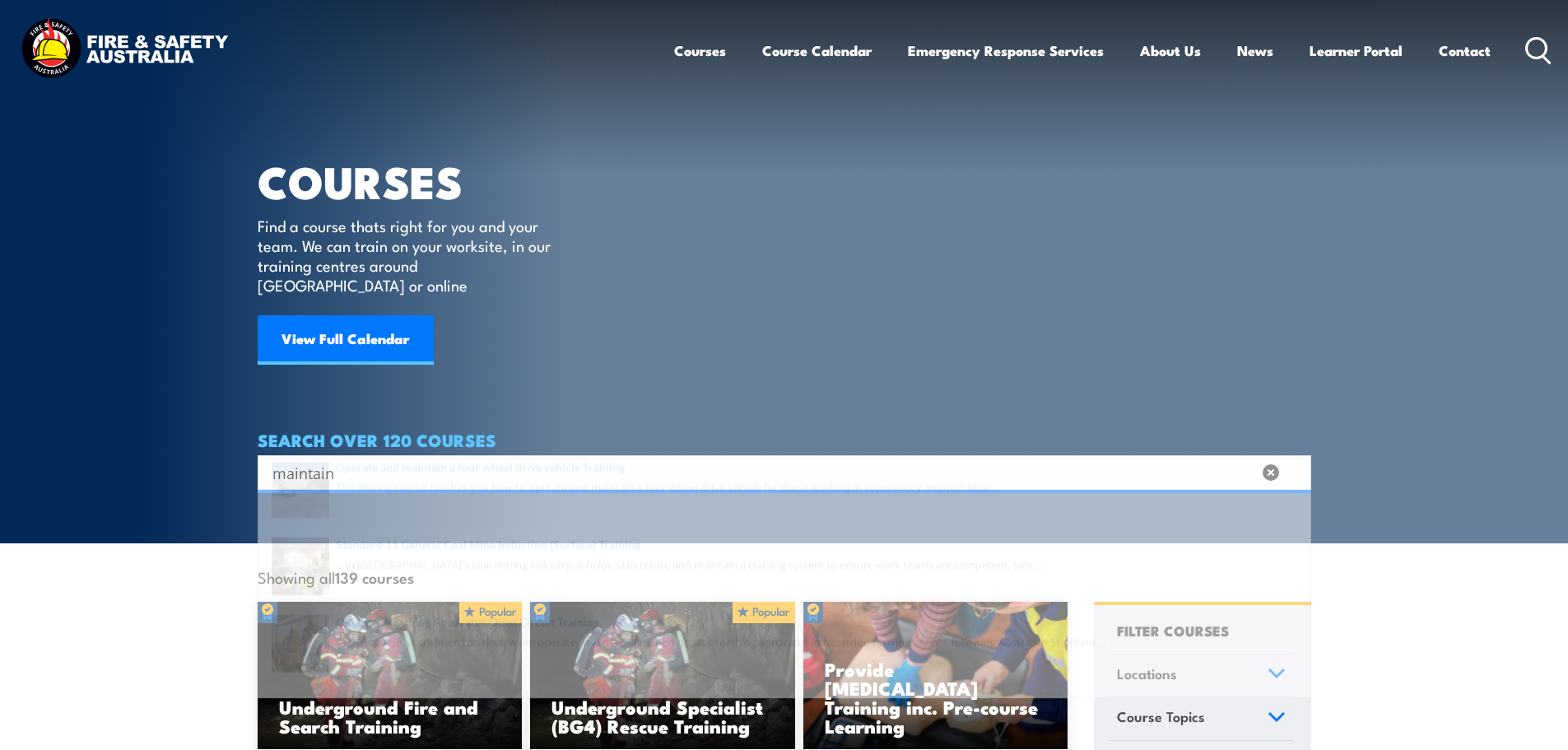
type input "maintain"
click at [615, 507] on span at bounding box center [784, 523] width 1044 height 78
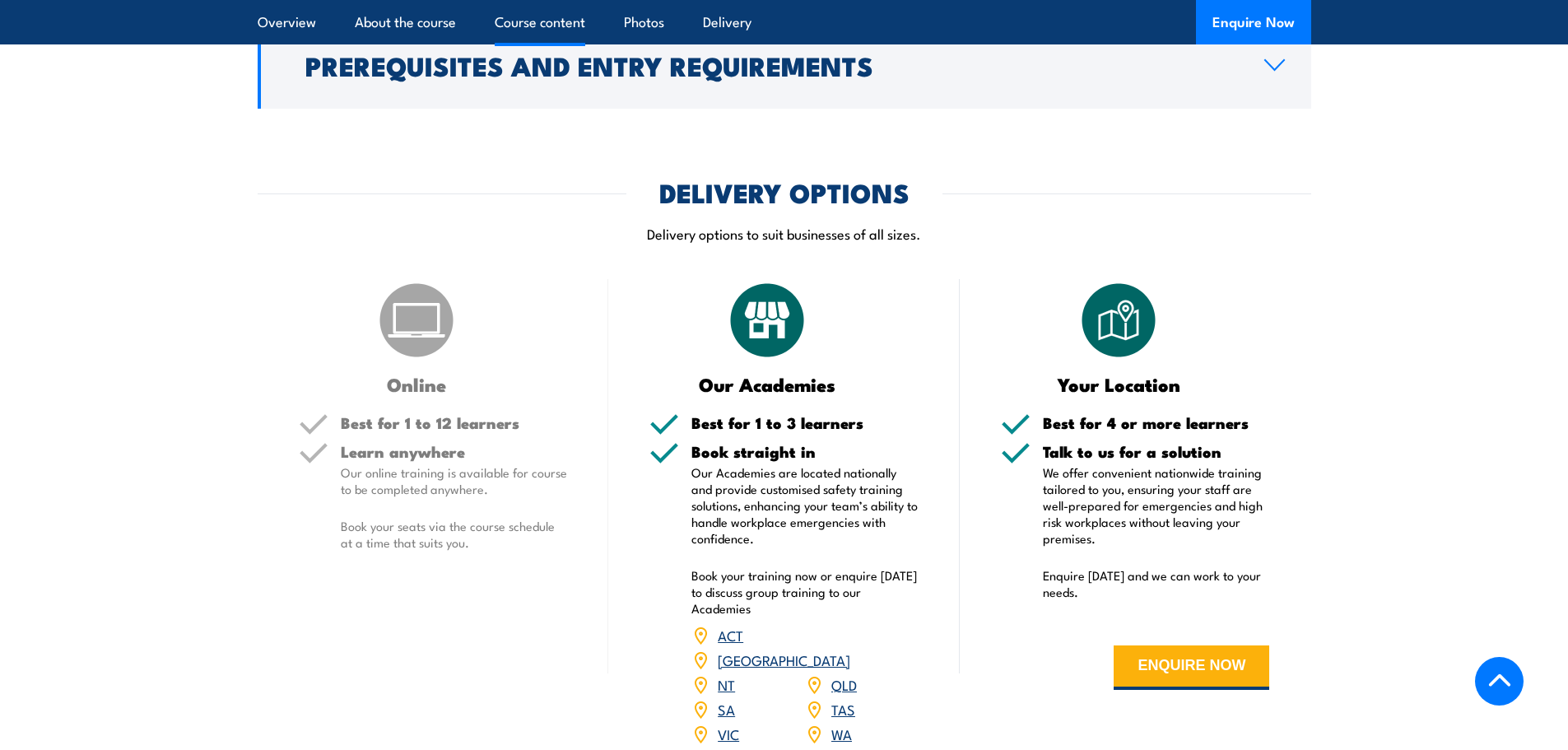
scroll to position [1728, 0]
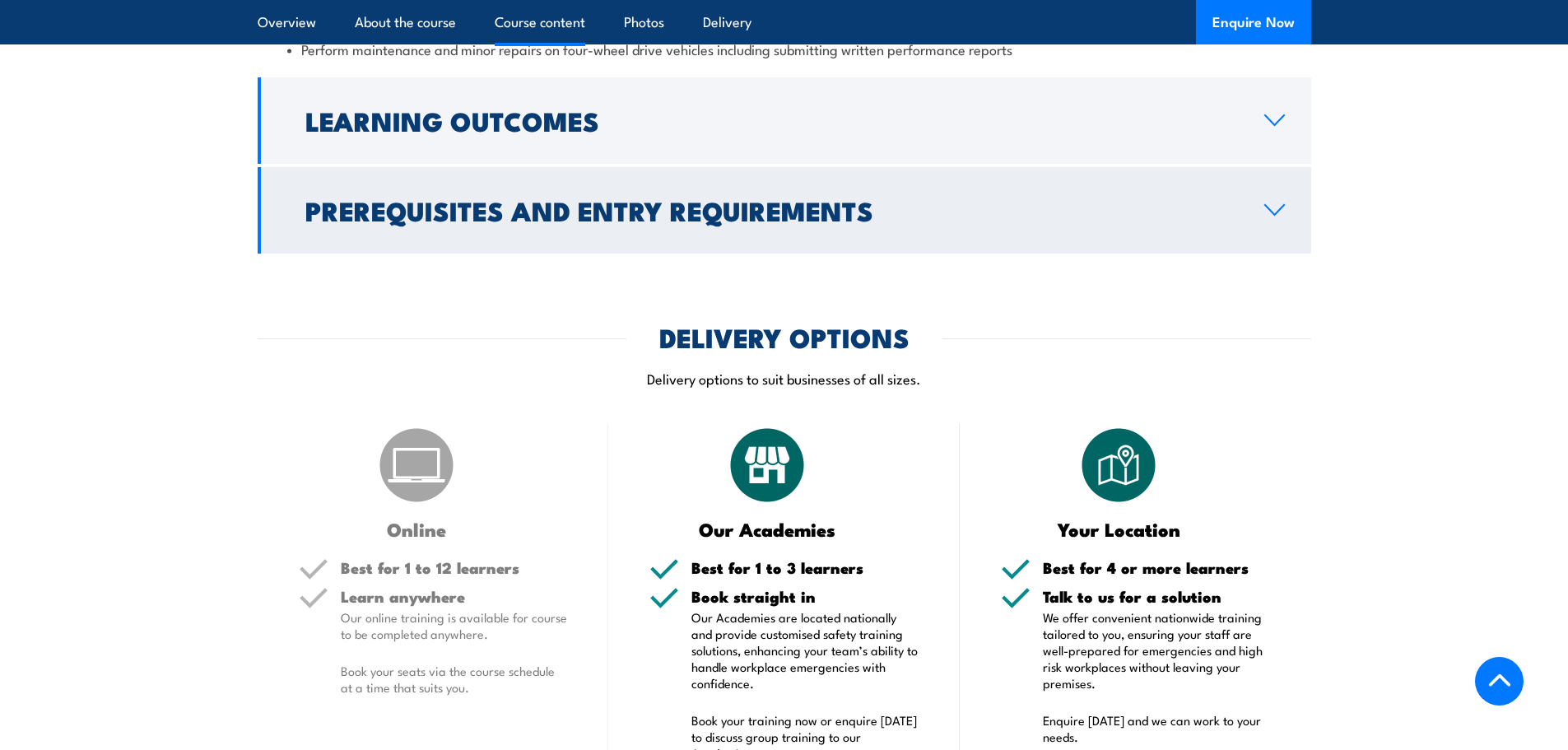
click at [1266, 194] on link "Prerequisites and Entry Requirements" at bounding box center [784, 210] width 1053 height 87
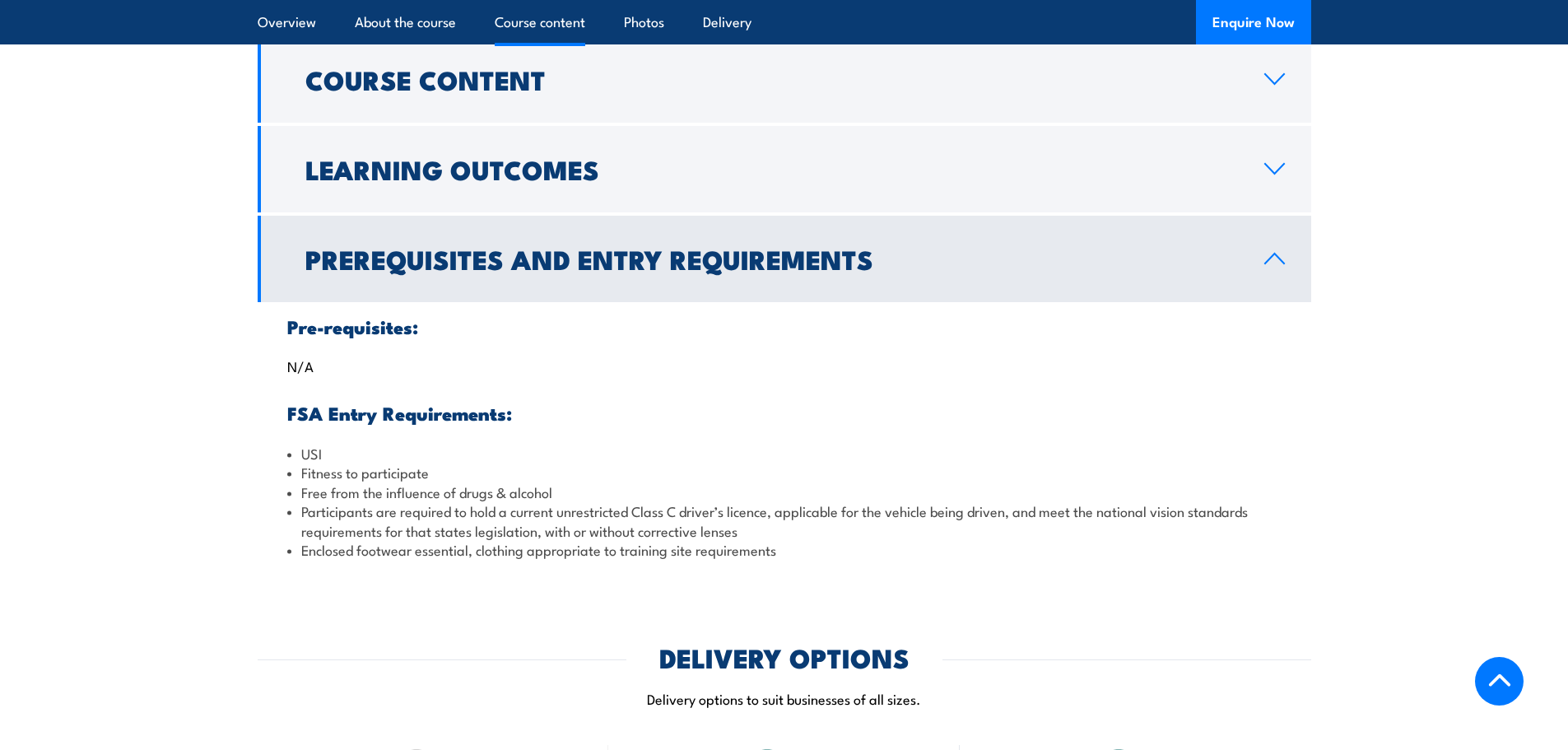
scroll to position [1463, 0]
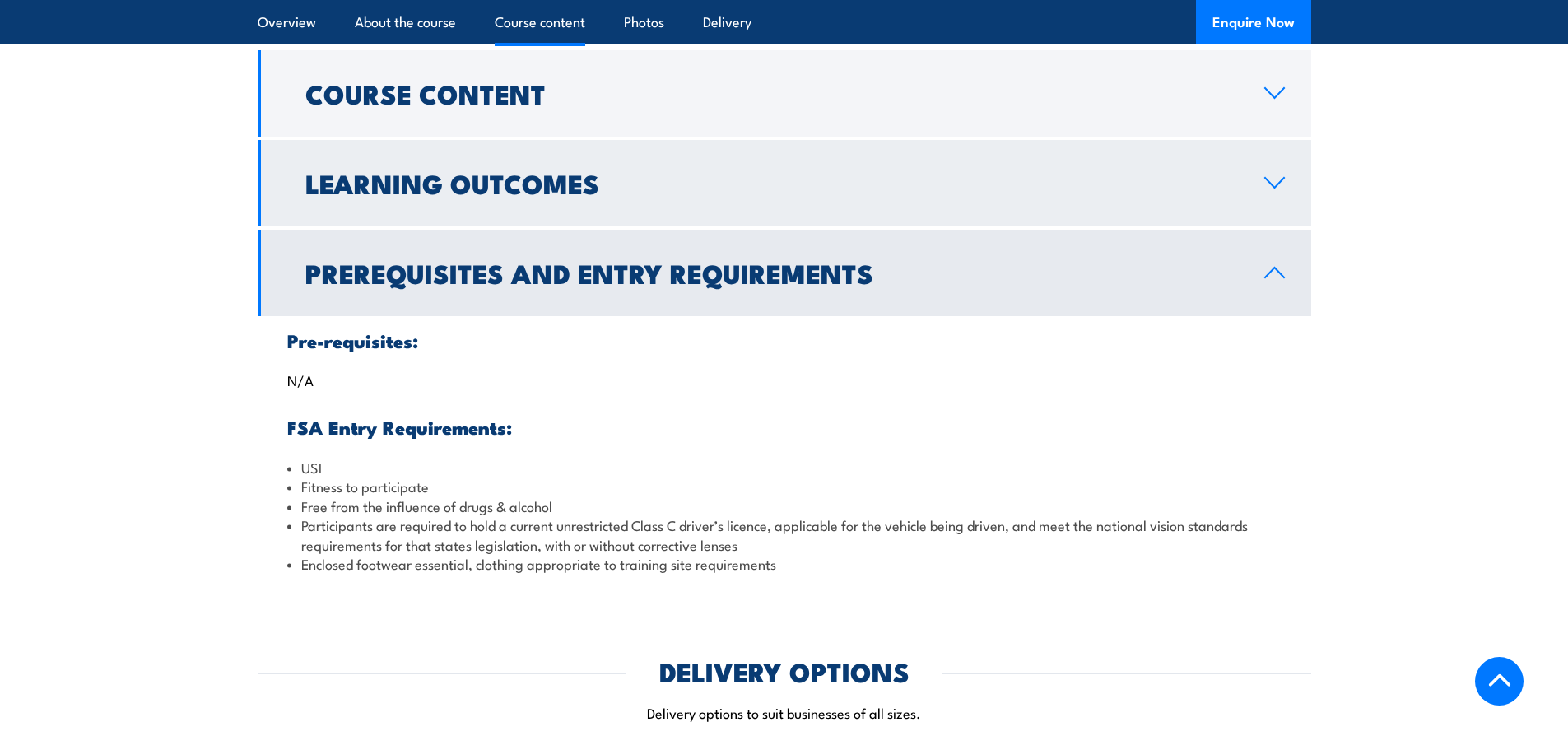
click at [1279, 169] on link "Learning Outcomes" at bounding box center [784, 183] width 1053 height 87
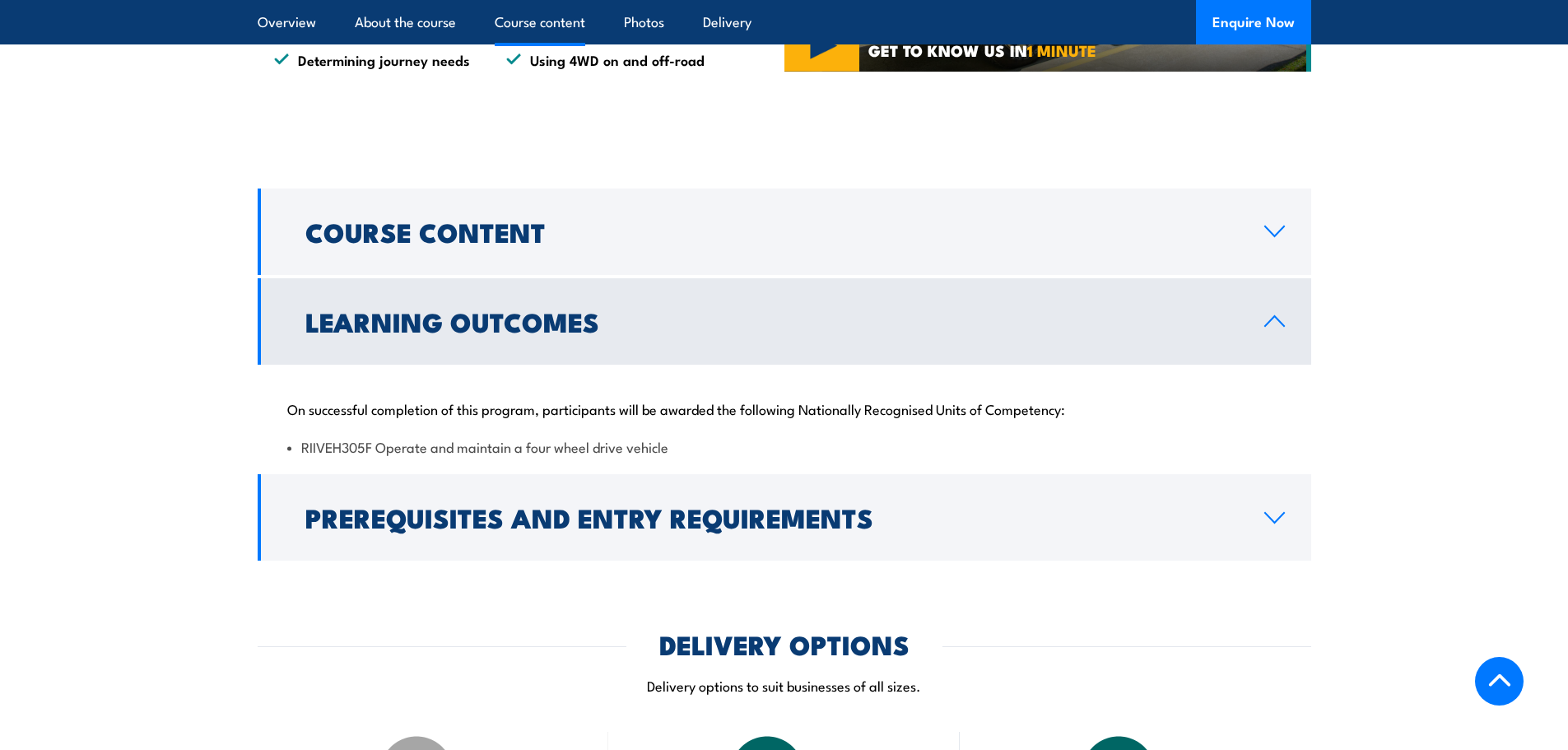
scroll to position [1216, 0]
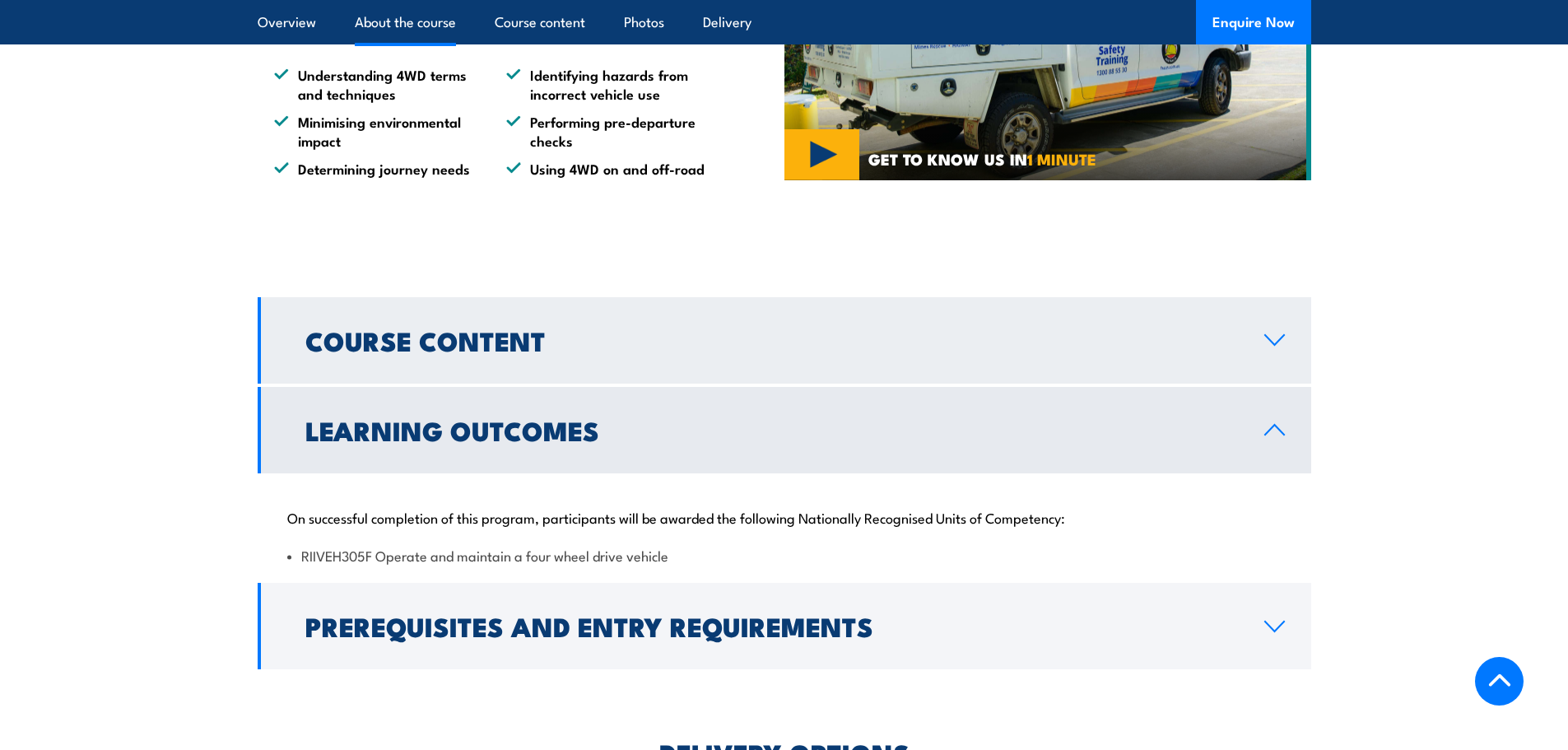
click at [1291, 340] on link "Course Content" at bounding box center [784, 340] width 1053 height 87
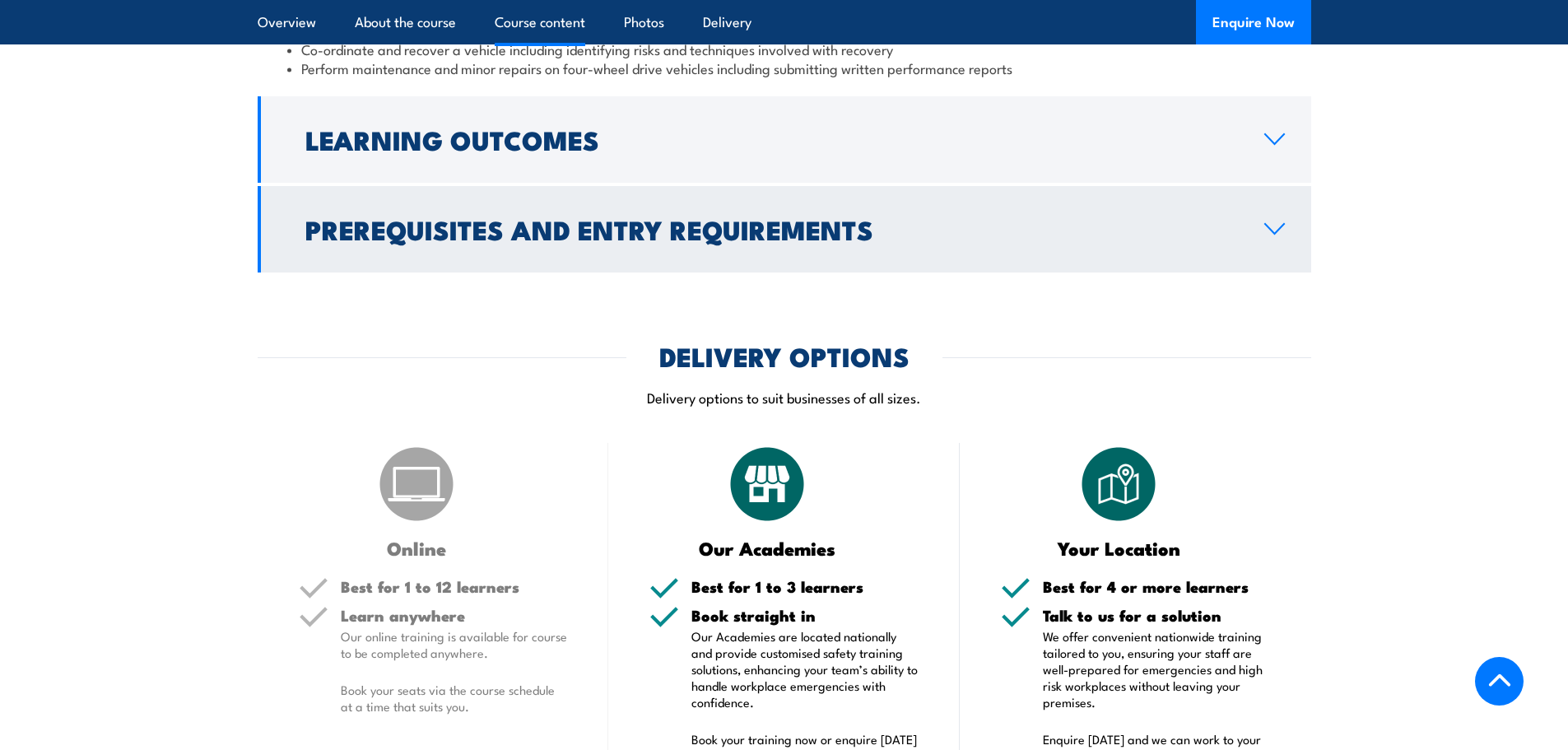
click at [1273, 241] on link "Prerequisites and Entry Requirements" at bounding box center [784, 229] width 1053 height 87
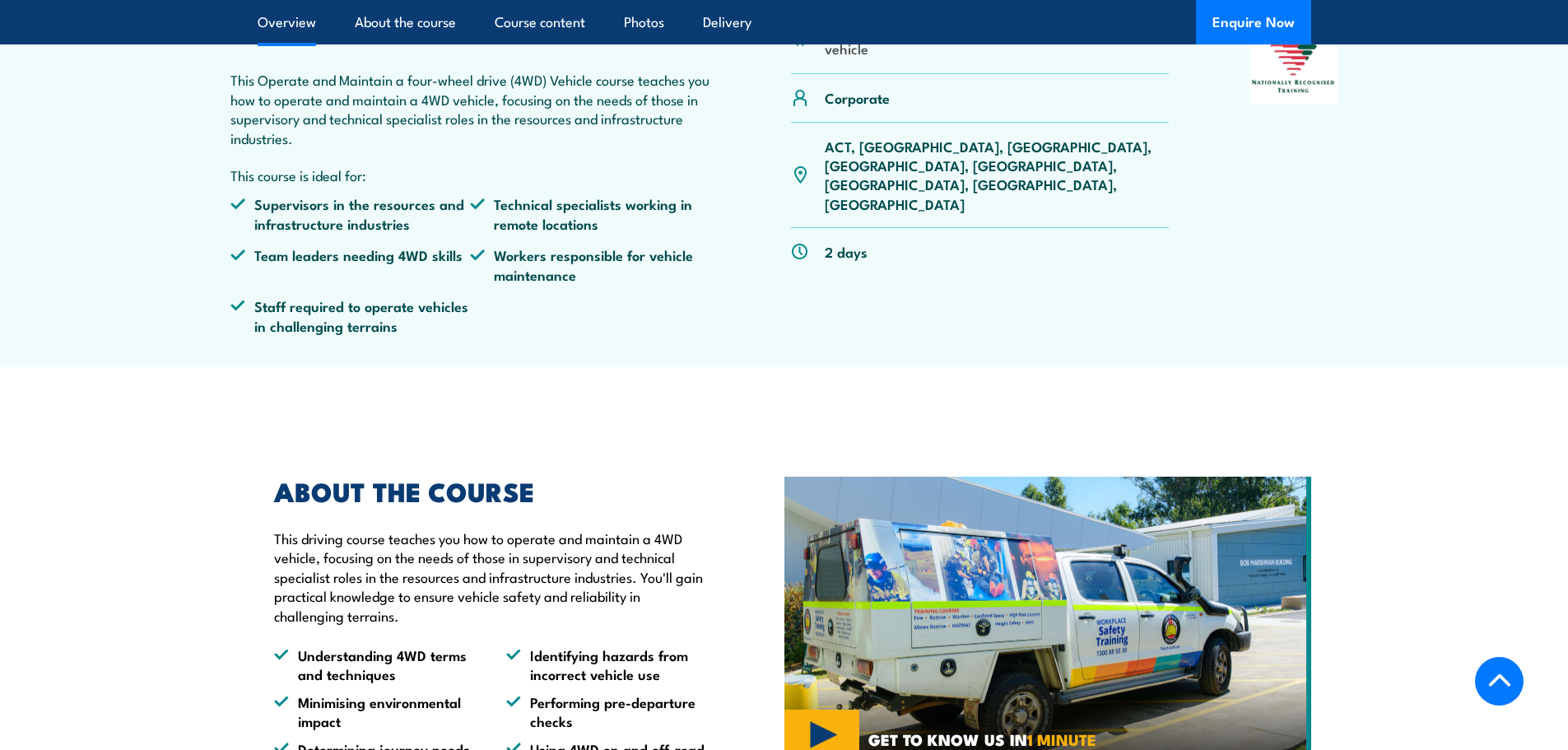
scroll to position [625, 0]
